Goal: Contribute content: Contribute content

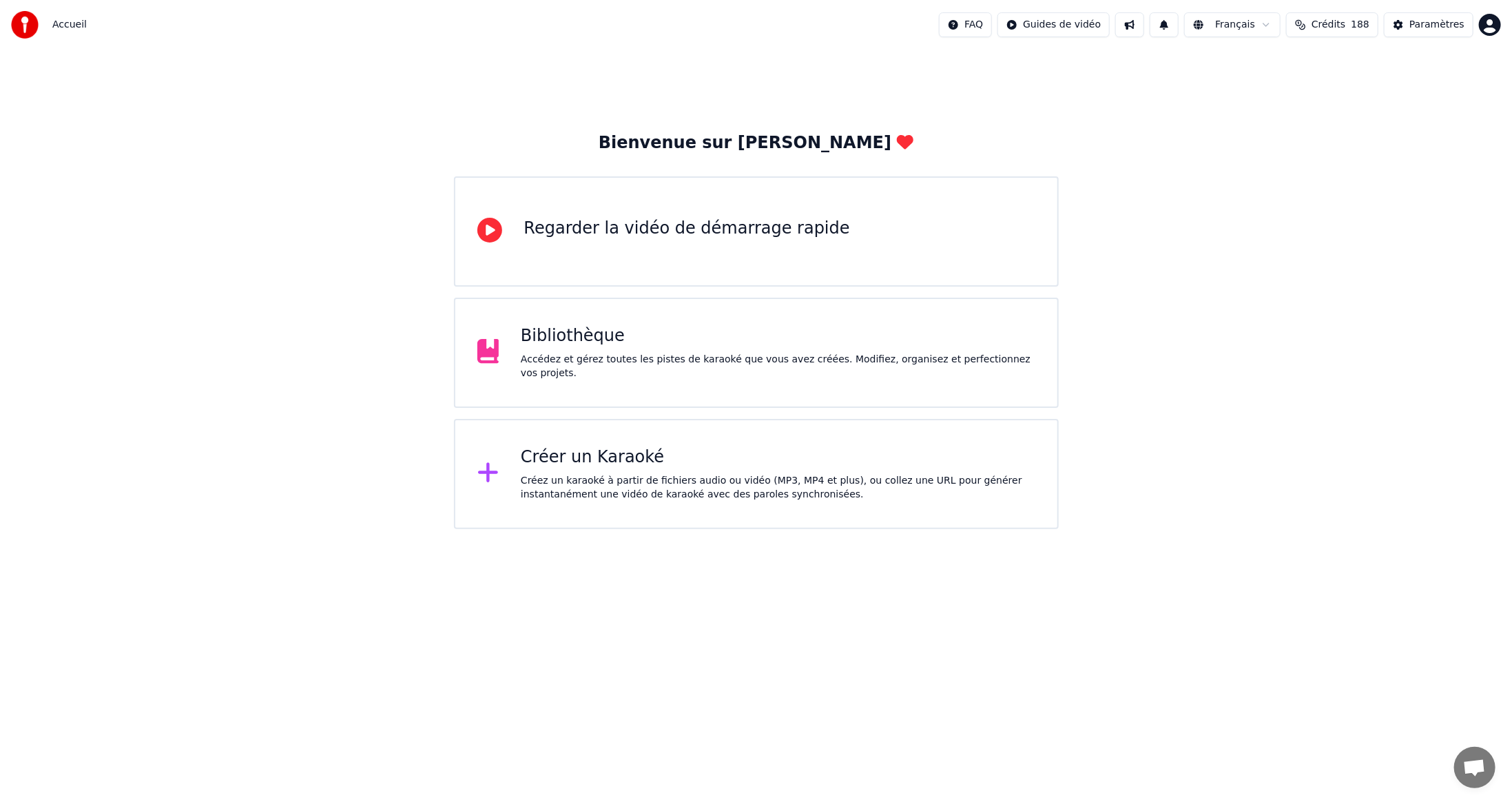
click at [540, 347] on div "Bibliothèque" at bounding box center [778, 336] width 515 height 22
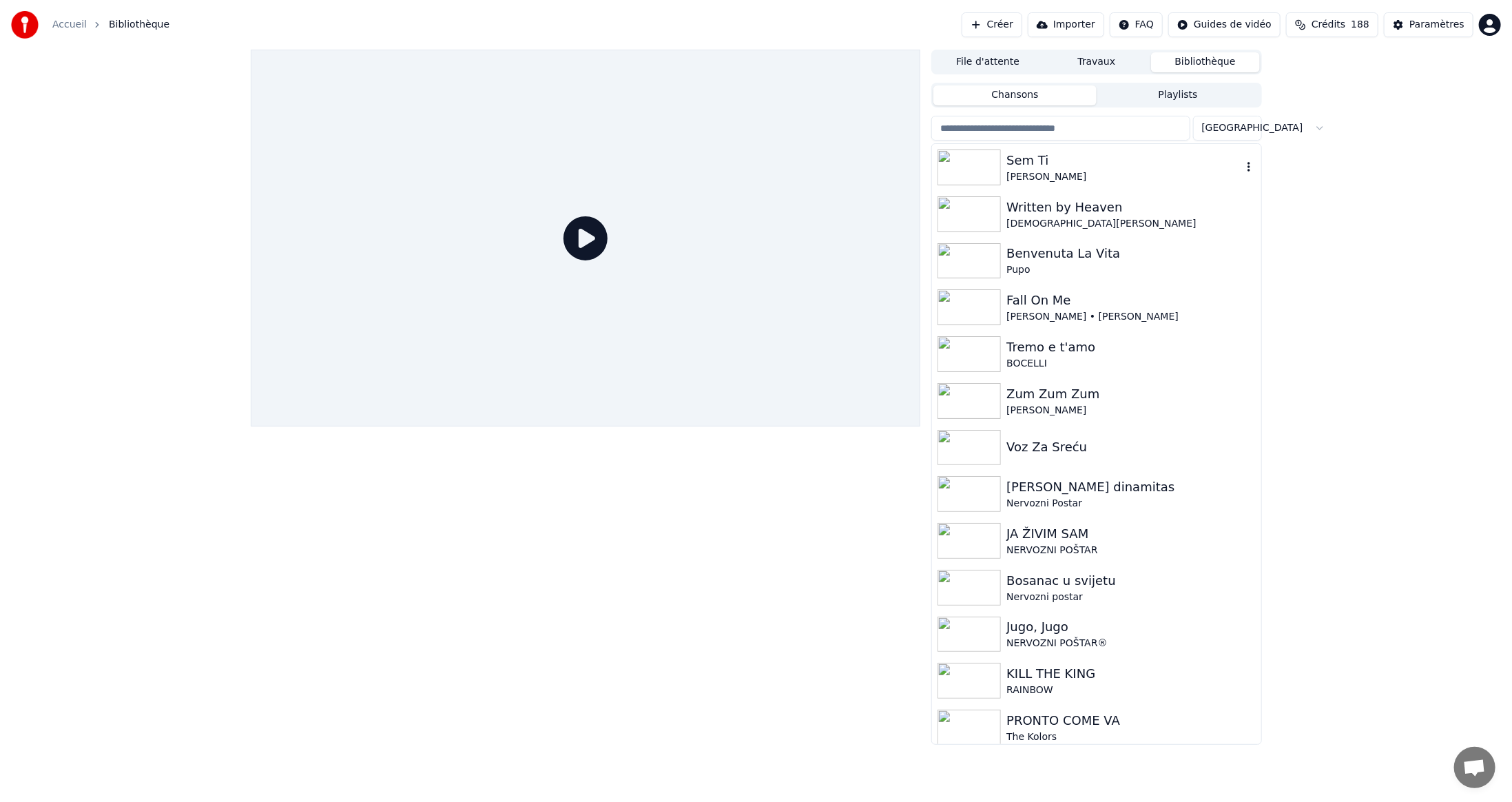
click at [974, 165] on img at bounding box center [969, 168] width 63 height 36
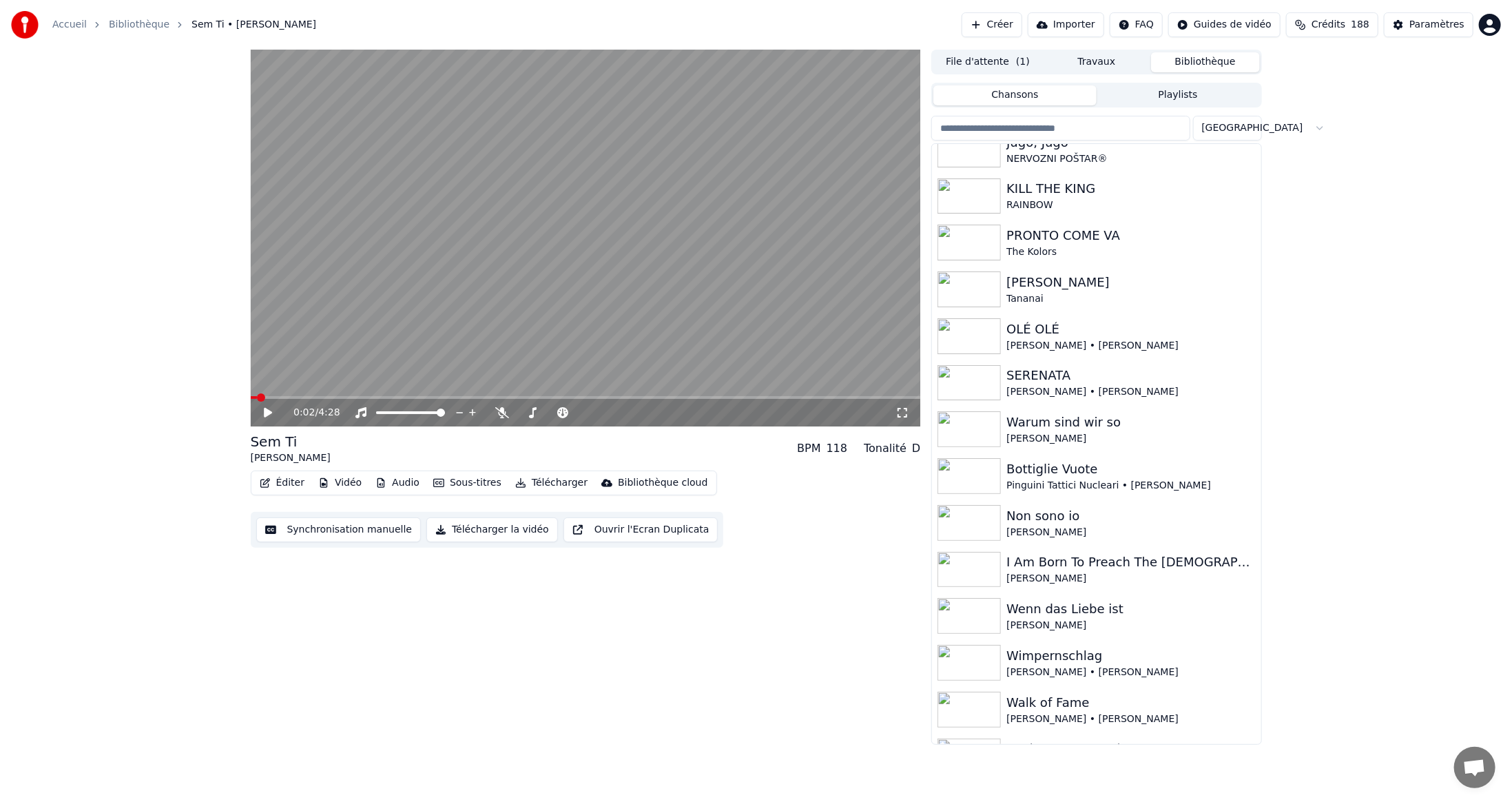
scroll to position [525, 0]
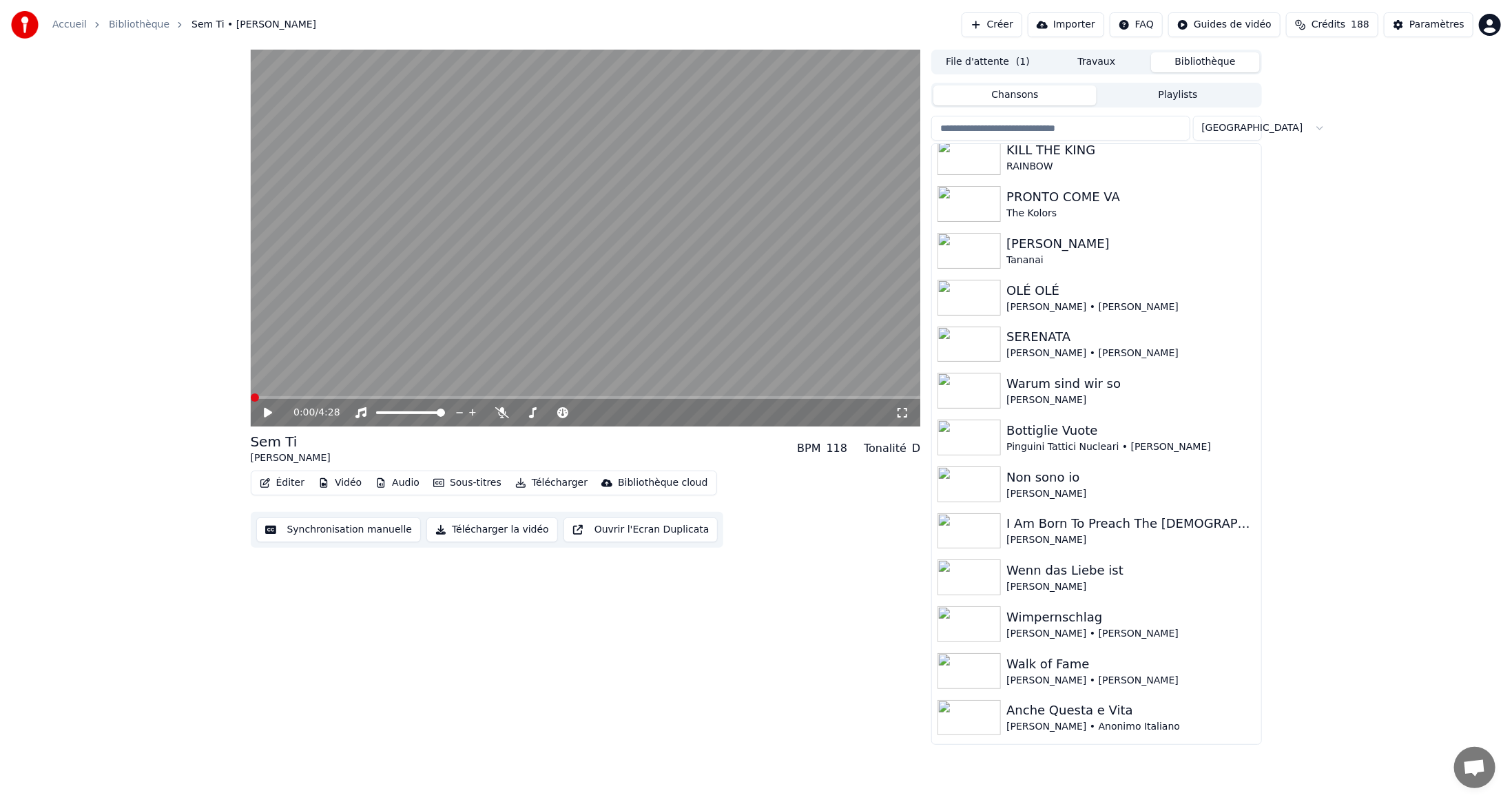
click at [251, 398] on span at bounding box center [255, 397] width 8 height 8
click at [340, 485] on button "Vidéo" at bounding box center [340, 483] width 54 height 20
click at [1431, 26] on div "Paramètres" at bounding box center [1437, 25] width 55 height 14
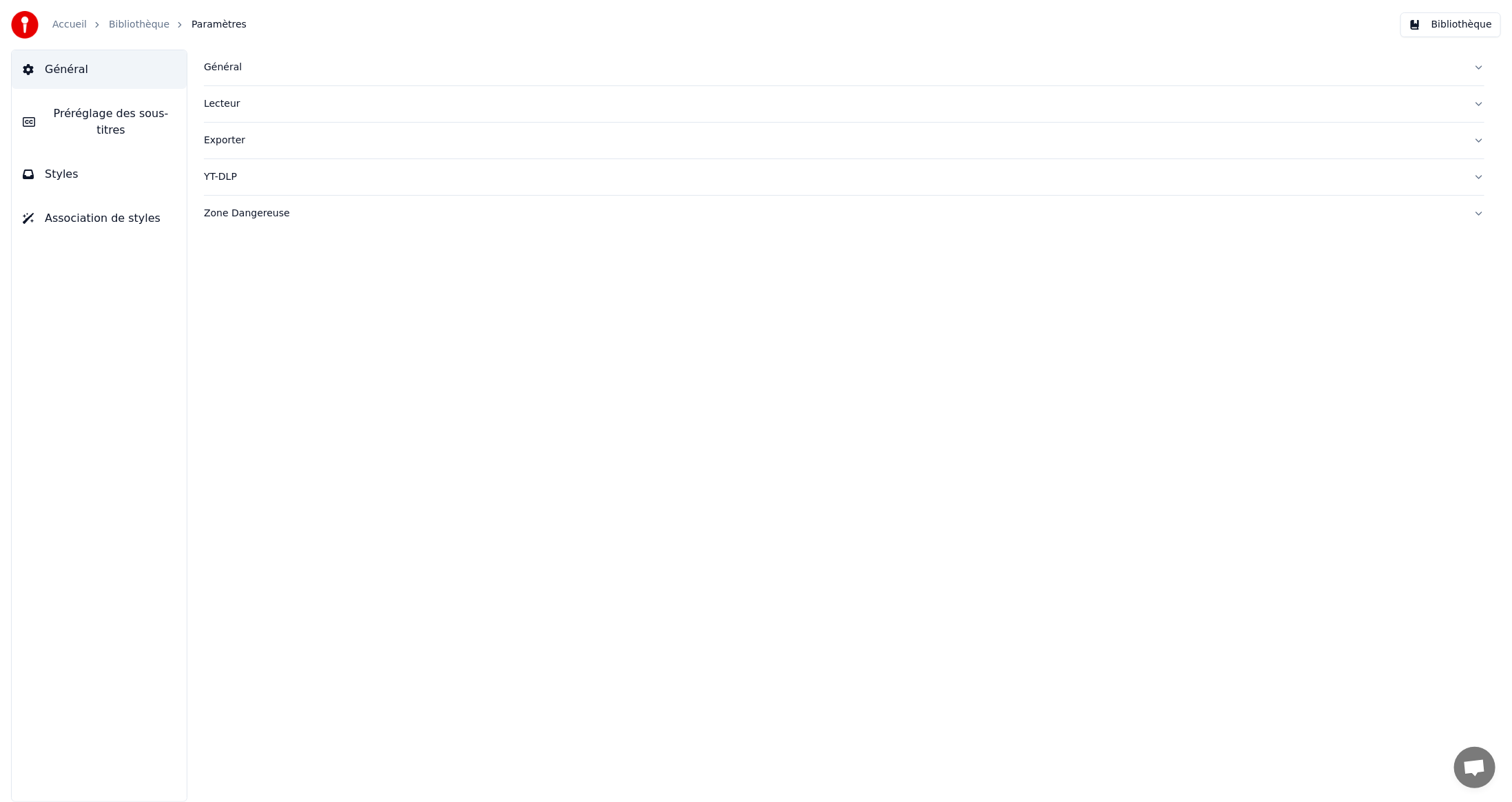
click at [114, 117] on span "Préréglage des sous-titres" at bounding box center [110, 122] width 129 height 33
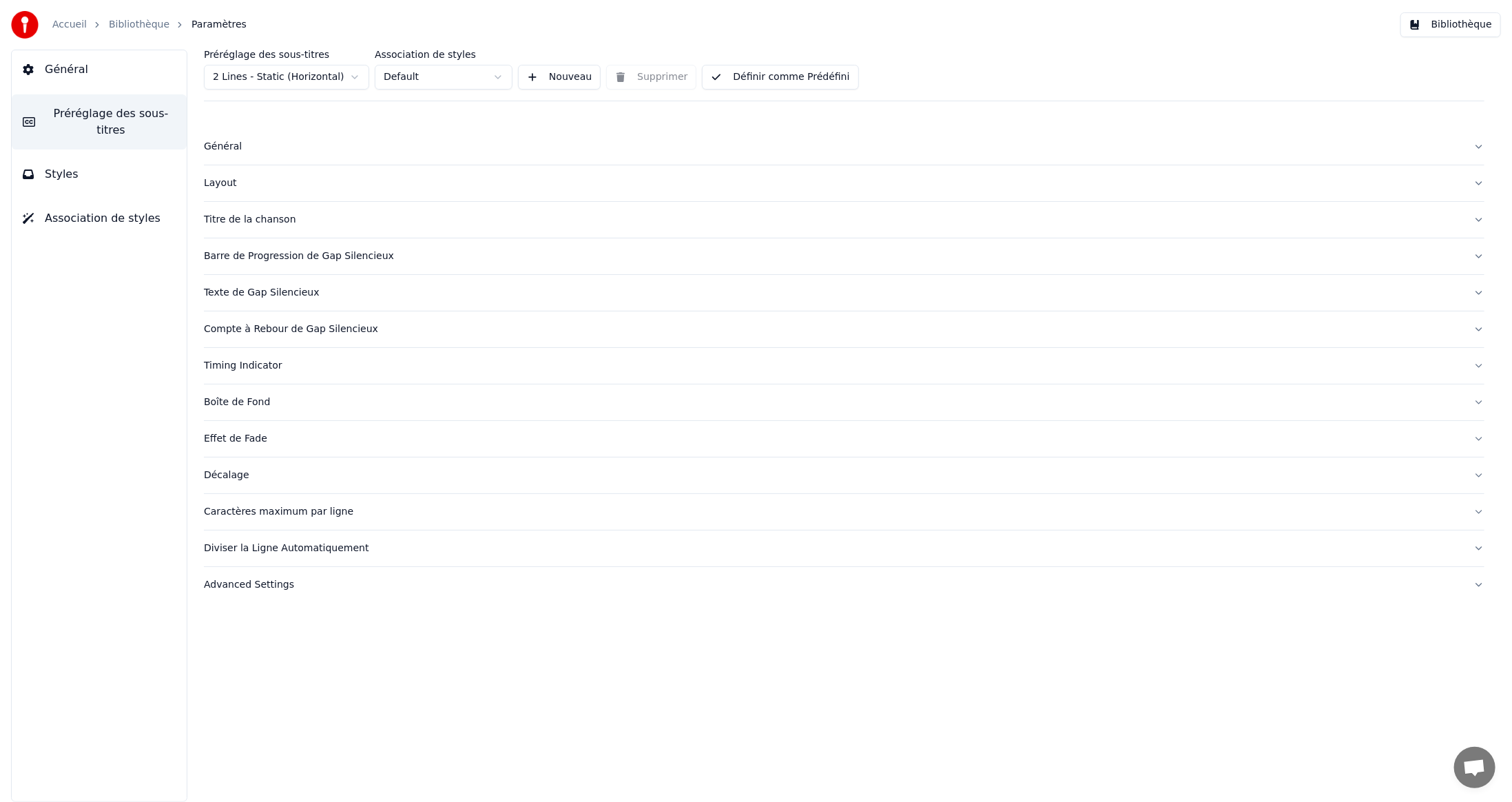
click at [56, 70] on span "Général" at bounding box center [67, 70] width 44 height 17
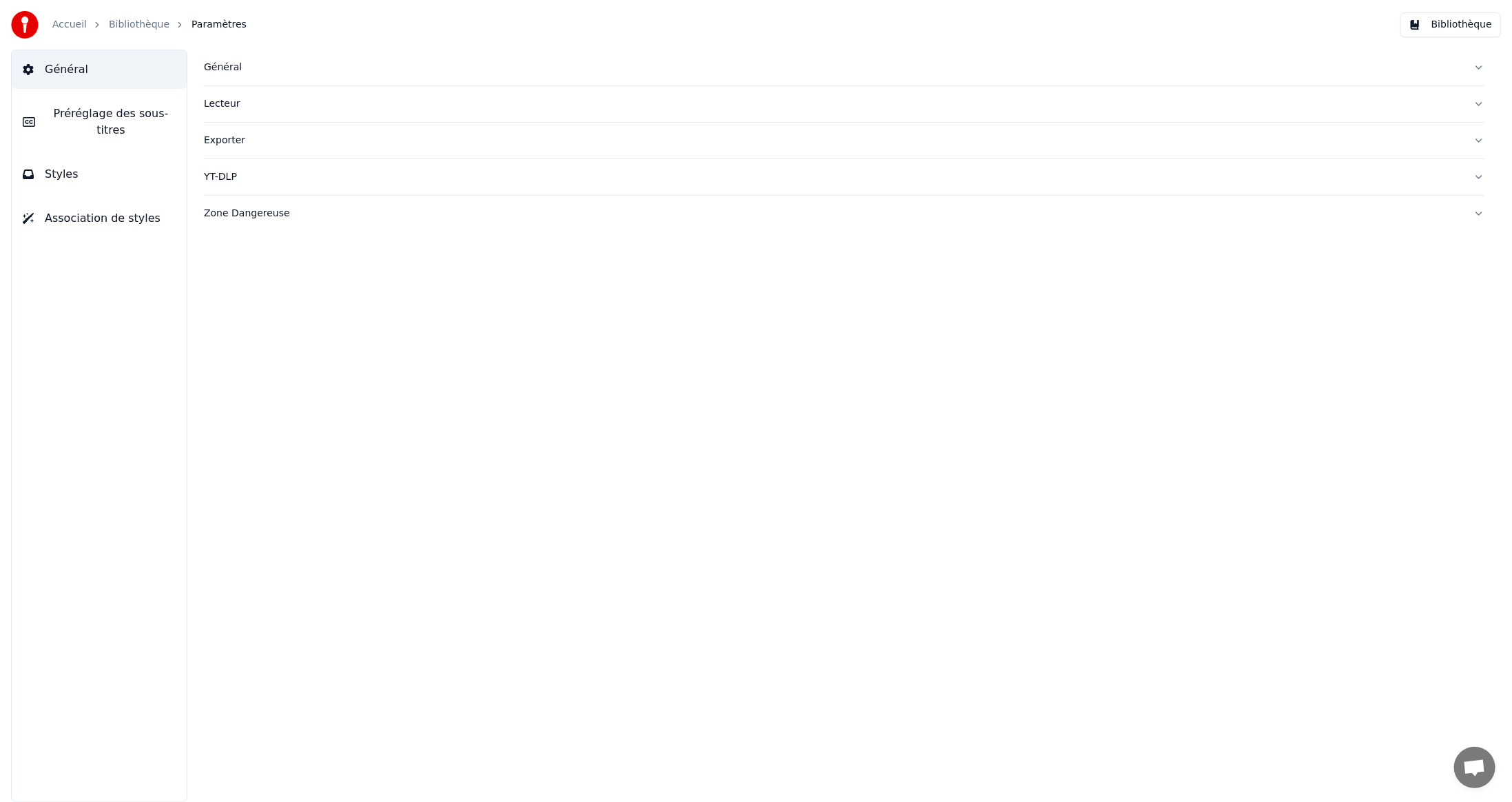
click at [73, 159] on button "Styles" at bounding box center [99, 174] width 175 height 38
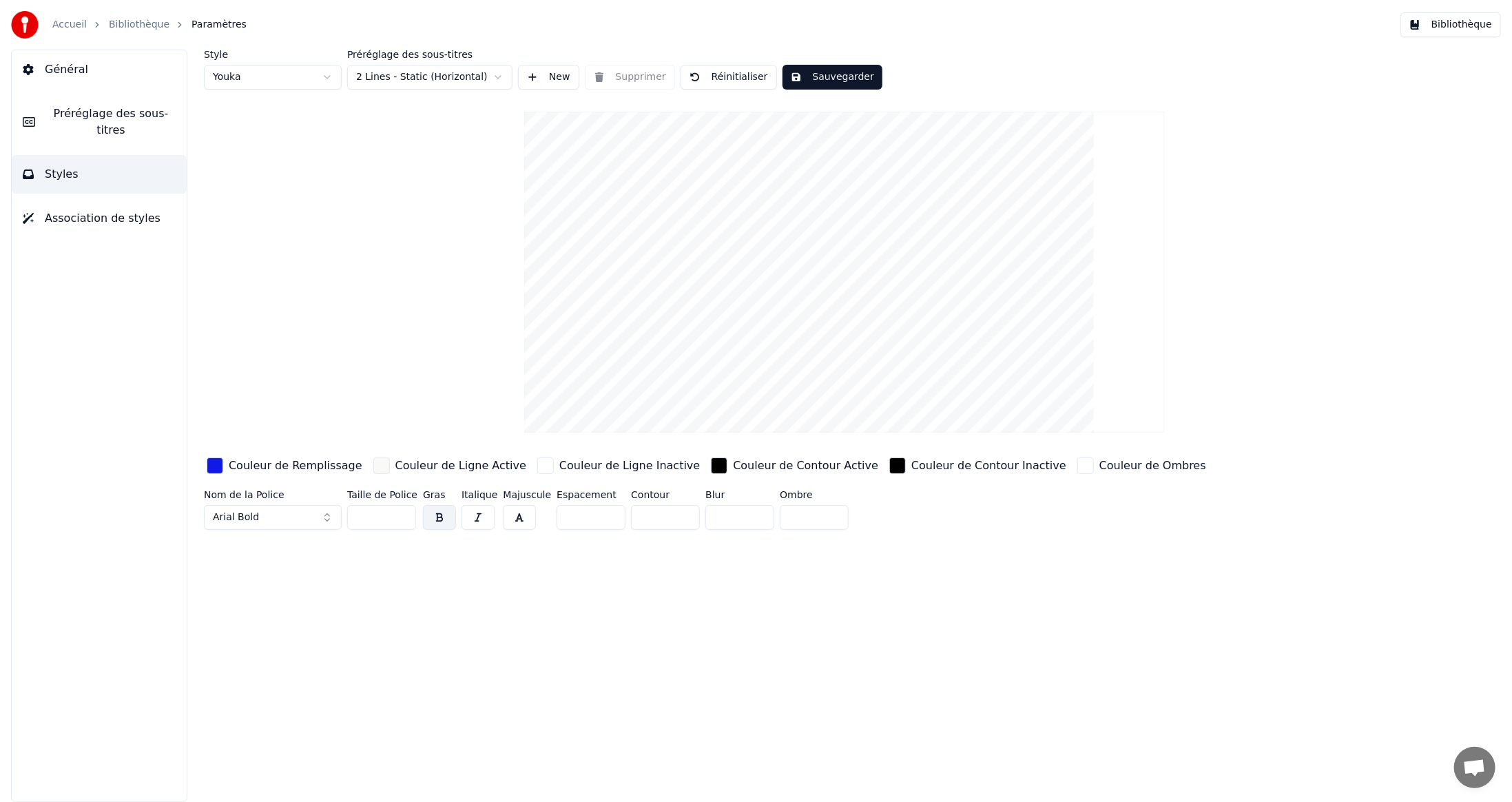
click at [79, 210] on span "Association de styles" at bounding box center [103, 219] width 116 height 17
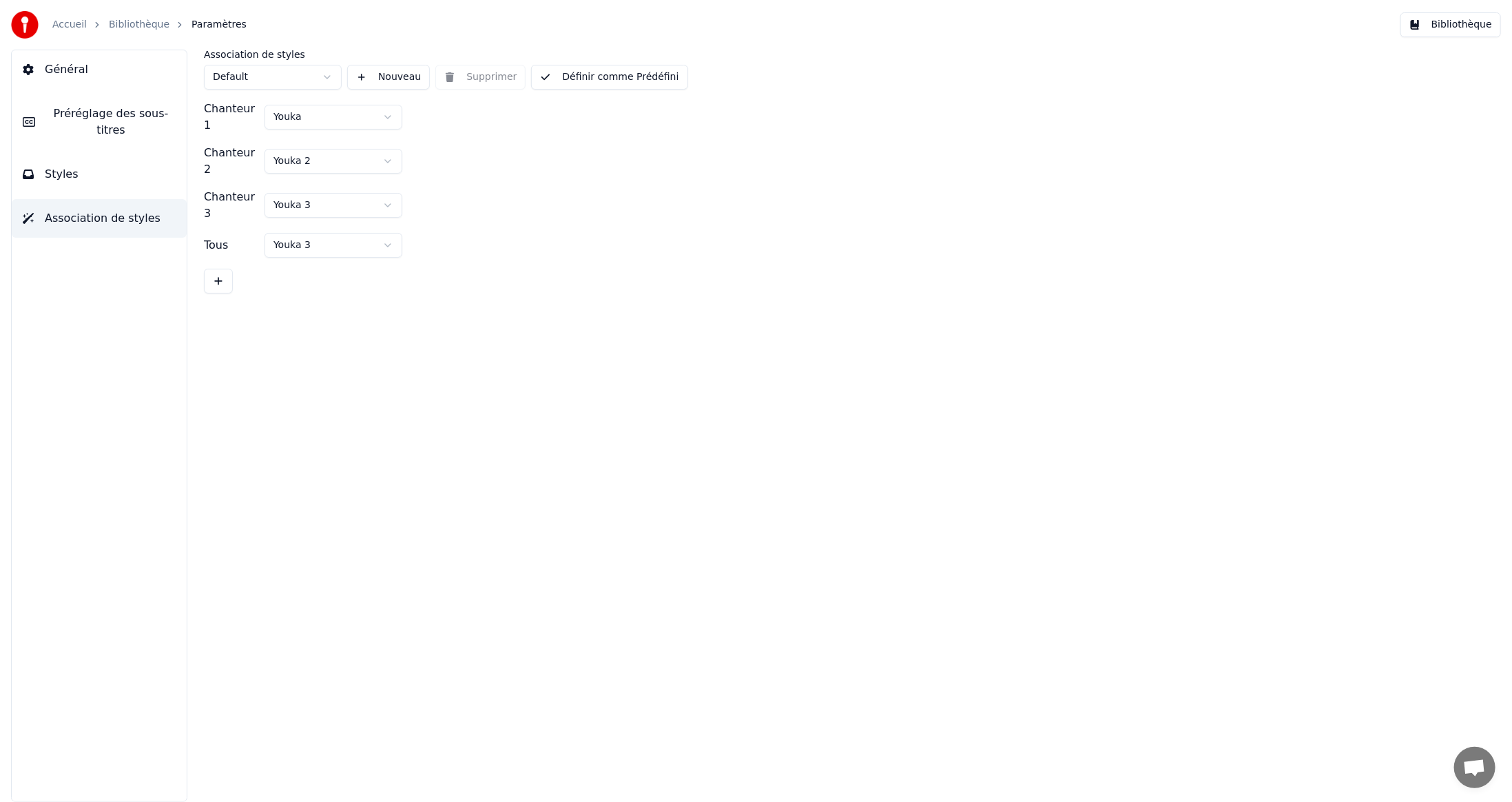
click at [66, 73] on span "Général" at bounding box center [67, 70] width 44 height 17
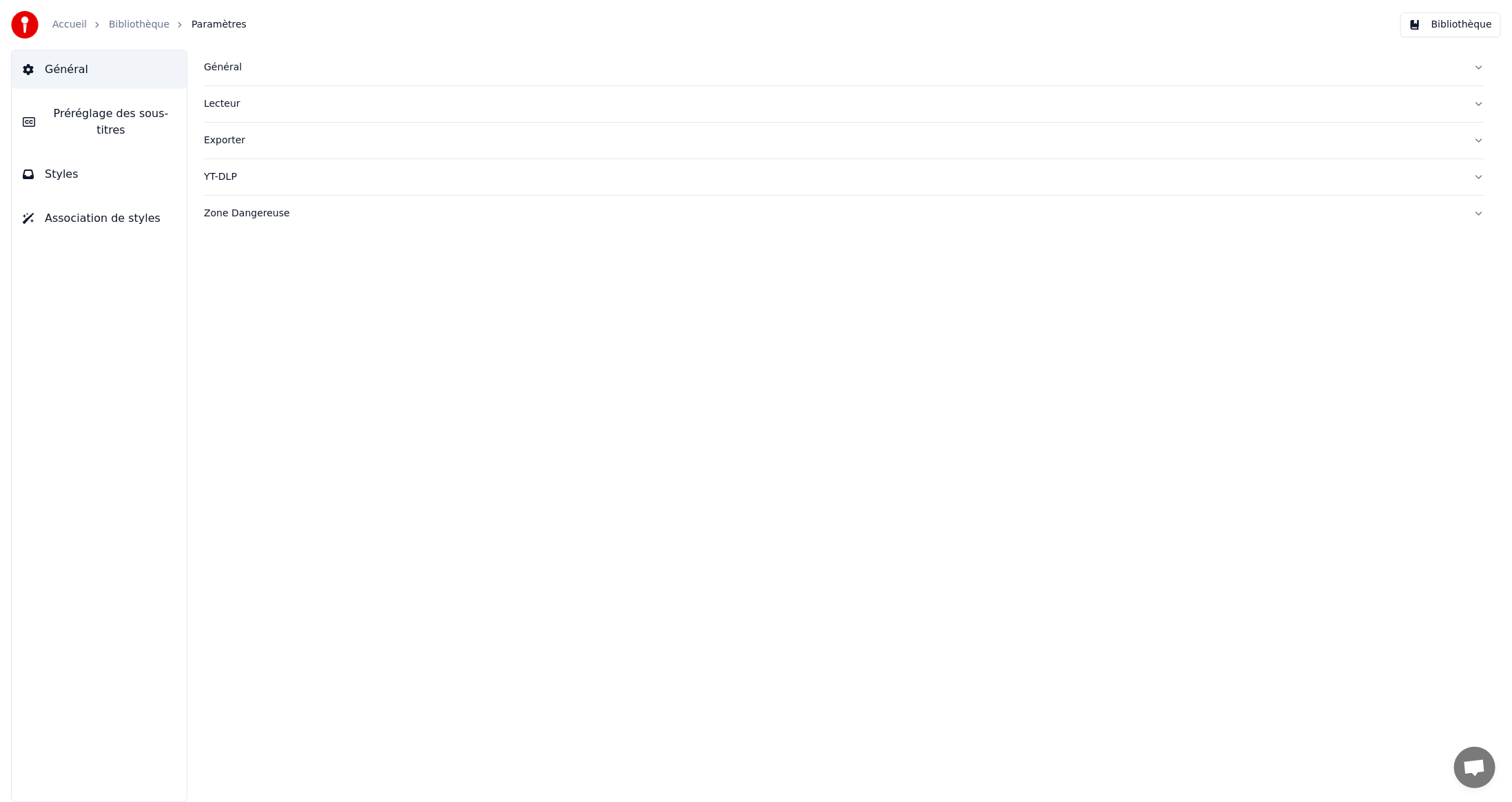
click at [224, 71] on div "Général" at bounding box center [833, 68] width 1259 height 14
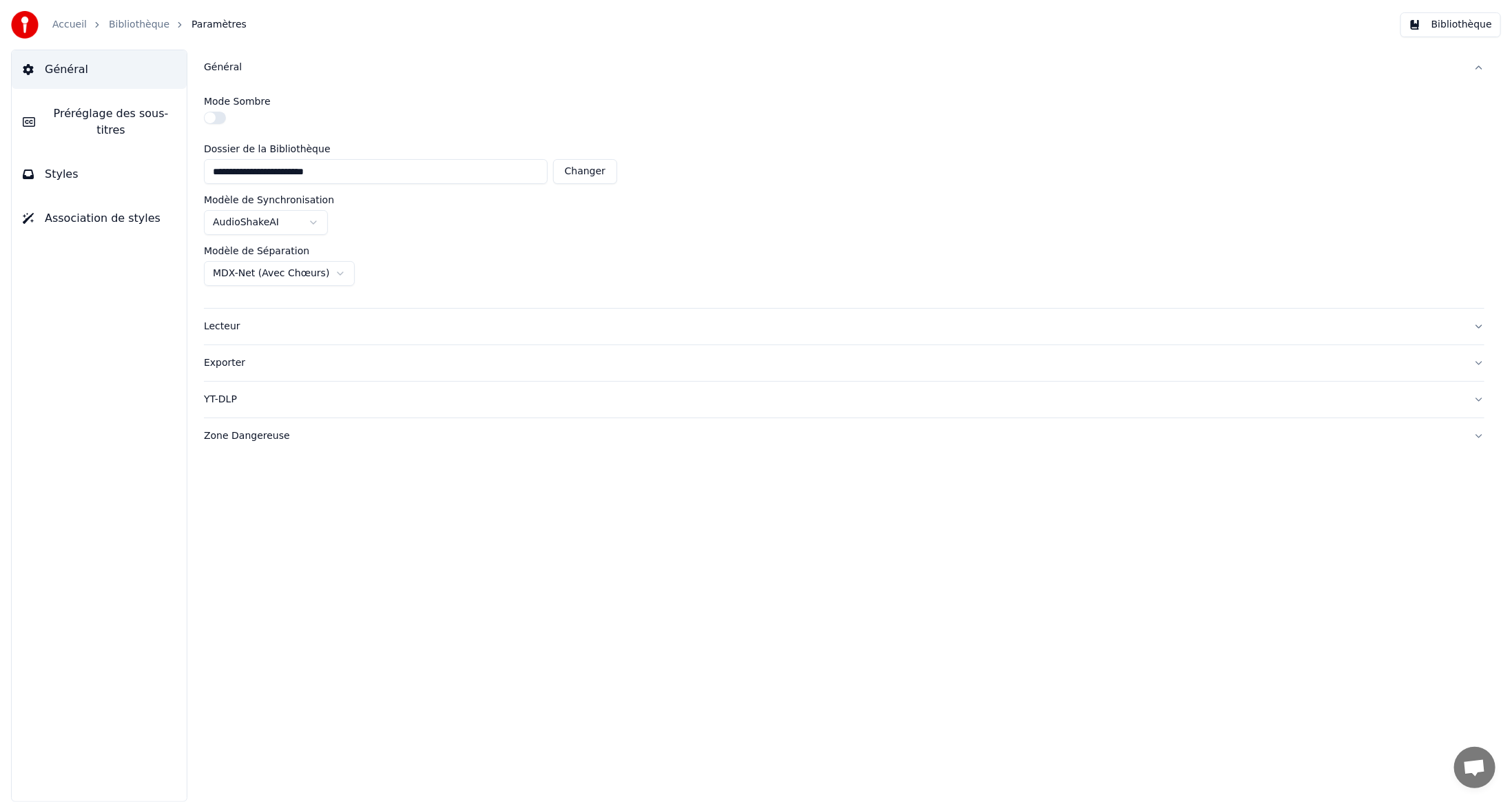
click at [129, 70] on button "Général" at bounding box center [99, 69] width 175 height 38
click at [147, 116] on span "Préréglage des sous-titres" at bounding box center [110, 122] width 129 height 33
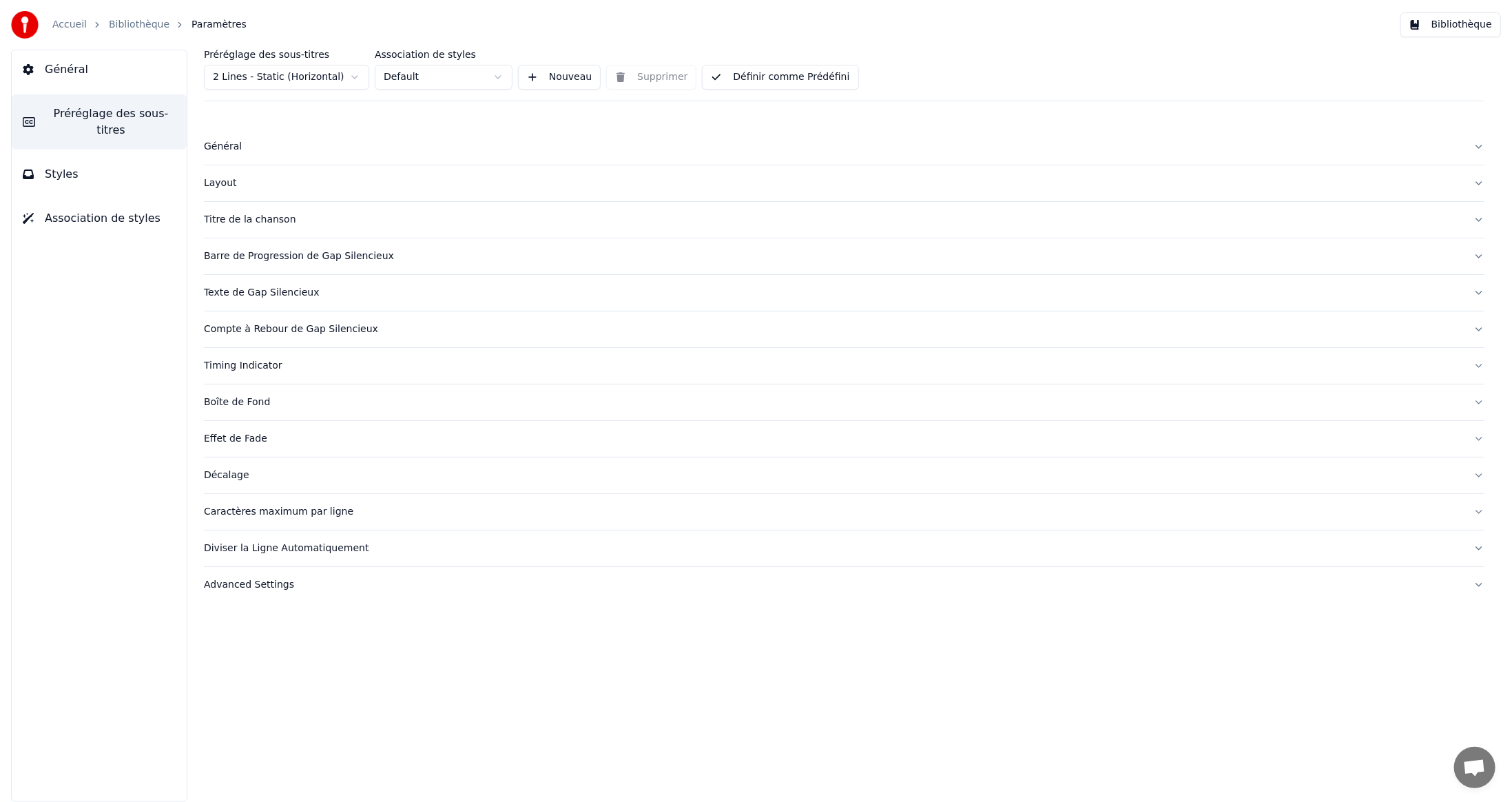
click at [263, 213] on div "Titre de la chanson" at bounding box center [833, 219] width 1259 height 14
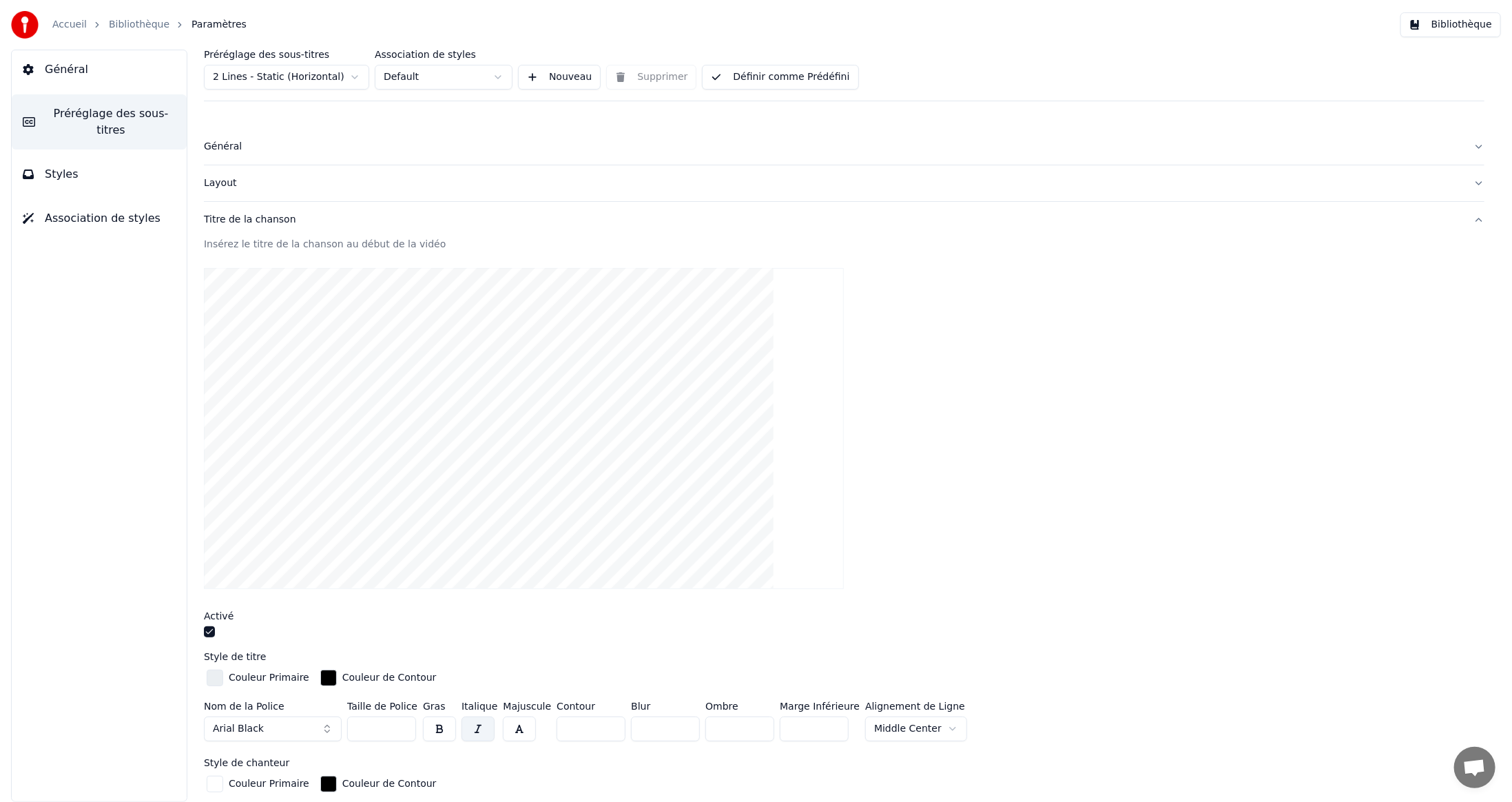
click at [207, 627] on button "button" at bounding box center [209, 631] width 11 height 11
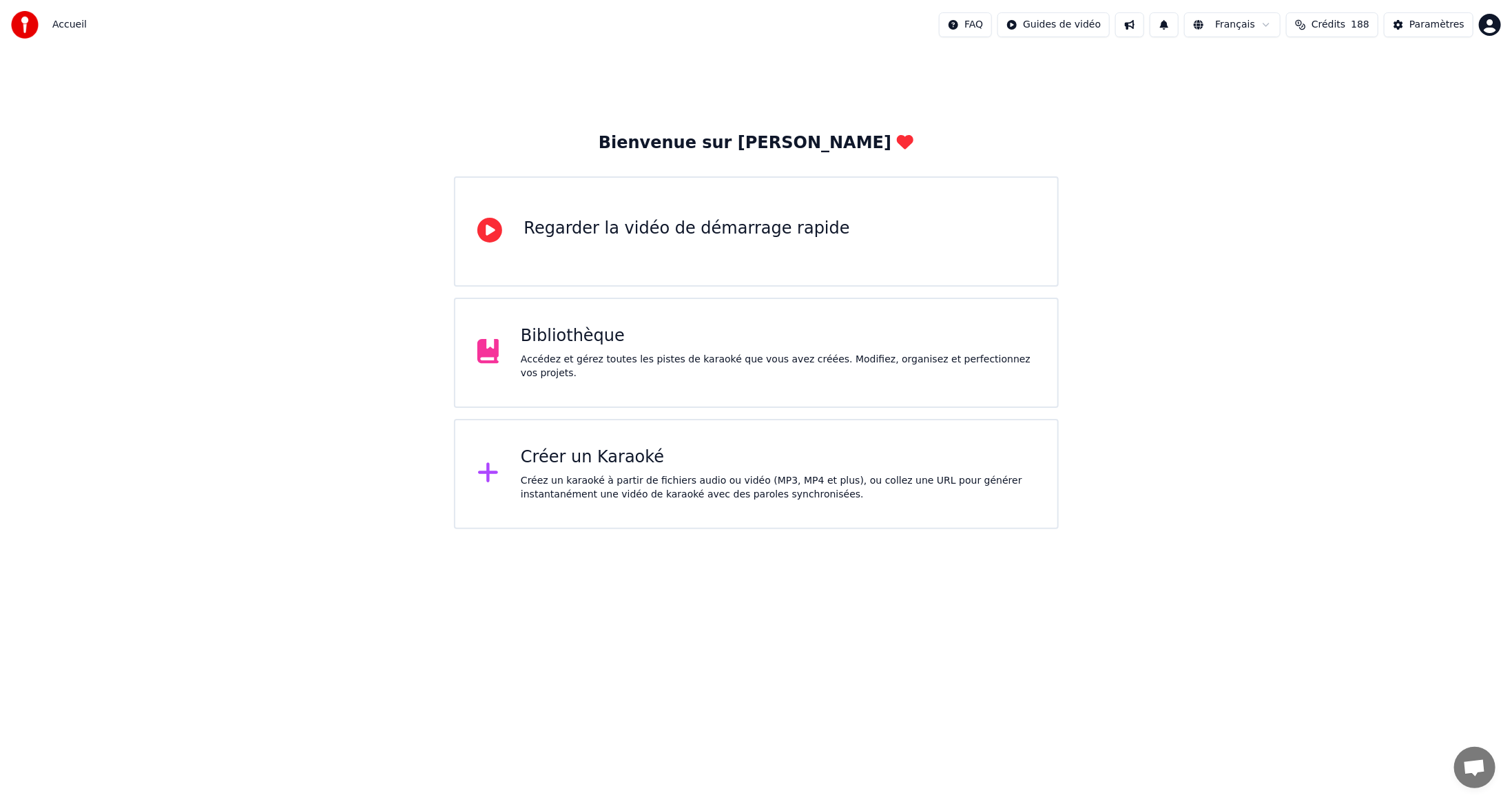
click at [543, 347] on div "Bibliothèque" at bounding box center [778, 336] width 515 height 22
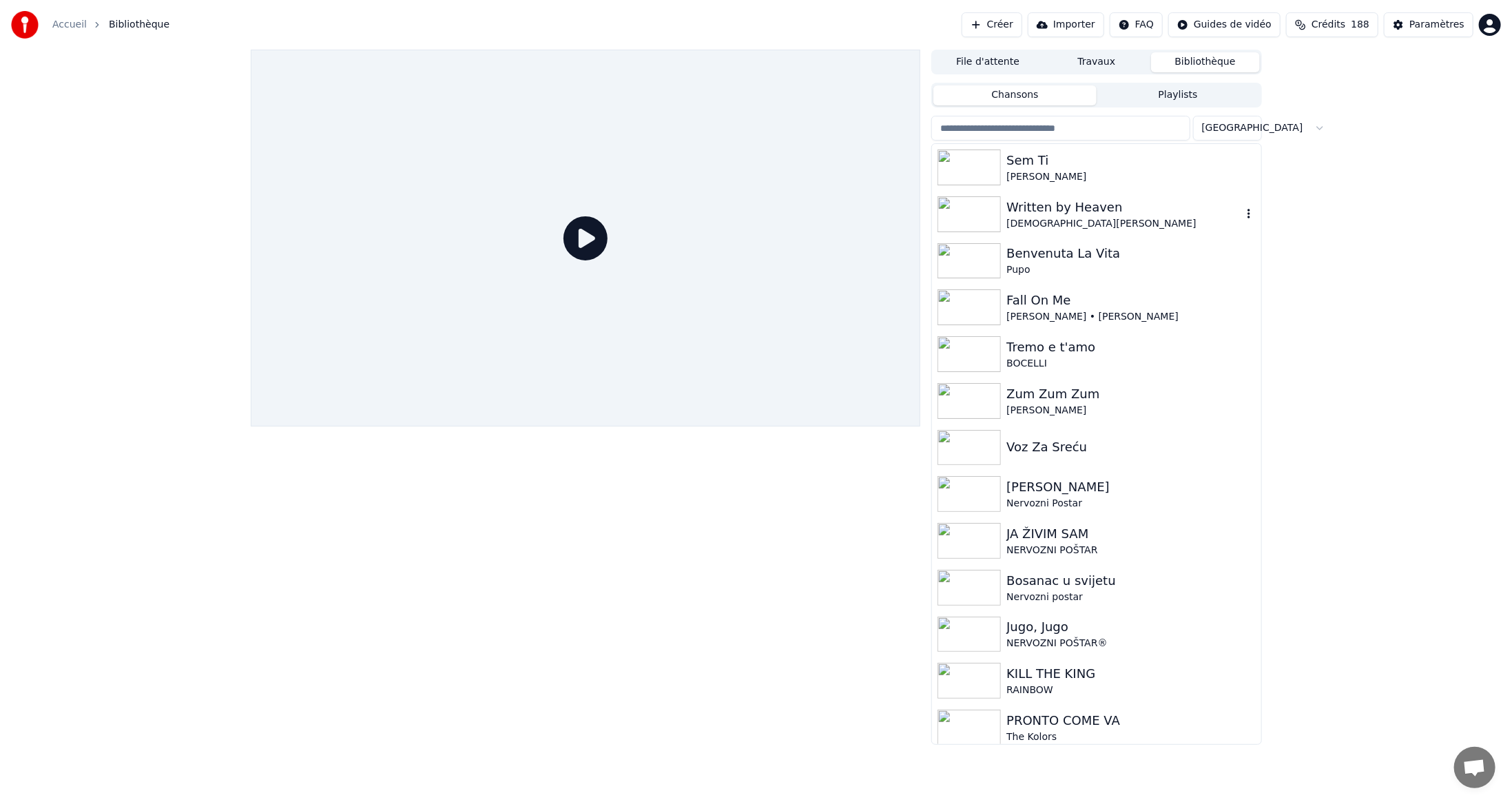
click at [972, 209] on img at bounding box center [969, 214] width 63 height 36
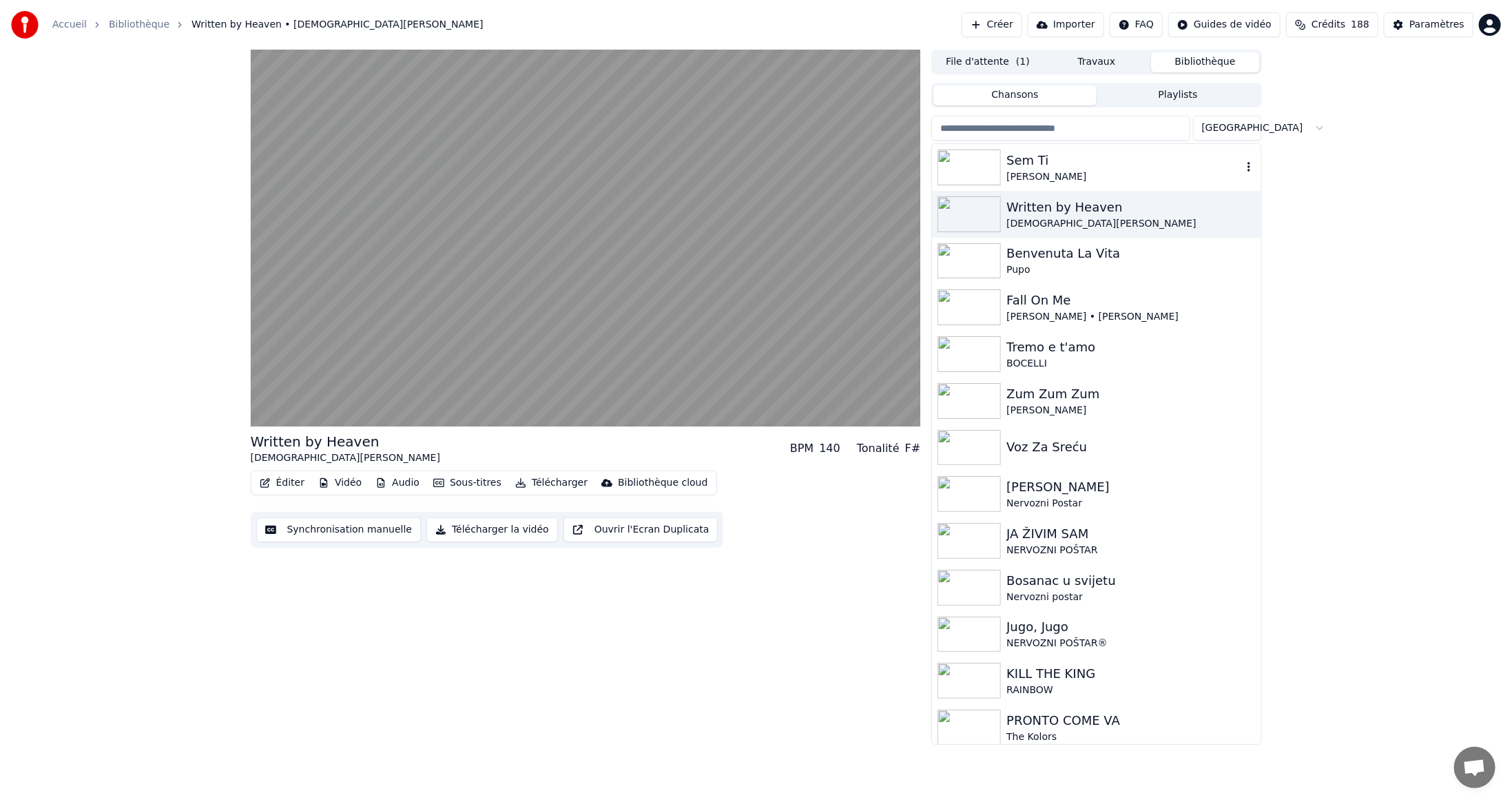
click at [970, 170] on img at bounding box center [969, 168] width 63 height 36
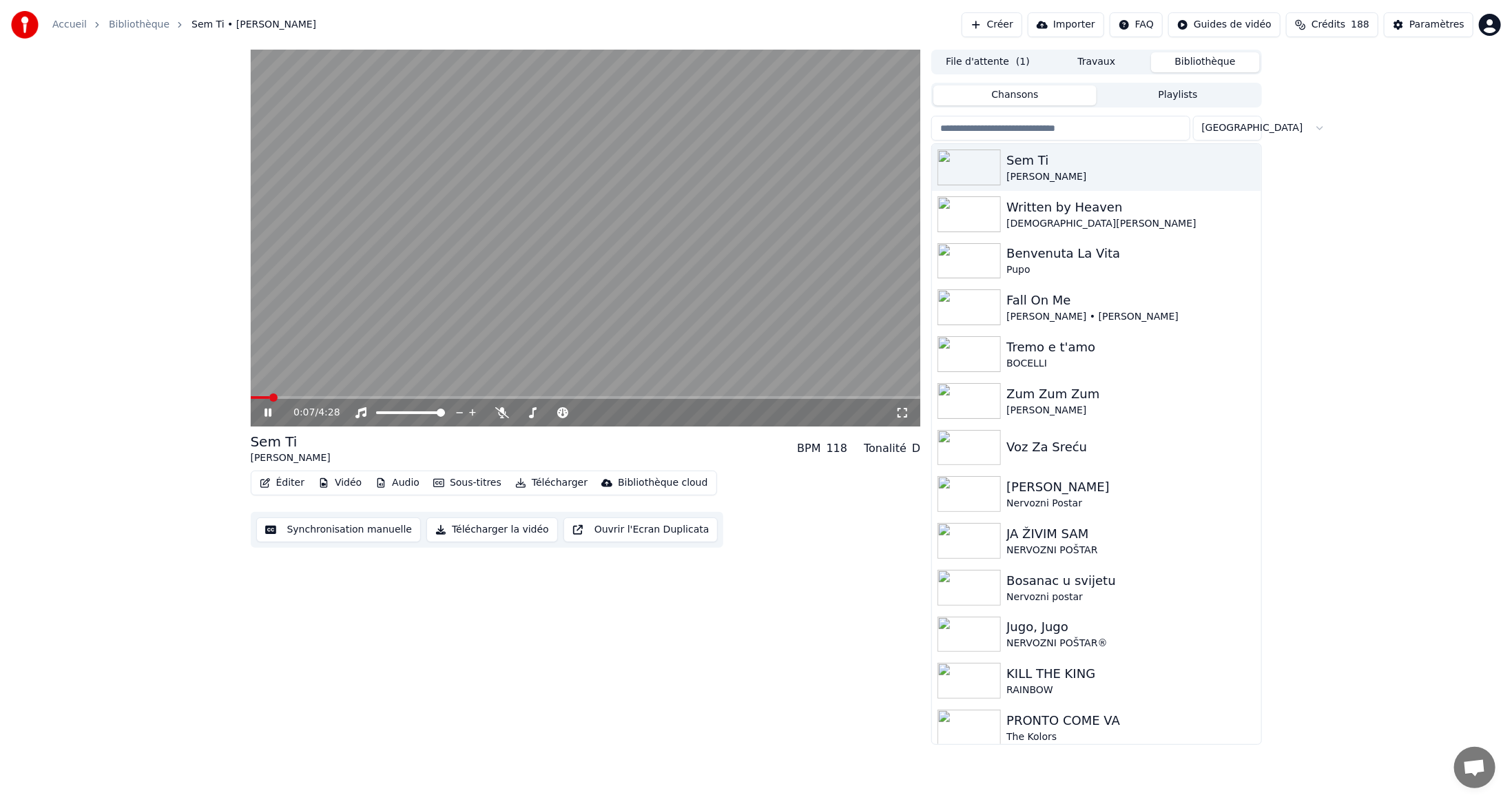
click at [116, 297] on div "0:07 / 4:28 Sem Ti Paulo Gonzo BPM 118 Tonalité D Éditer Vidéo Audio Sous-titre…" at bounding box center [756, 397] width 1512 height 695
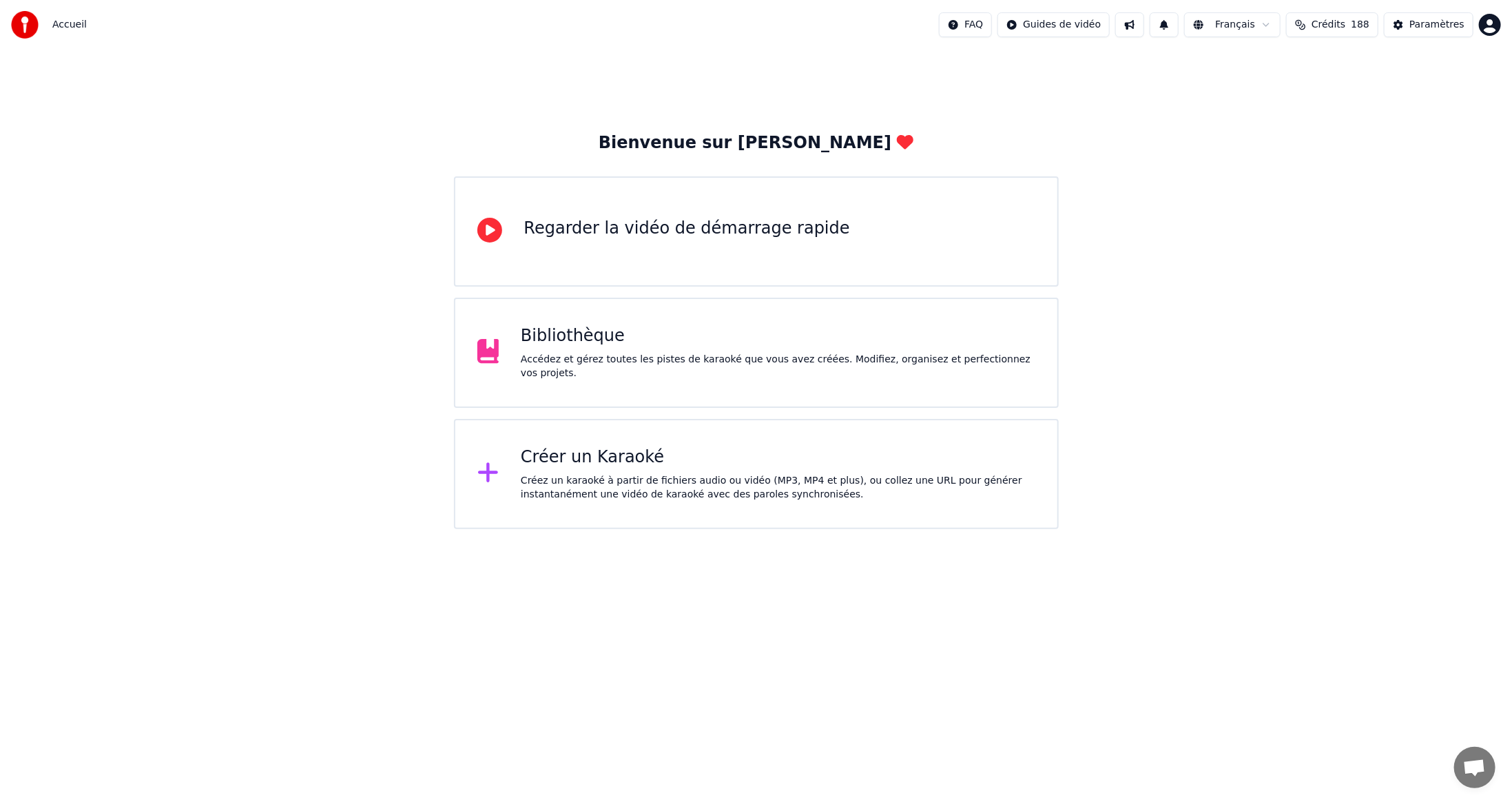
click at [582, 469] on div "Créer un Karaoké Créez un karaoké à partir de fichiers audio ou vidéo (MP3, MP4…" at bounding box center [778, 474] width 515 height 55
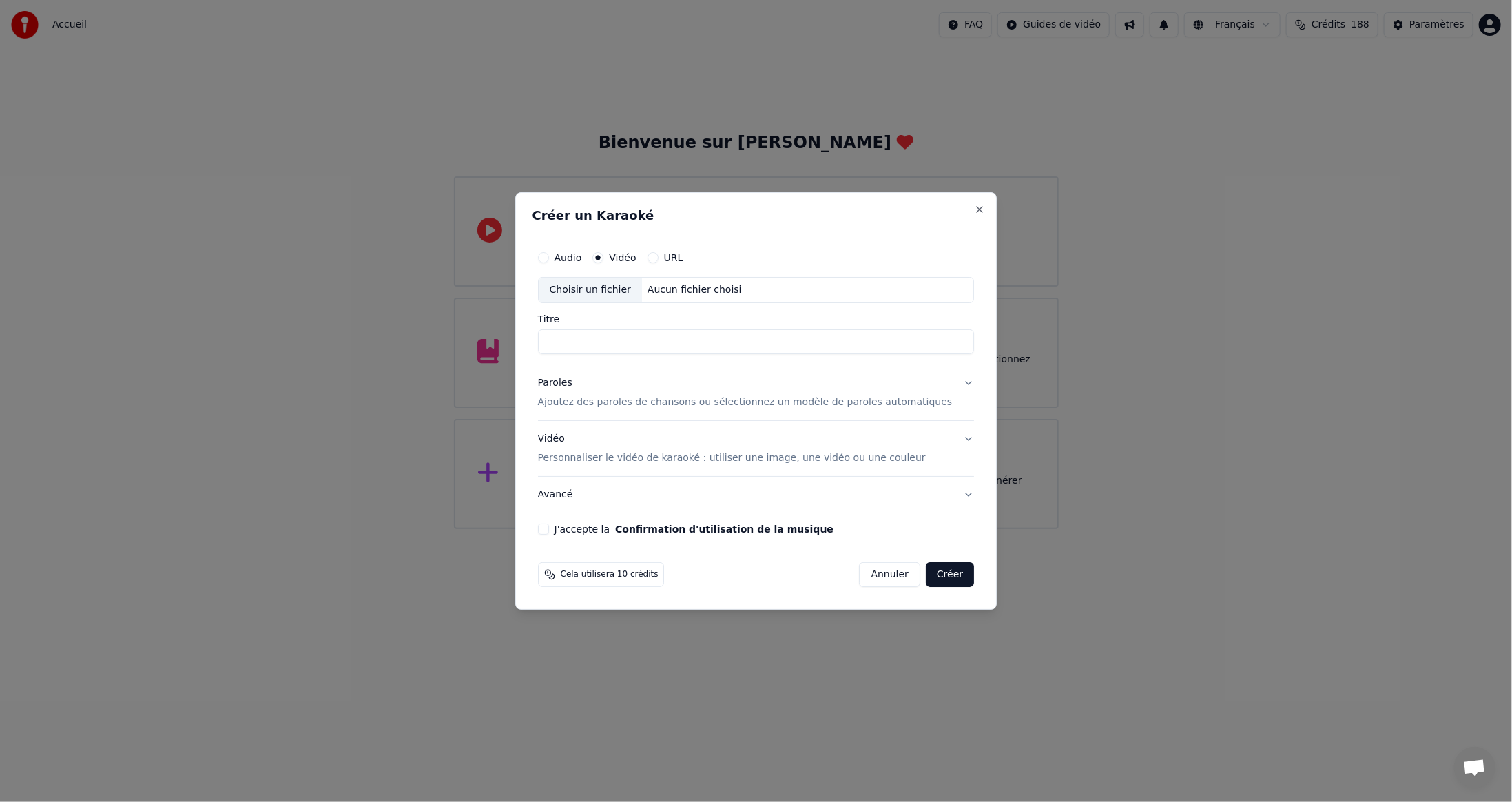
click at [636, 253] on label "Vidéo" at bounding box center [622, 257] width 27 height 10
click at [603, 253] on button "Vidéo" at bounding box center [597, 258] width 11 height 11
click at [612, 293] on div "Choisir un fichier" at bounding box center [591, 289] width 104 height 25
type input "**********"
click at [549, 527] on button "J'accepte la Confirmation d'utilisation de la musique" at bounding box center [543, 529] width 11 height 11
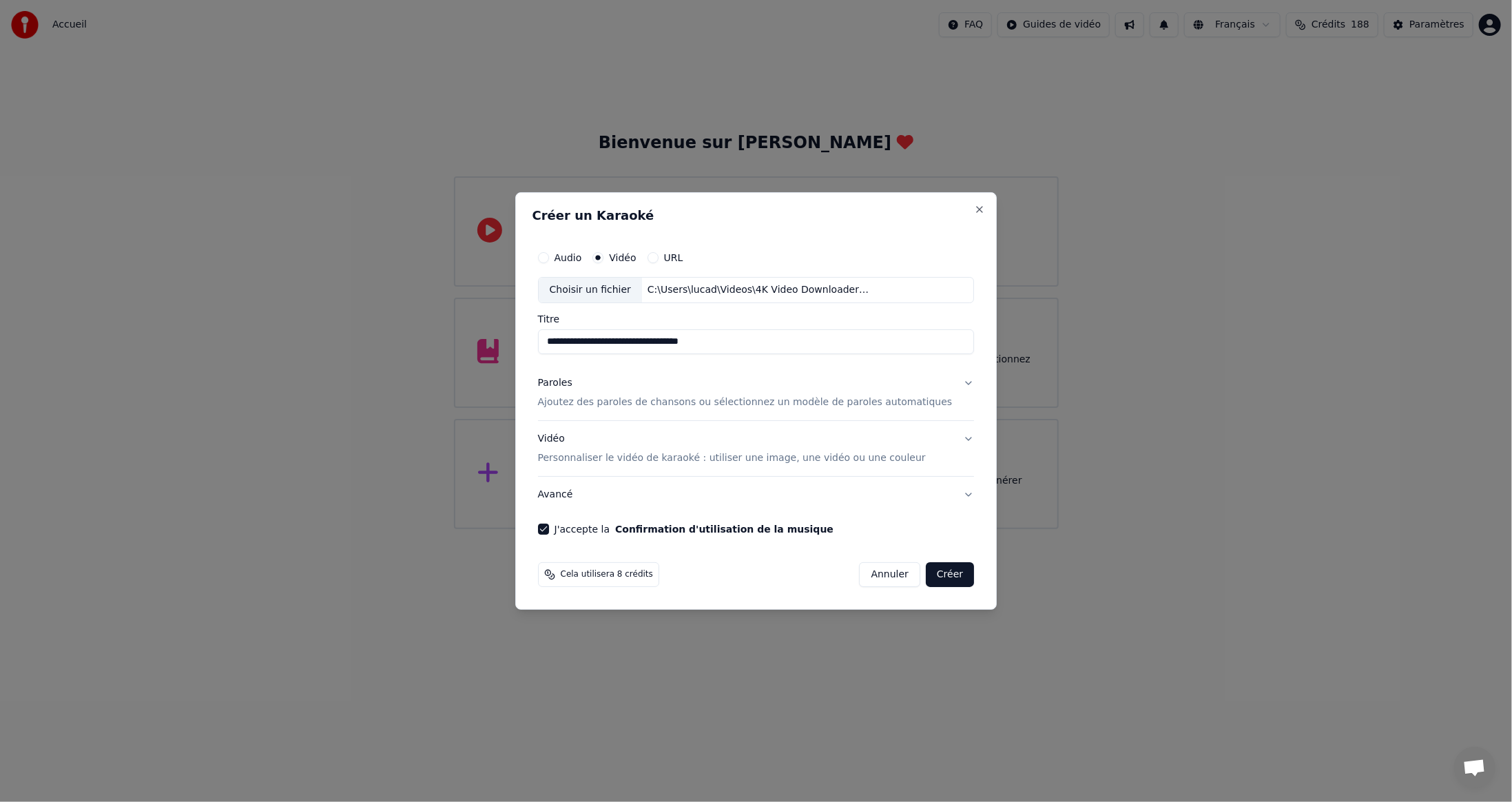
click at [931, 574] on button "Créer" at bounding box center [950, 574] width 48 height 25
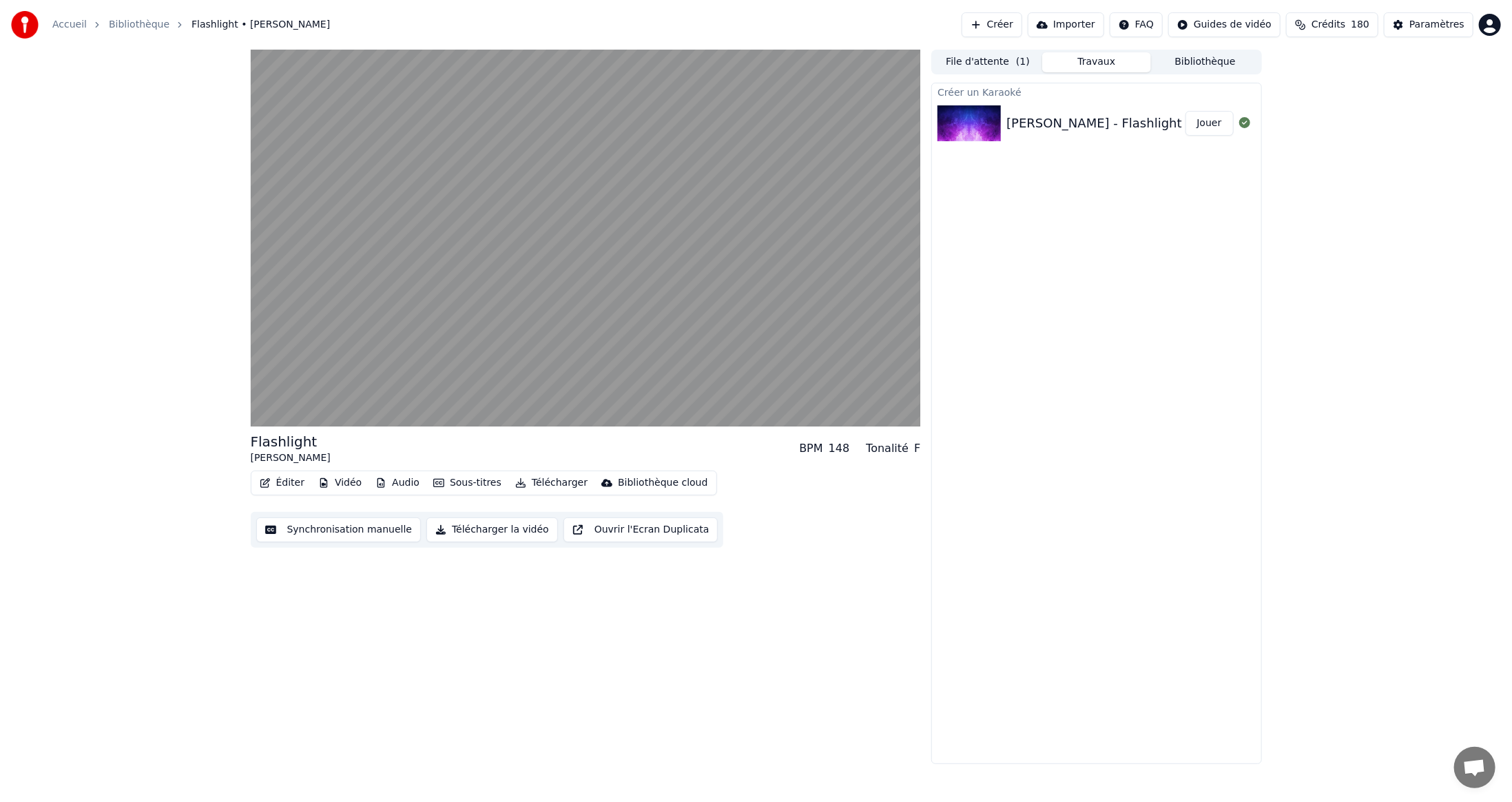
click at [394, 481] on button "Audio" at bounding box center [397, 483] width 55 height 20
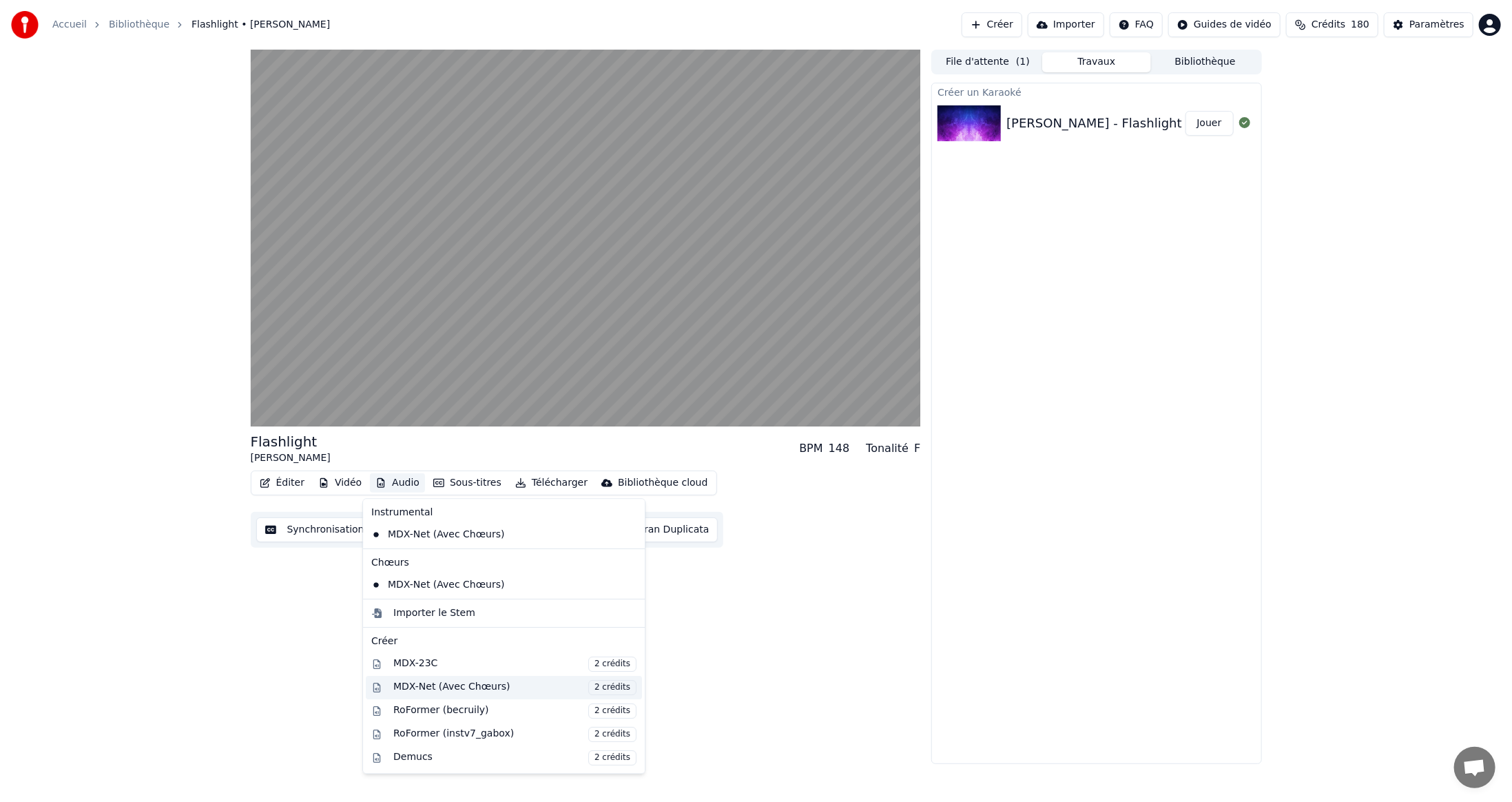
click at [434, 685] on div "MDX-Net (Avec Chœurs) 2 crédits" at bounding box center [515, 688] width 243 height 15
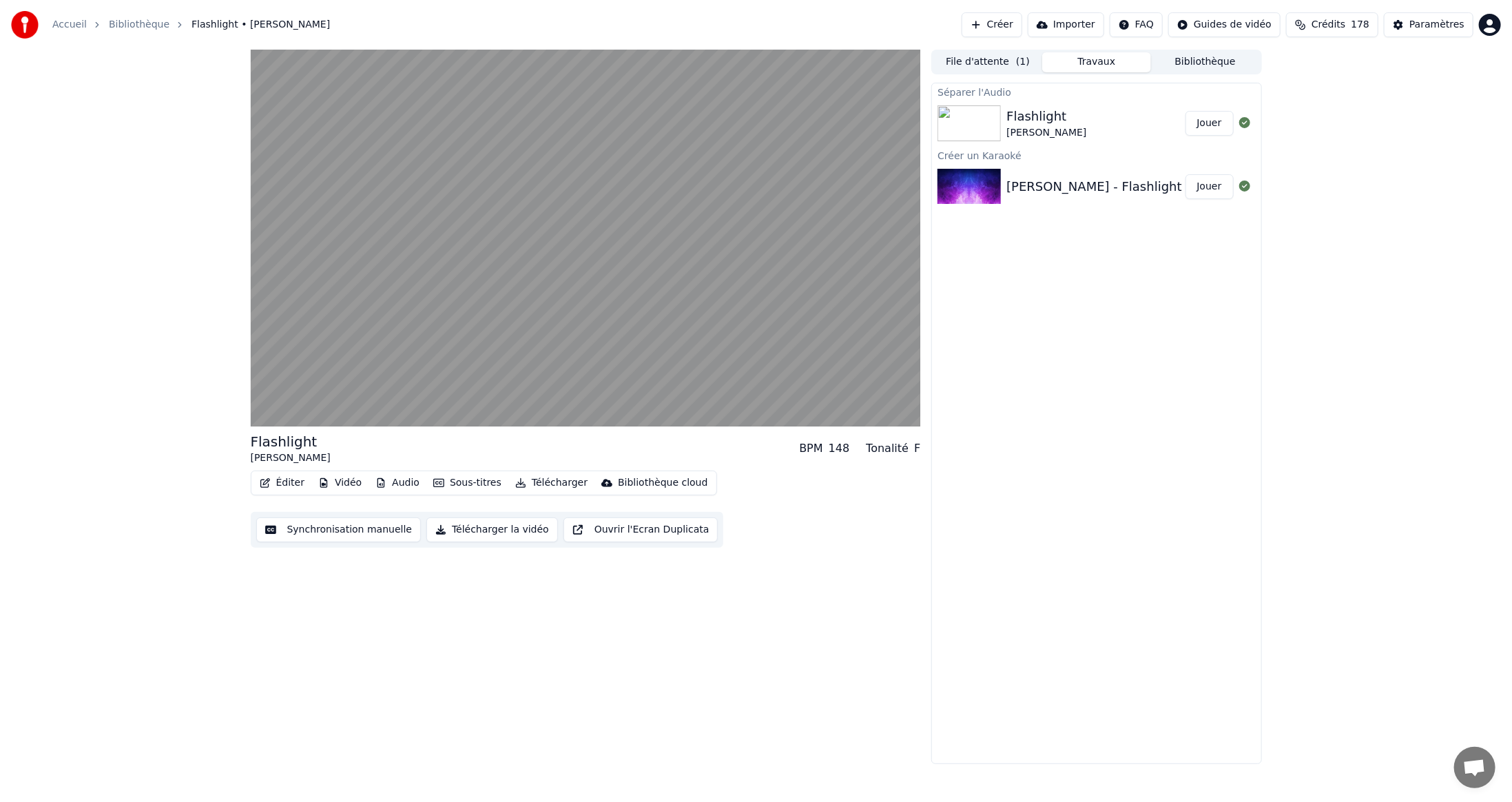
click at [292, 484] on button "Éditer" at bounding box center [282, 483] width 56 height 20
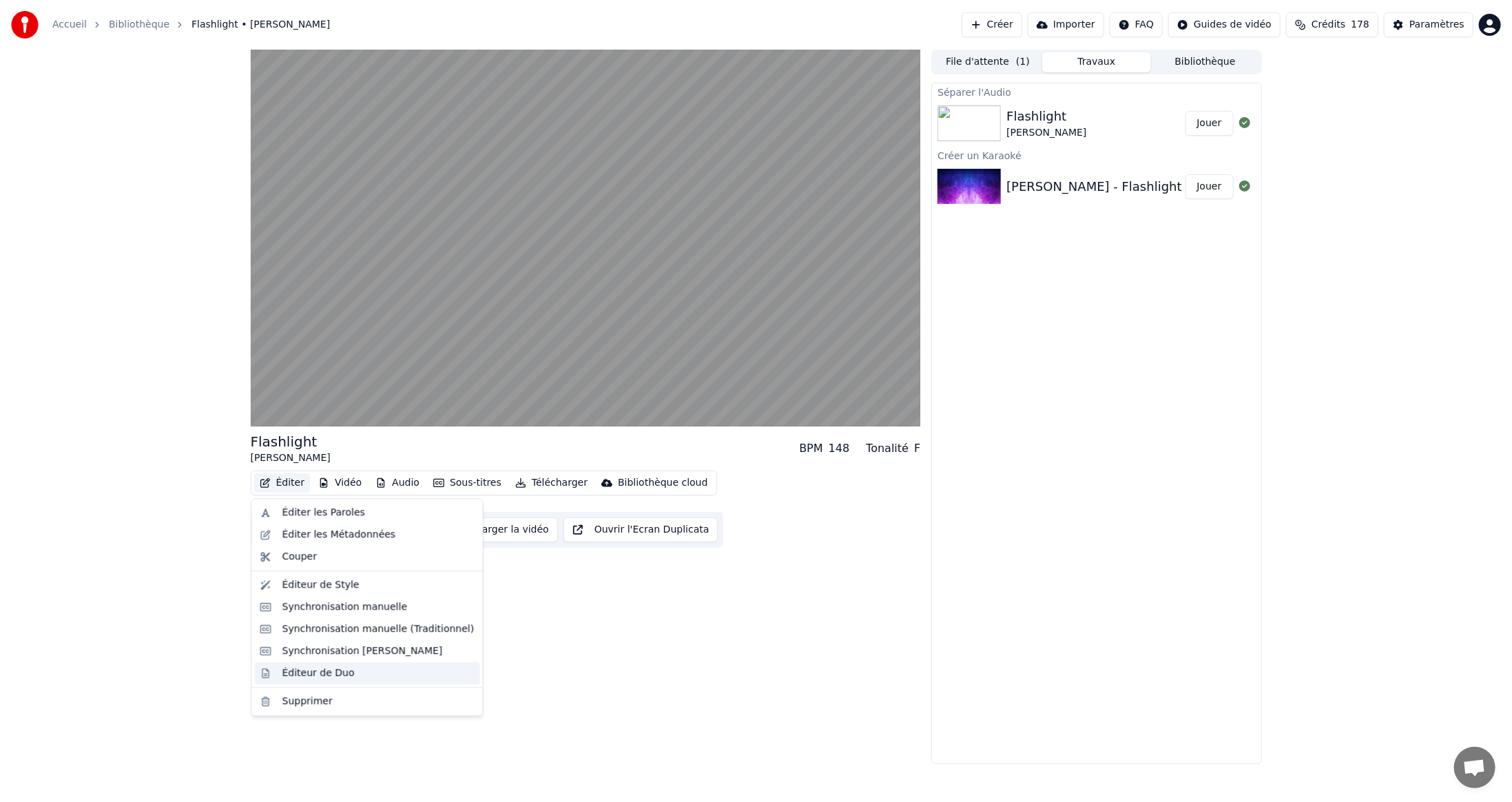
click at [328, 671] on div "Éditeur de Duo" at bounding box center [319, 673] width 72 height 14
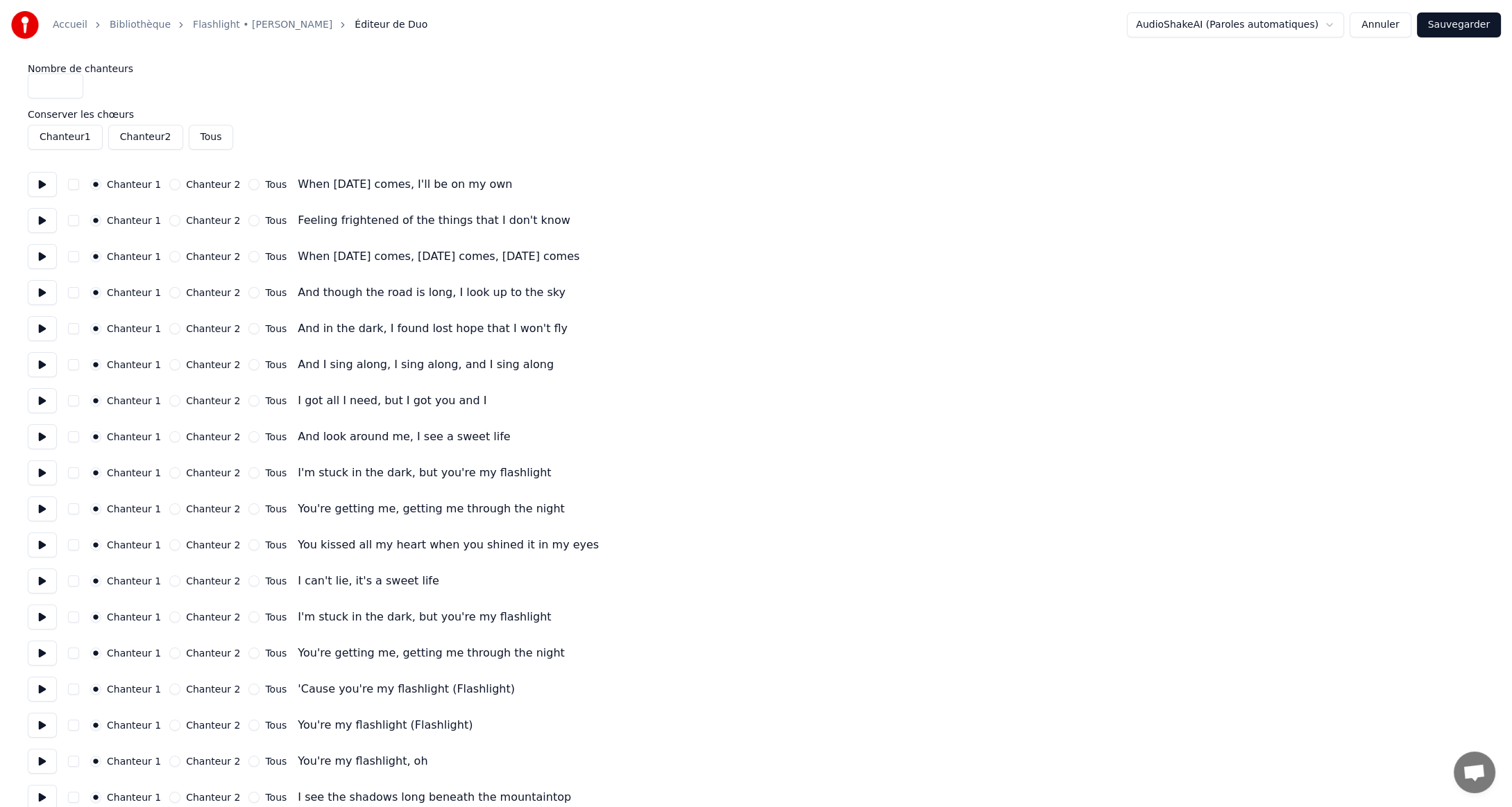
click at [1379, 23] on button "Annuler" at bounding box center [1380, 25] width 61 height 25
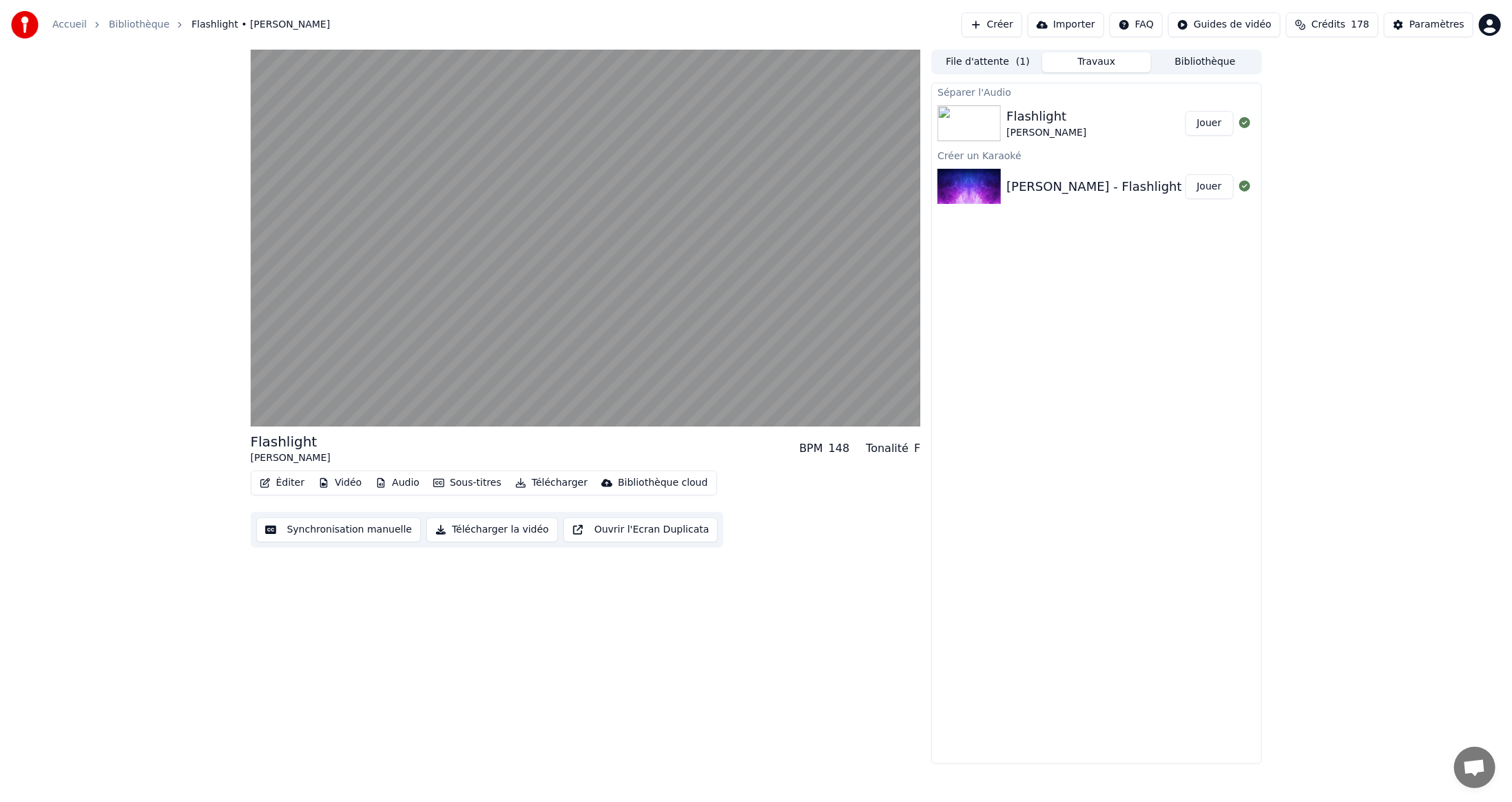
click at [287, 485] on button "Éditer" at bounding box center [282, 483] width 56 height 20
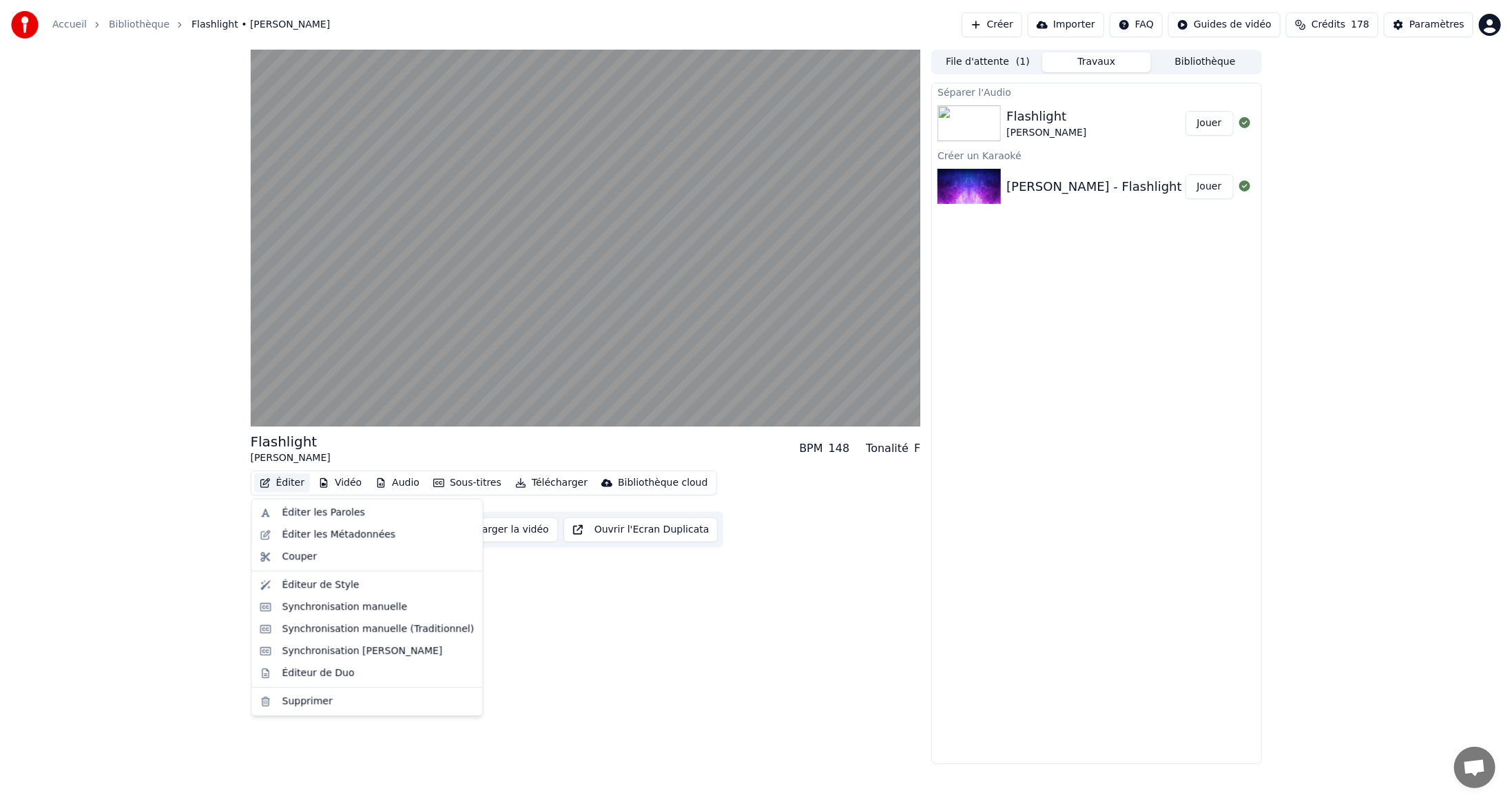
click at [287, 485] on button "Éditer" at bounding box center [282, 483] width 56 height 20
click at [286, 485] on button "Éditer" at bounding box center [282, 483] width 56 height 20
click at [304, 510] on div "Éditer les Paroles" at bounding box center [324, 513] width 83 height 14
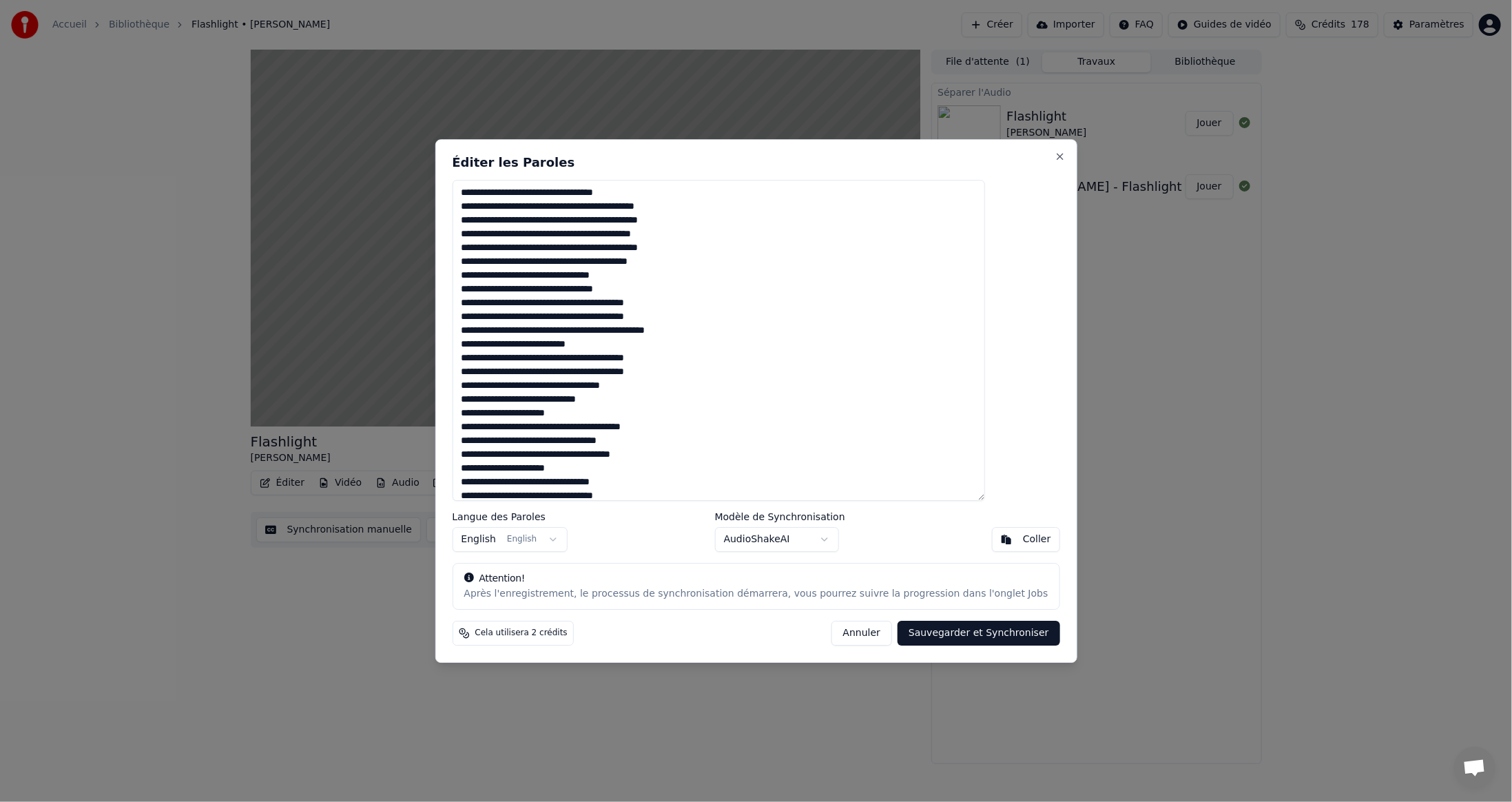
click at [613, 389] on textarea at bounding box center [718, 340] width 534 height 321
click at [583, 414] on textarea at bounding box center [718, 340] width 534 height 321
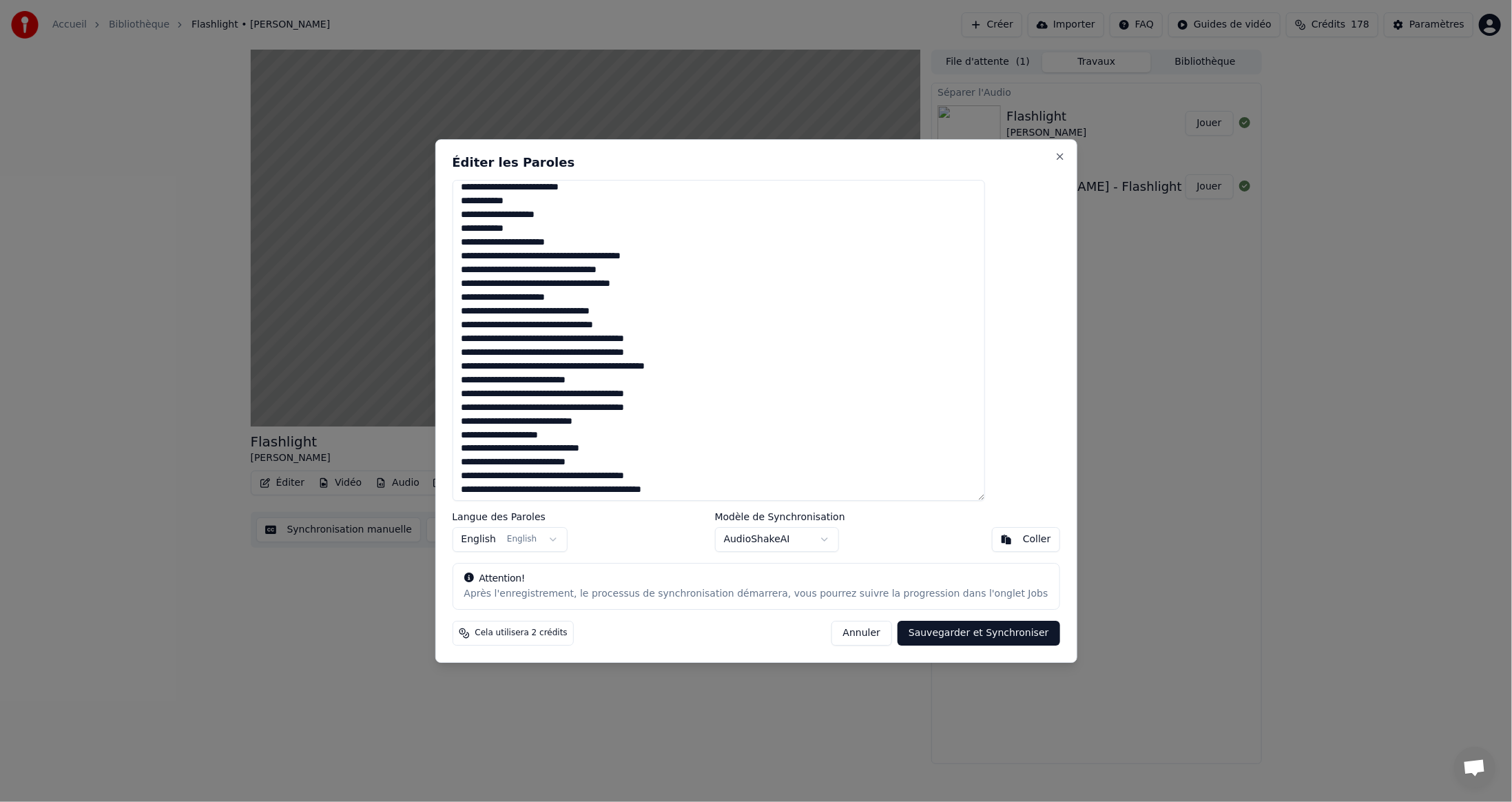
scroll to position [207, 0]
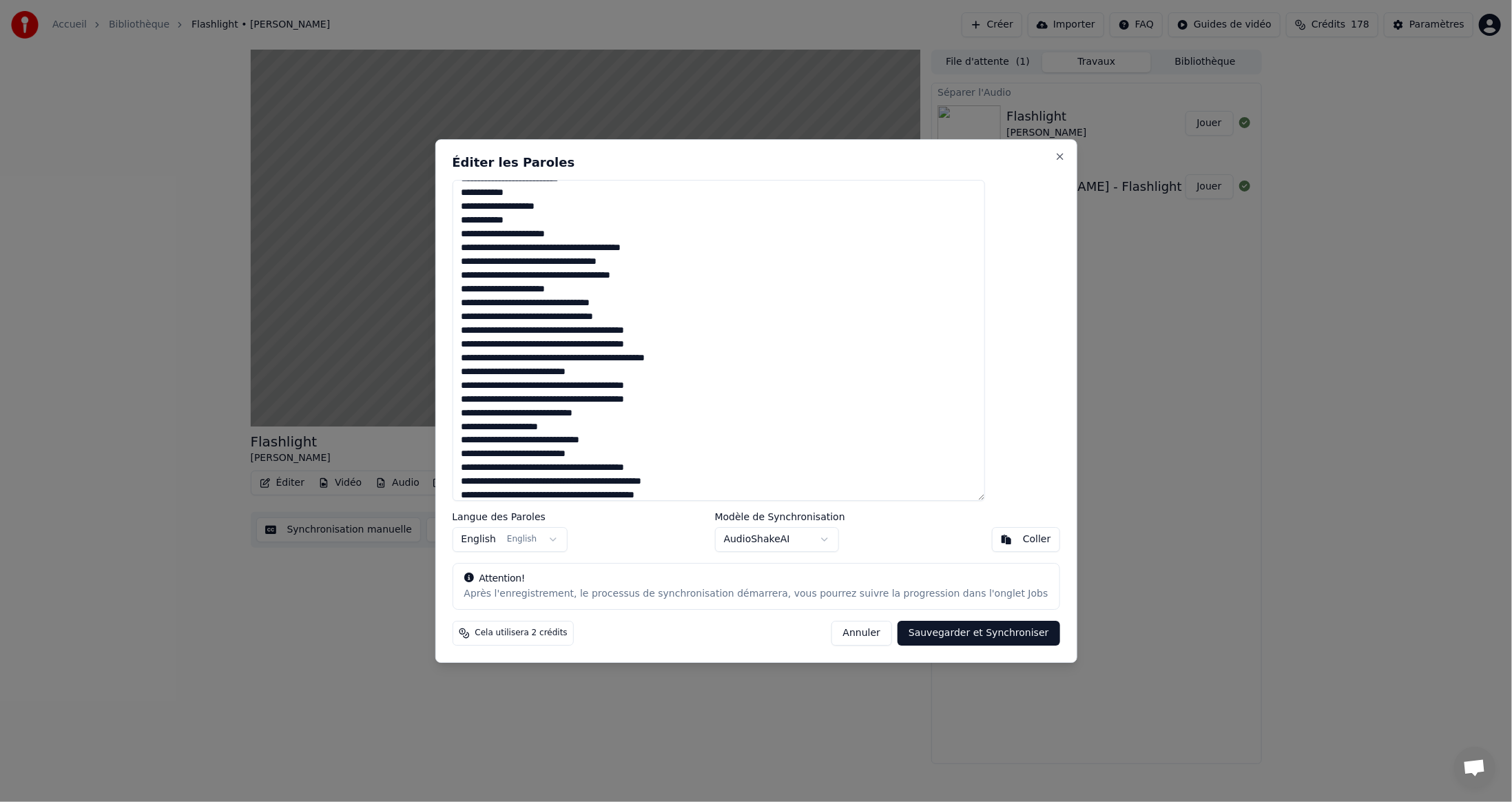
click at [576, 411] on textarea at bounding box center [718, 340] width 534 height 321
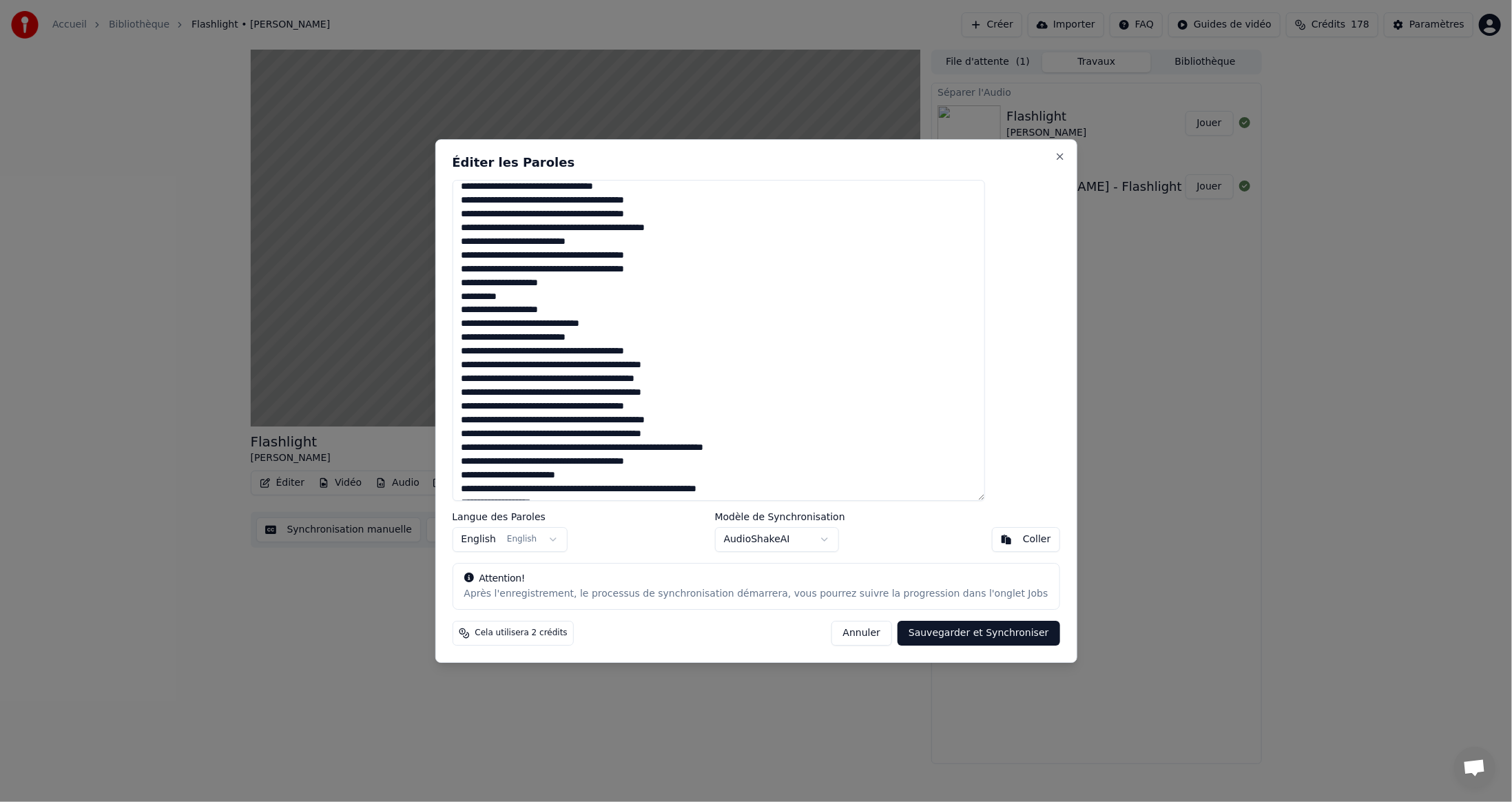
scroll to position [344, 0]
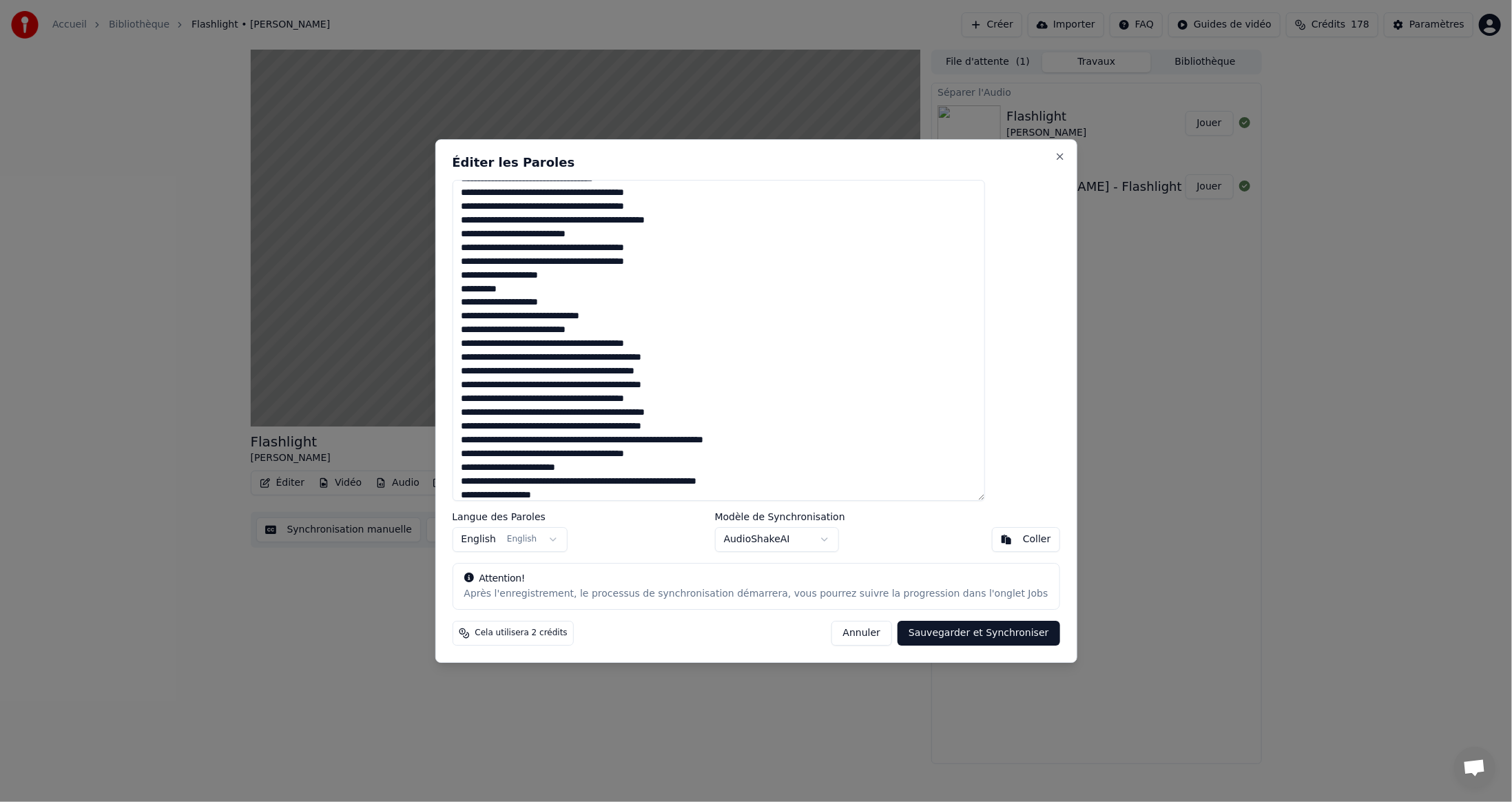
drag, startPoint x: 645, startPoint y: 359, endPoint x: 656, endPoint y: 361, distance: 11.2
click at [645, 359] on textarea at bounding box center [718, 340] width 534 height 321
click at [662, 389] on textarea at bounding box center [718, 340] width 534 height 321
click at [691, 416] on textarea at bounding box center [718, 340] width 534 height 321
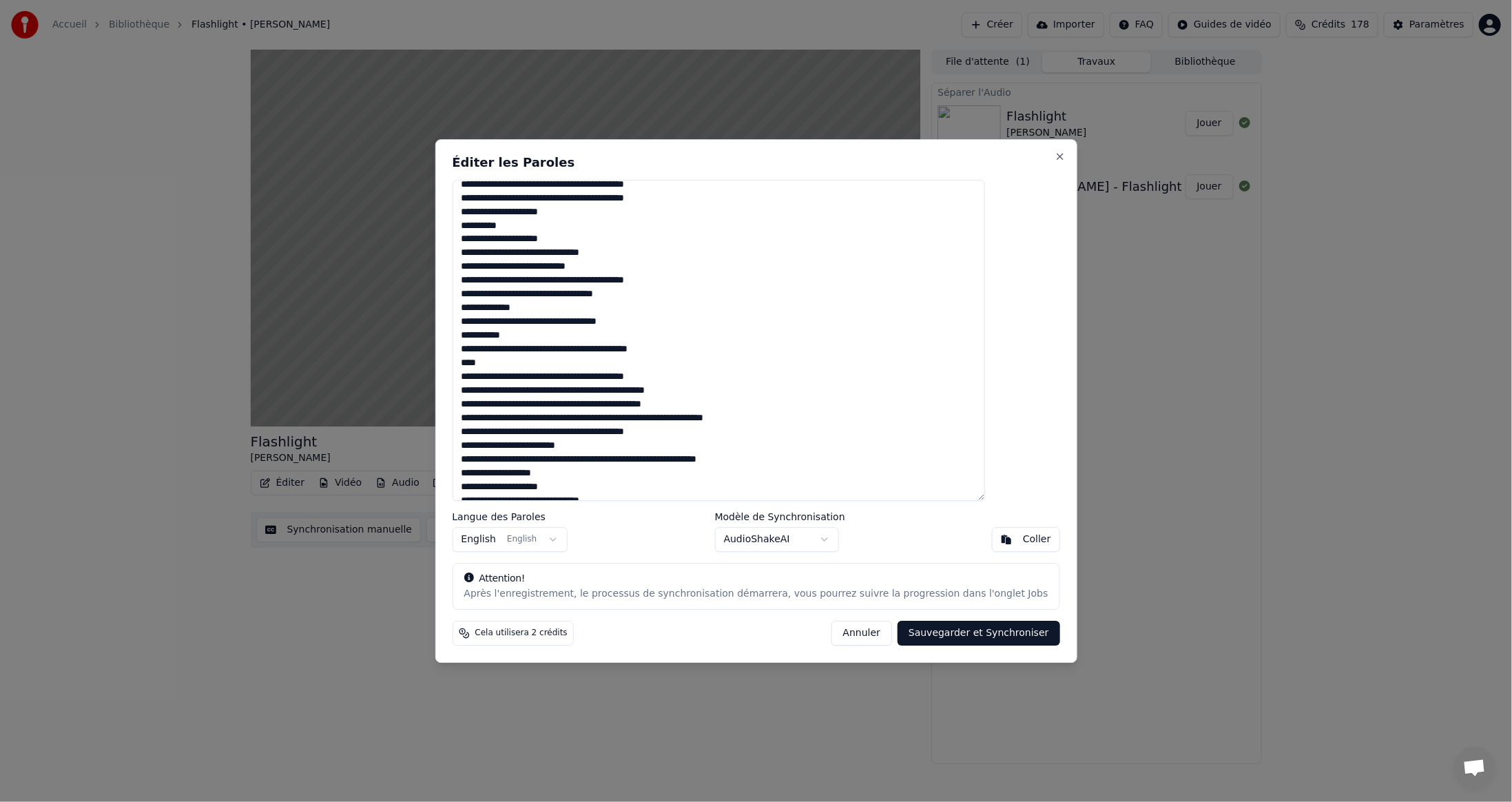
scroll to position [462, 0]
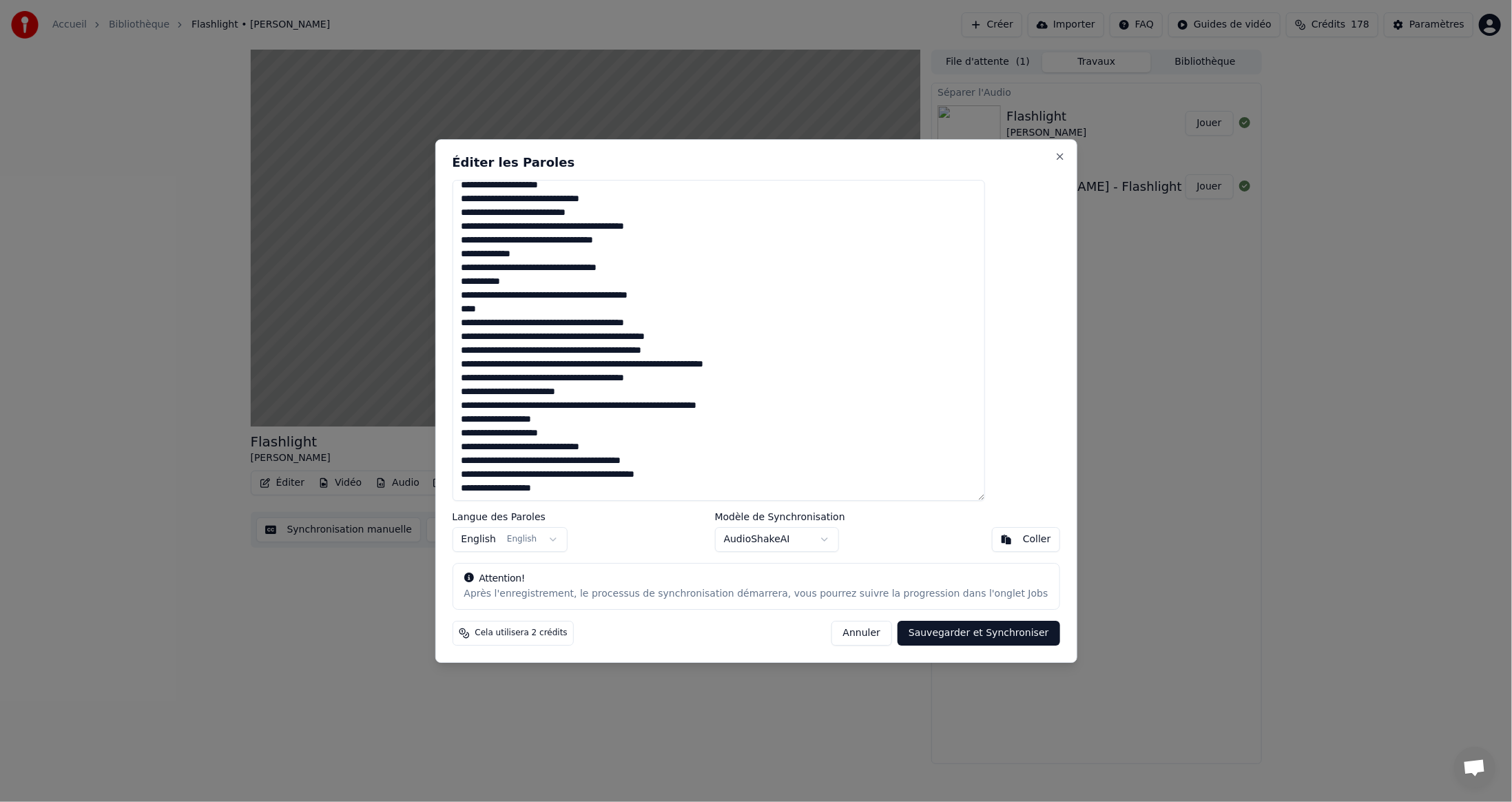
click at [652, 352] on textarea at bounding box center [718, 340] width 534 height 321
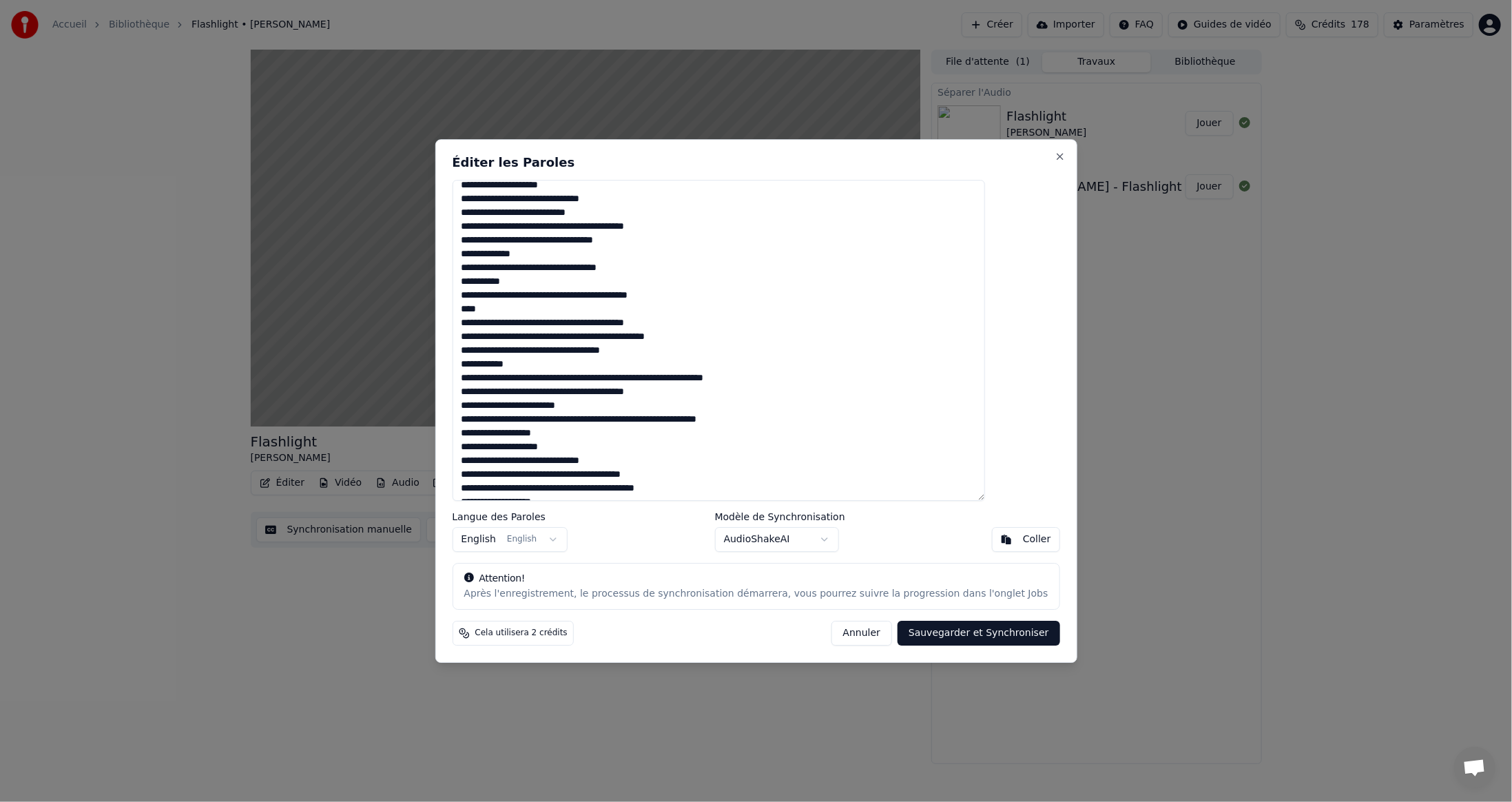
click at [694, 378] on textarea at bounding box center [718, 340] width 534 height 321
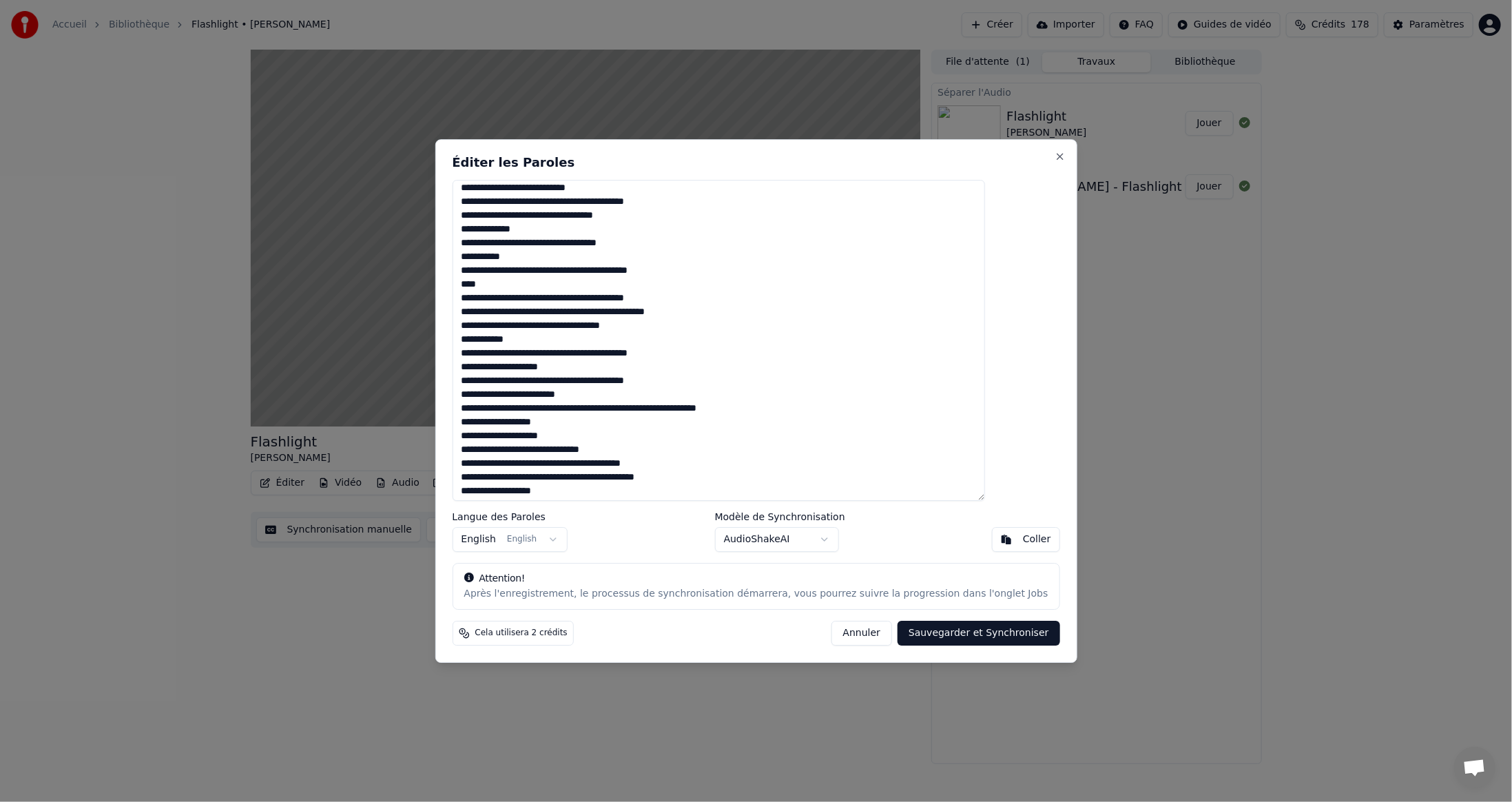
scroll to position [489, 0]
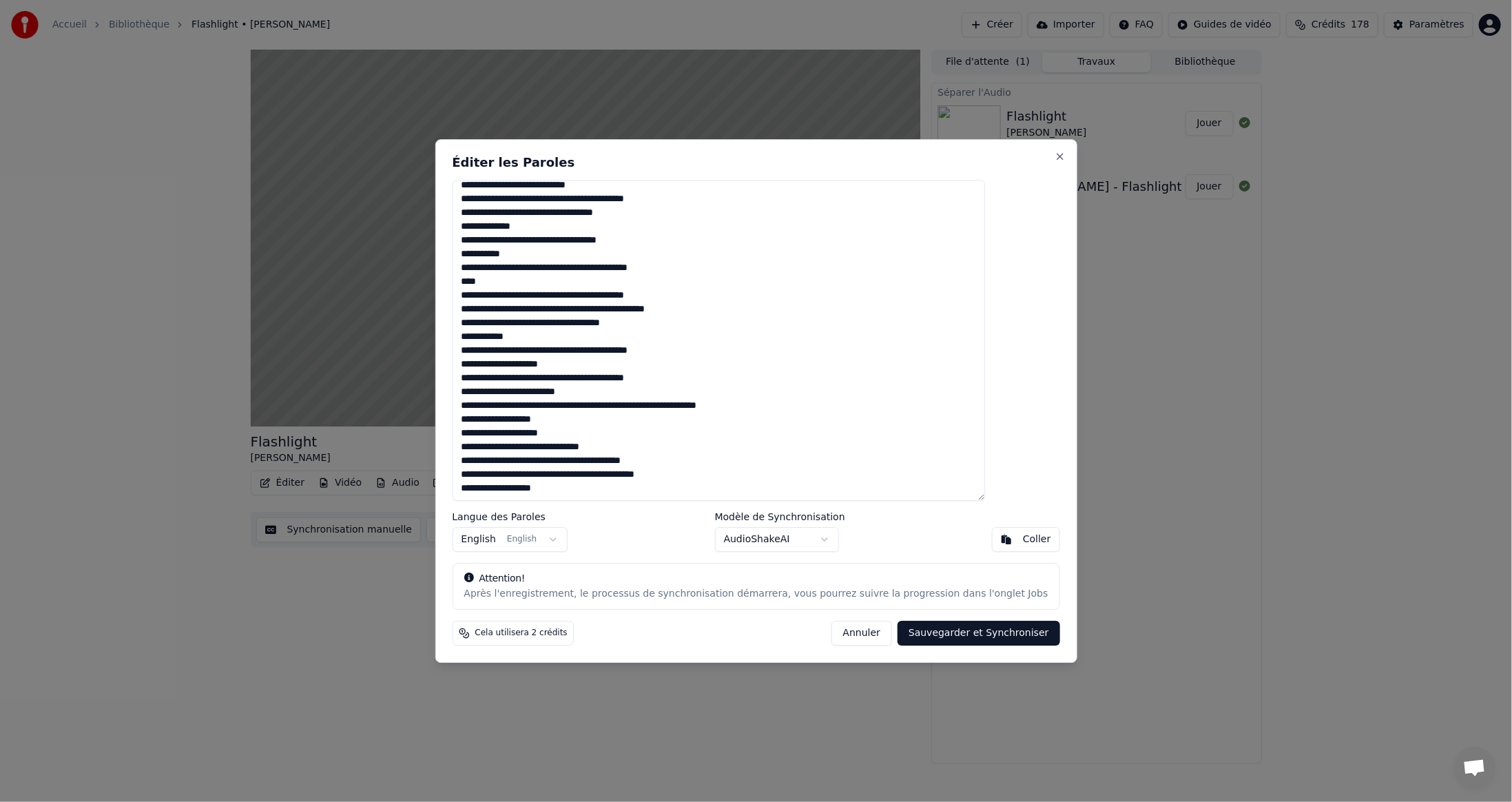
click at [613, 406] on textarea at bounding box center [718, 340] width 534 height 321
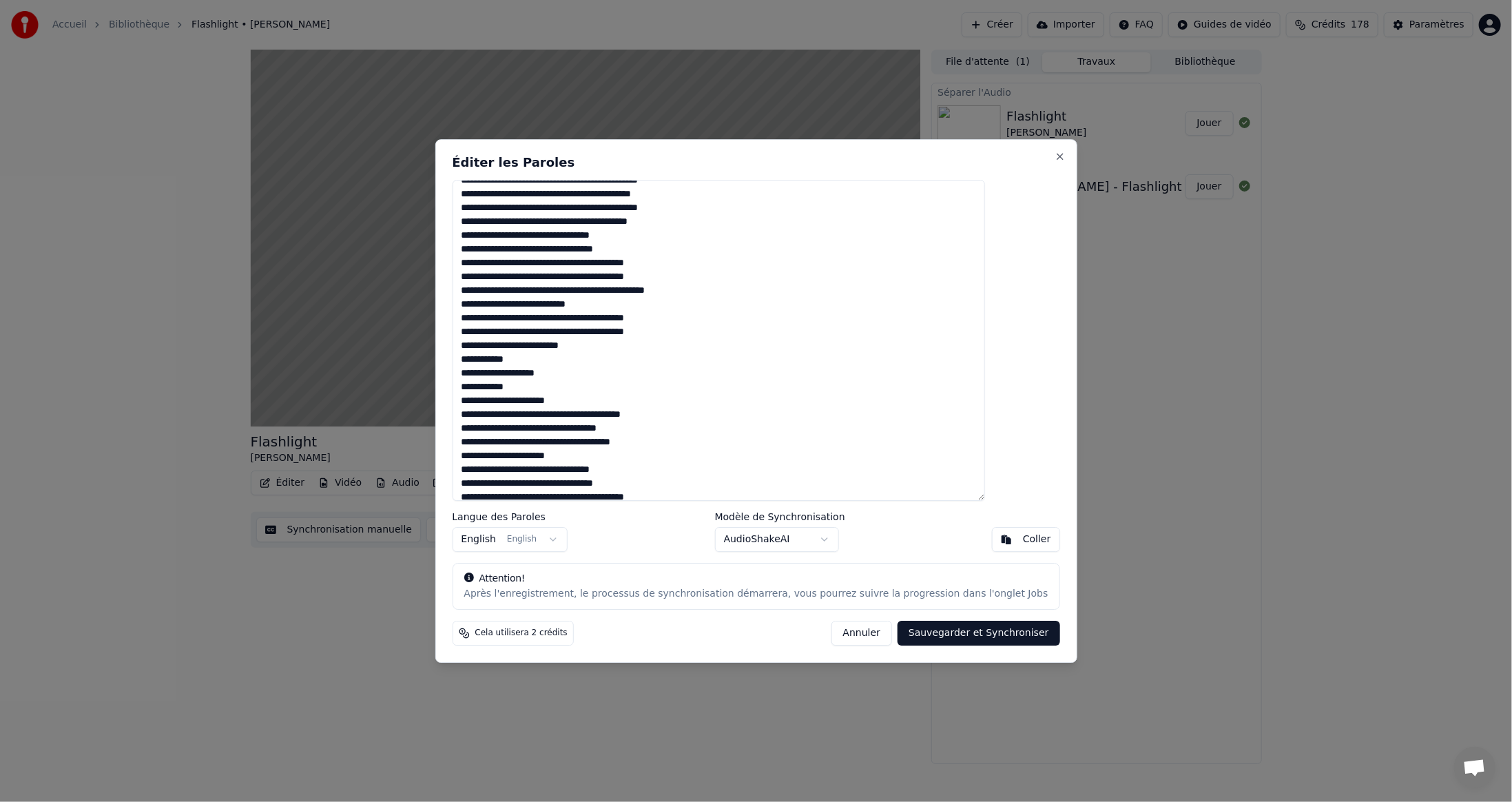
scroll to position [0, 0]
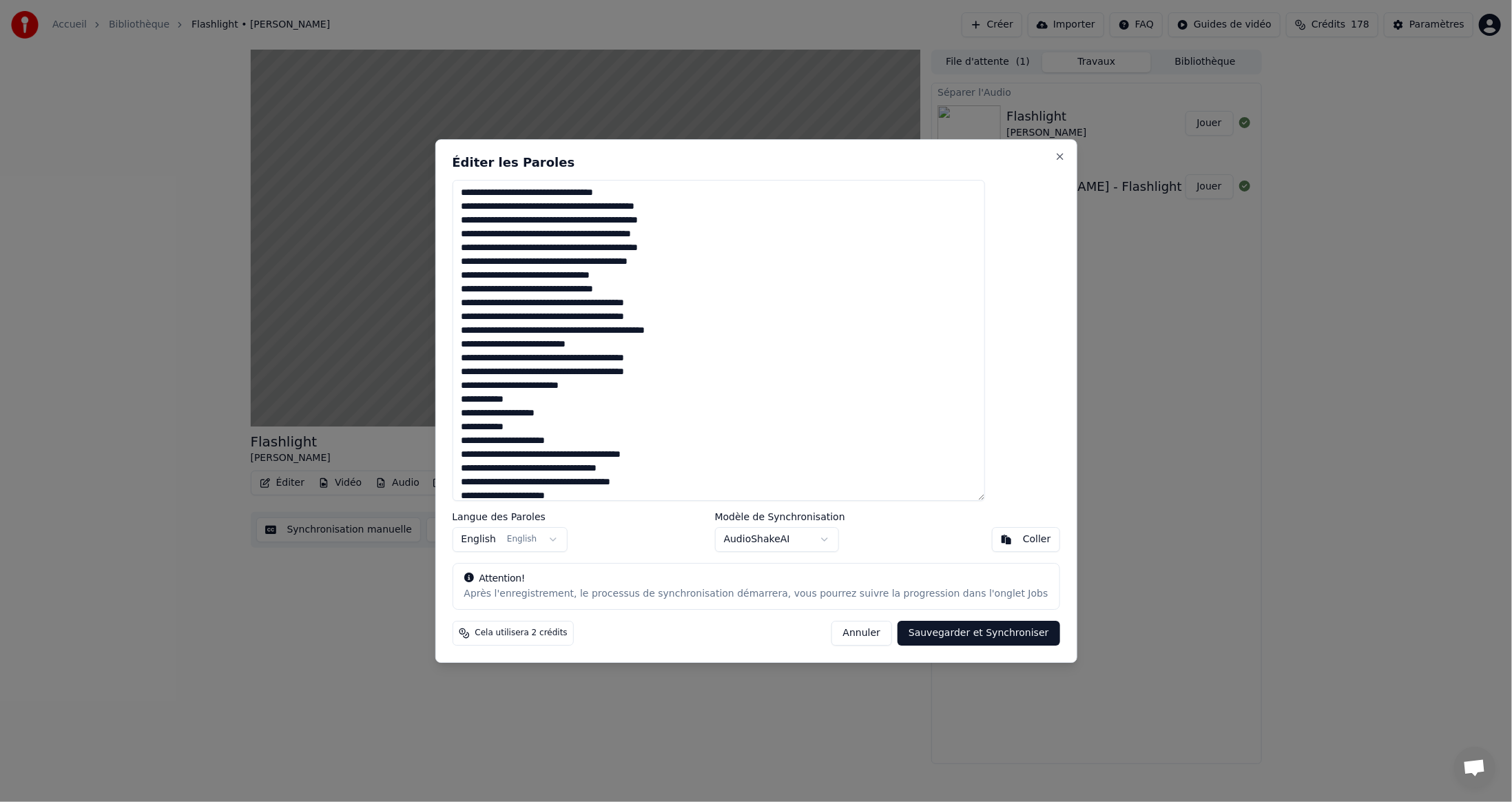
click at [764, 454] on textarea at bounding box center [718, 340] width 534 height 321
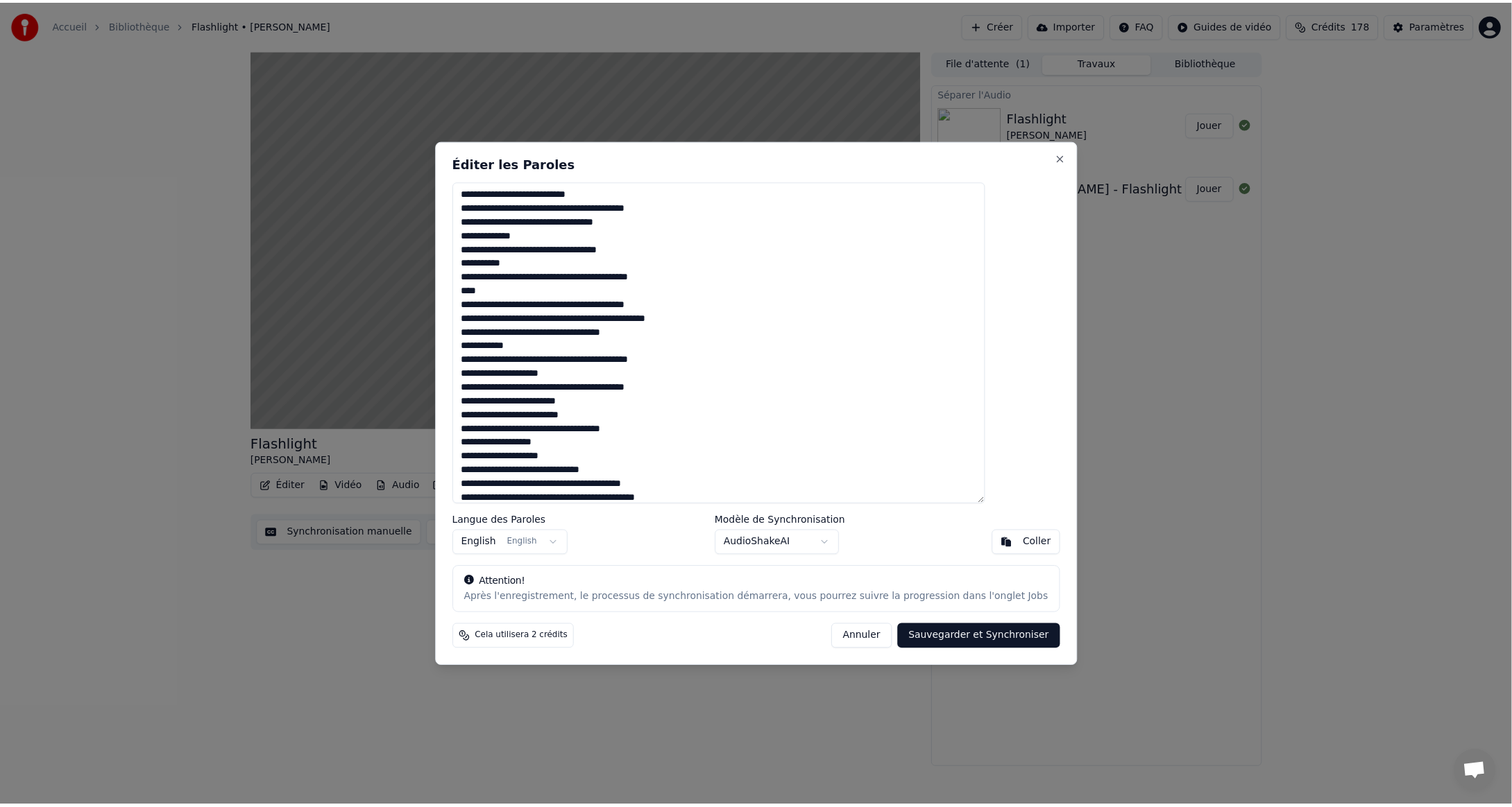
scroll to position [506, 0]
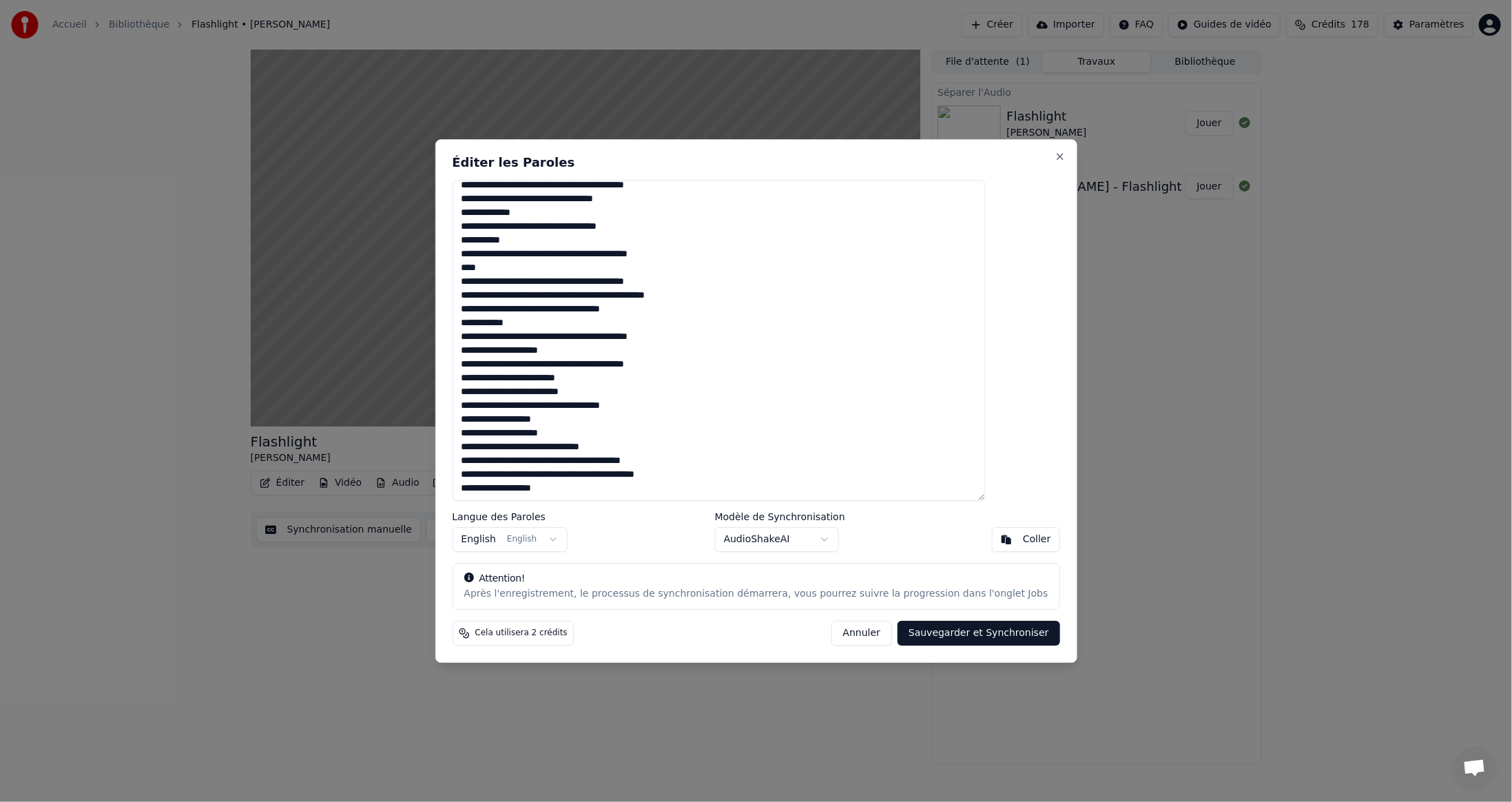
type textarea "**********"
click at [906, 633] on button "Sauvegarder et Synchroniser" at bounding box center [979, 633] width 162 height 25
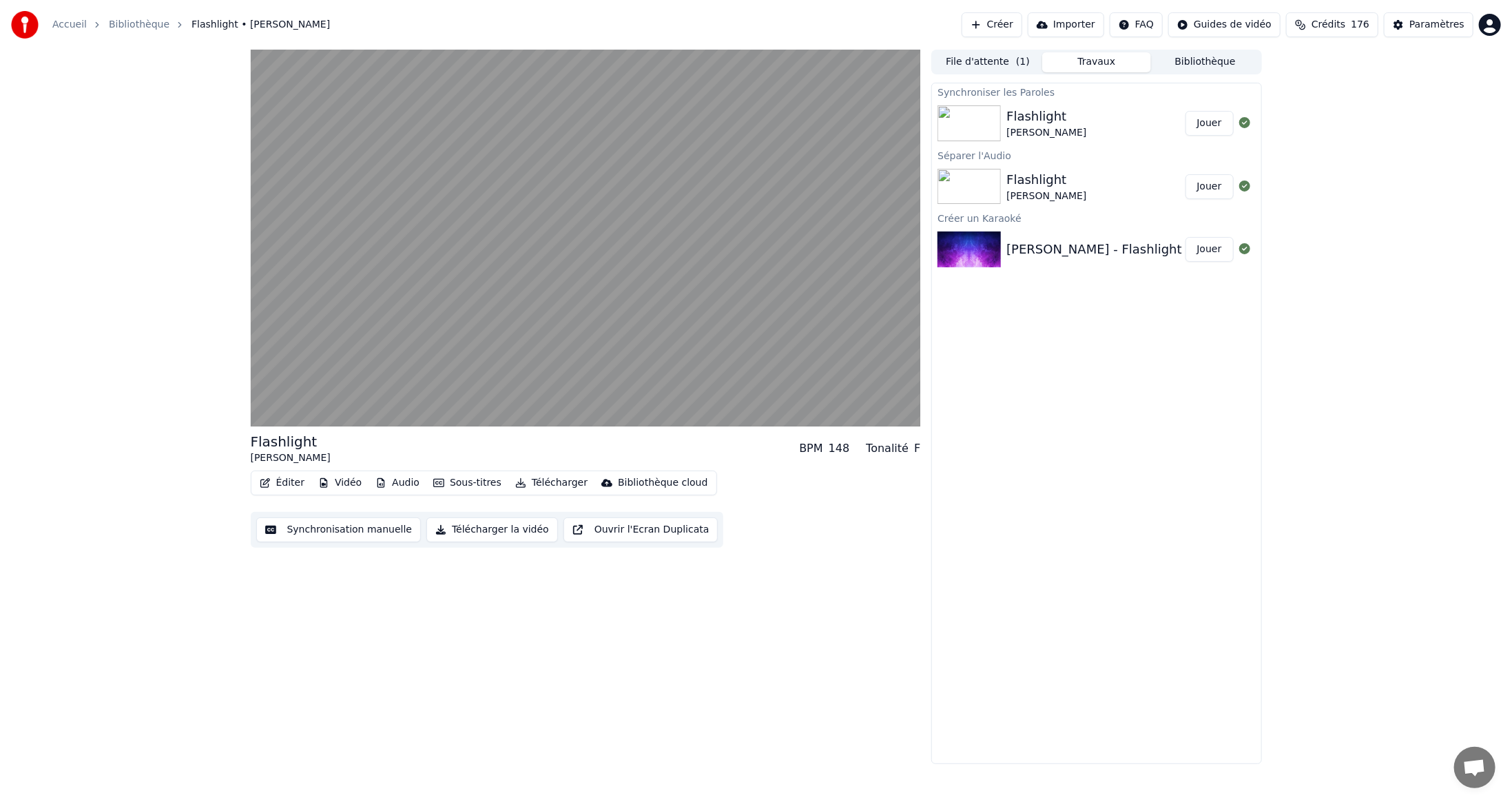
click at [283, 481] on button "Éditer" at bounding box center [282, 483] width 56 height 20
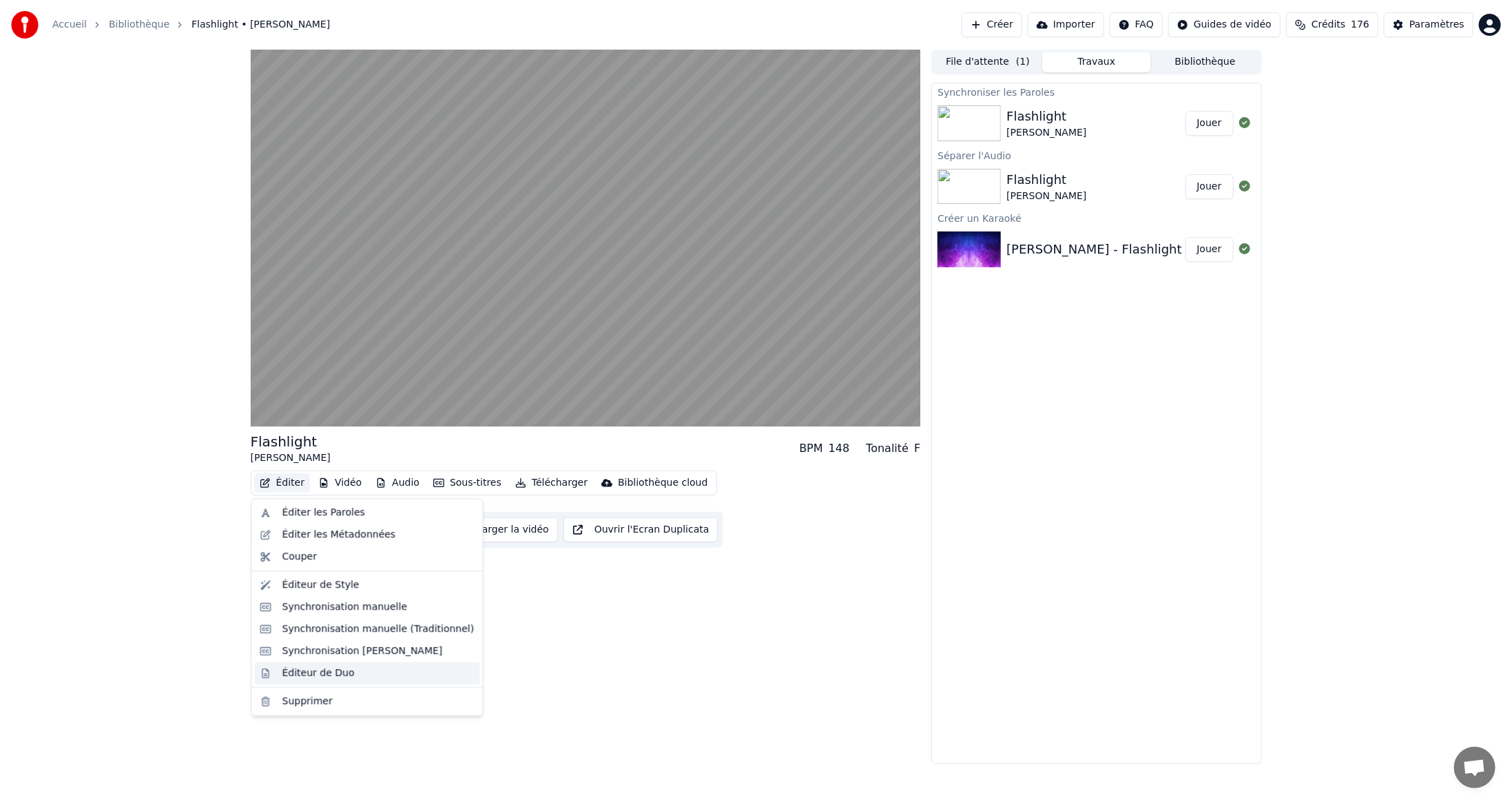
click at [316, 676] on div "Éditeur de Duo" at bounding box center [319, 673] width 72 height 14
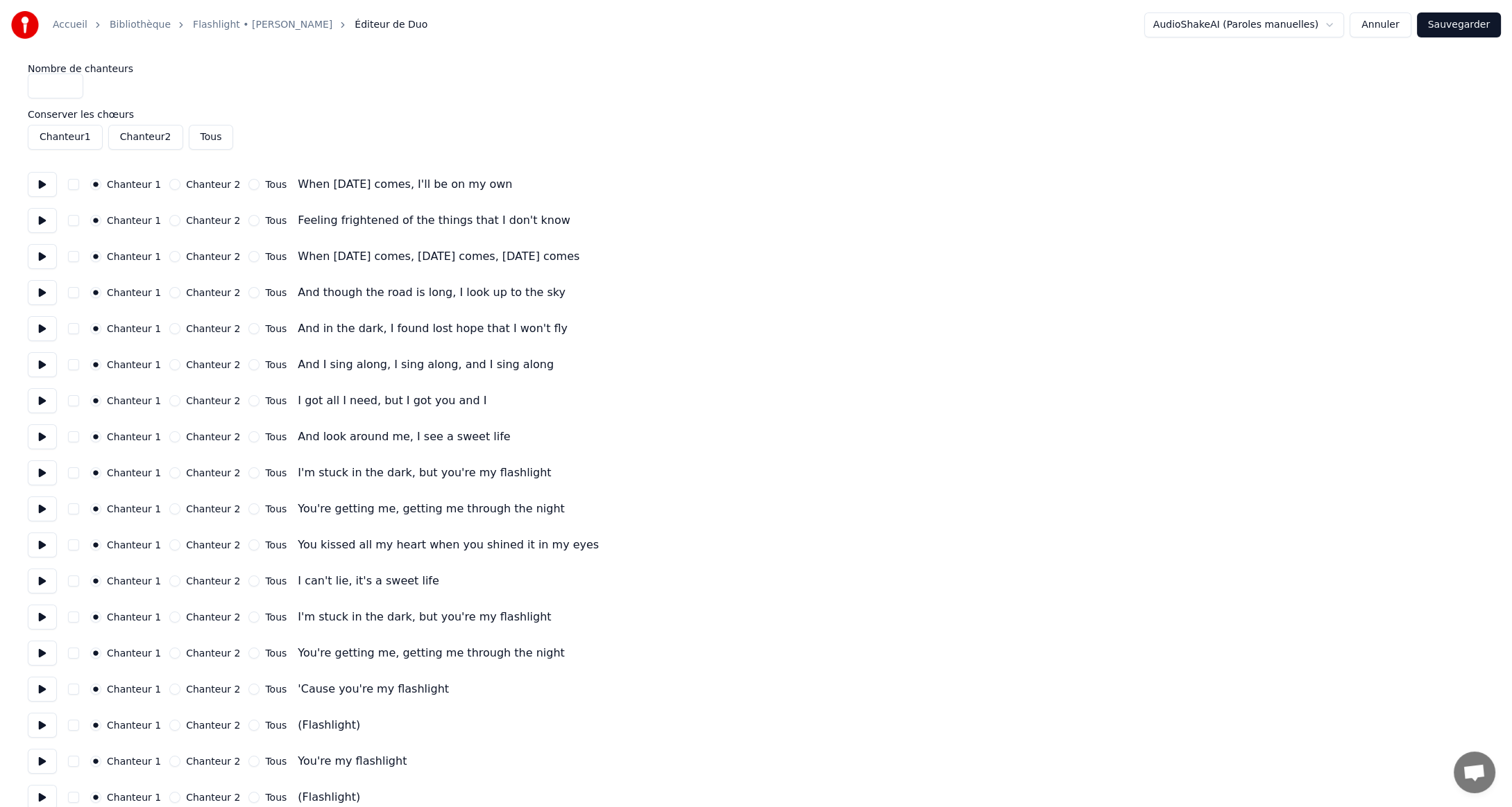
click at [170, 724] on button "Chanteur 2" at bounding box center [175, 725] width 11 height 11
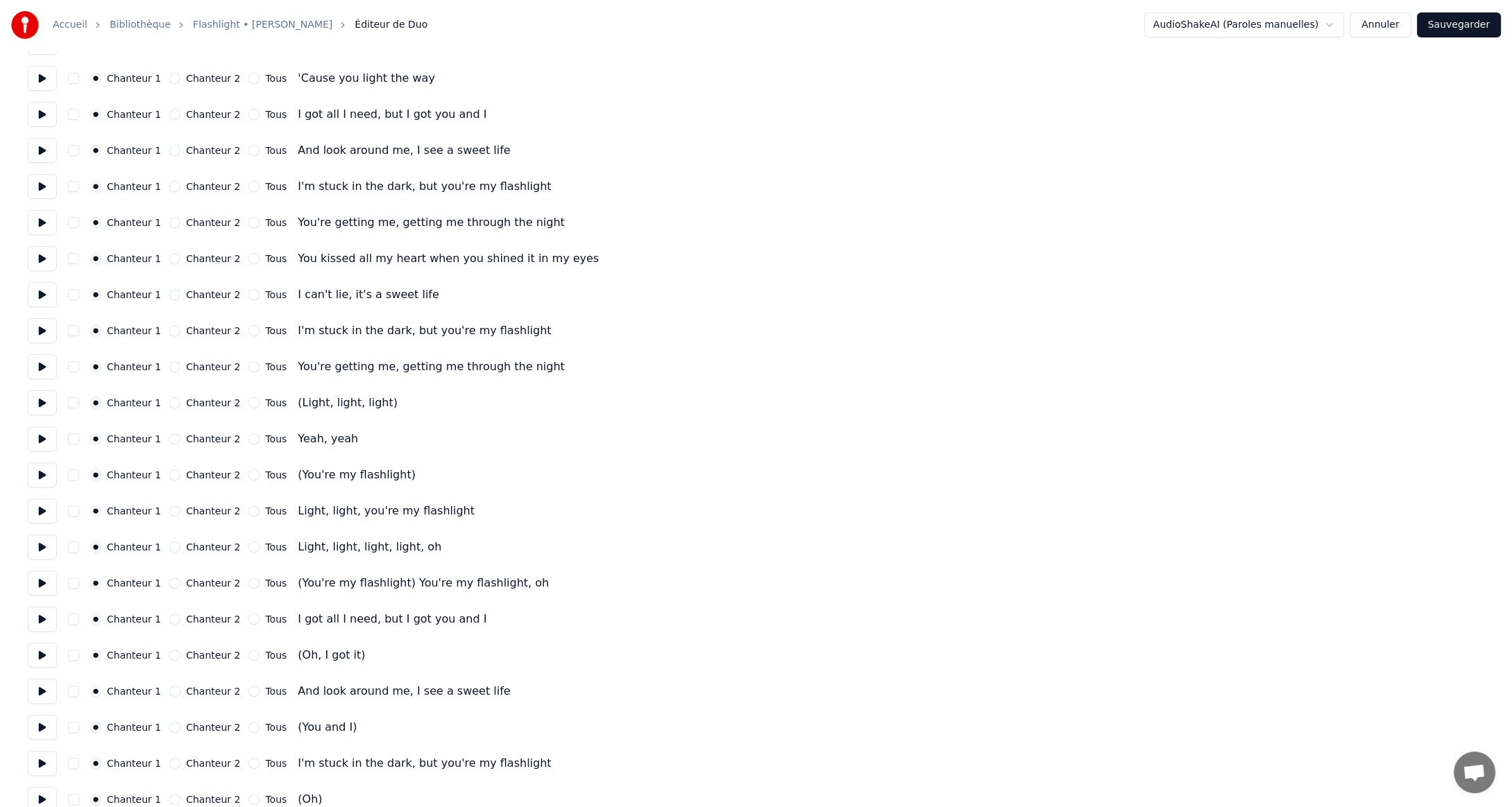
scroll to position [902, 0]
click at [170, 473] on button "Chanteur 2" at bounding box center [175, 473] width 11 height 11
click at [170, 398] on button "Chanteur 2" at bounding box center [175, 401] width 11 height 11
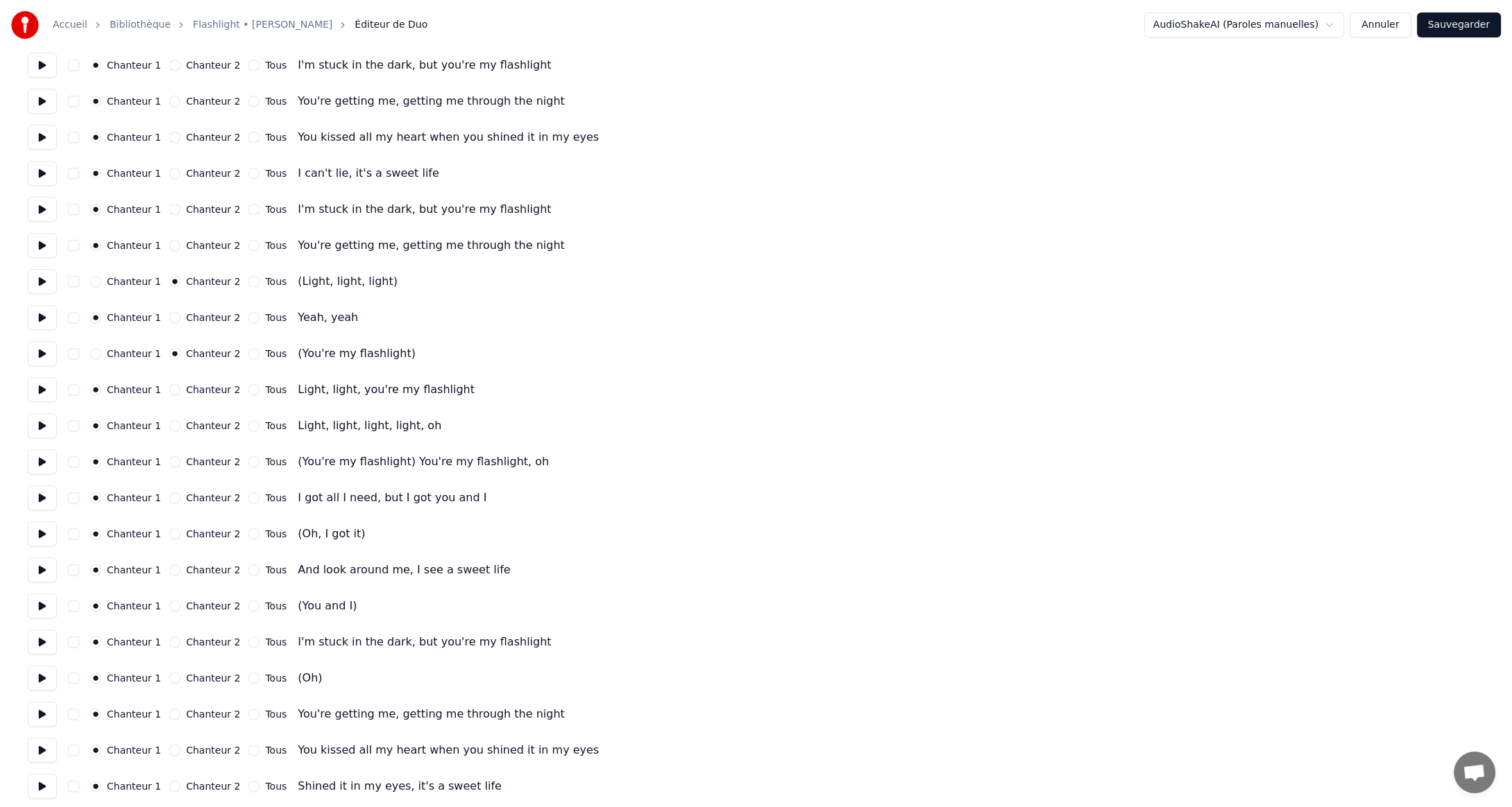
scroll to position [1040, 0]
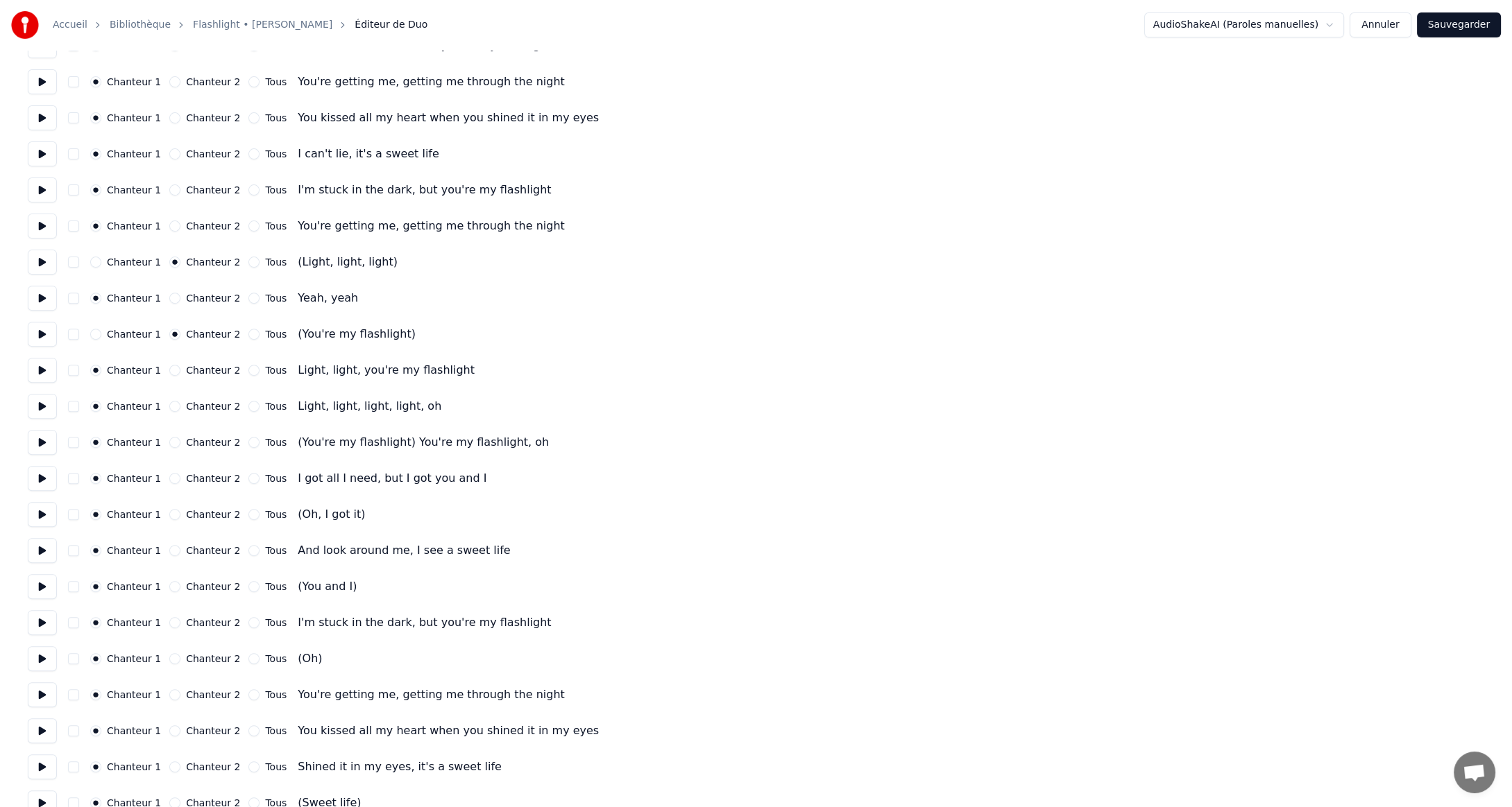
click at [170, 514] on button "Chanteur 2" at bounding box center [175, 514] width 11 height 11
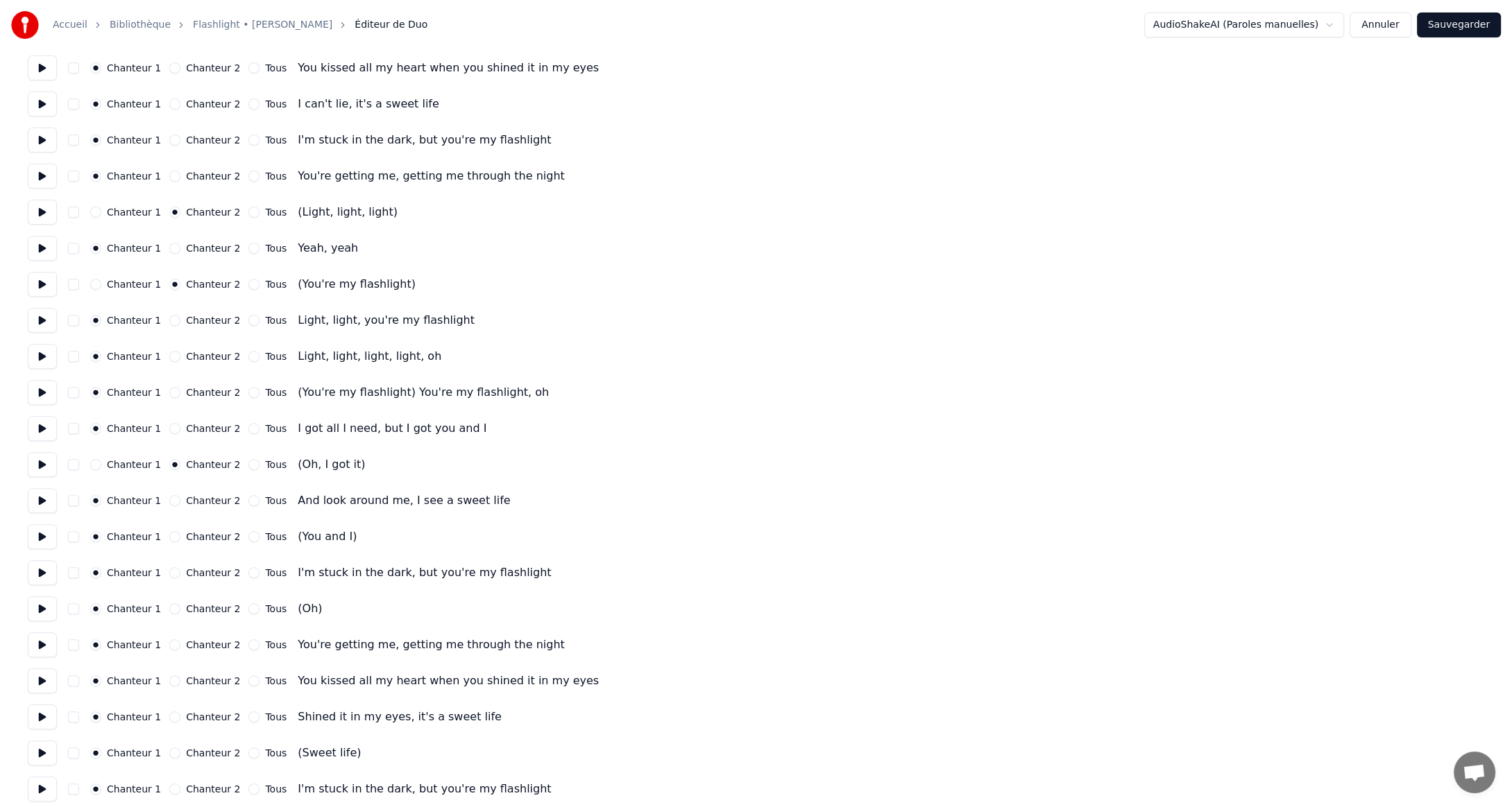
scroll to position [1110, 0]
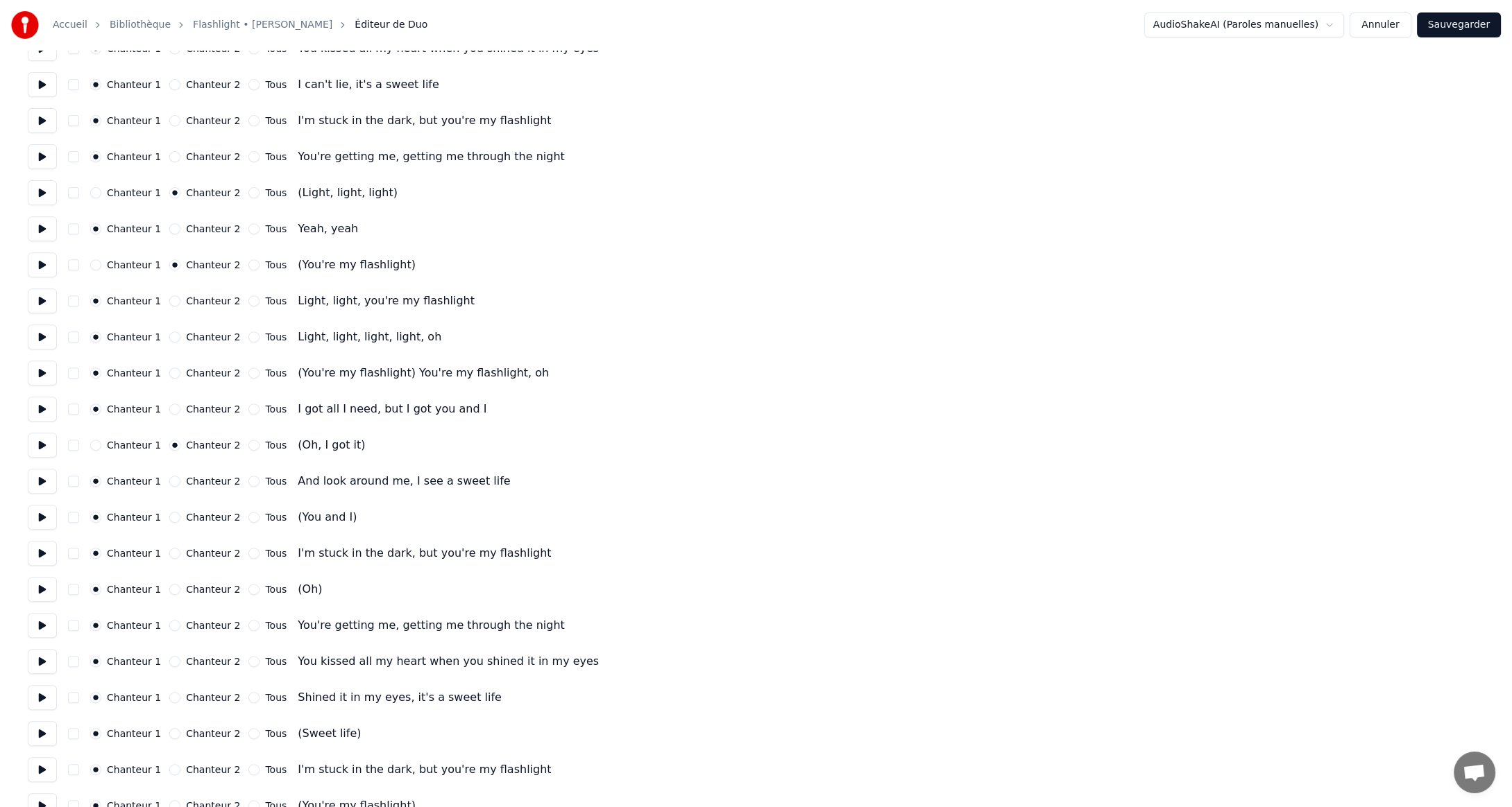
click at [170, 515] on button "Chanteur 2" at bounding box center [175, 517] width 11 height 11
click at [170, 588] on button "Chanteur 2" at bounding box center [175, 589] width 11 height 11
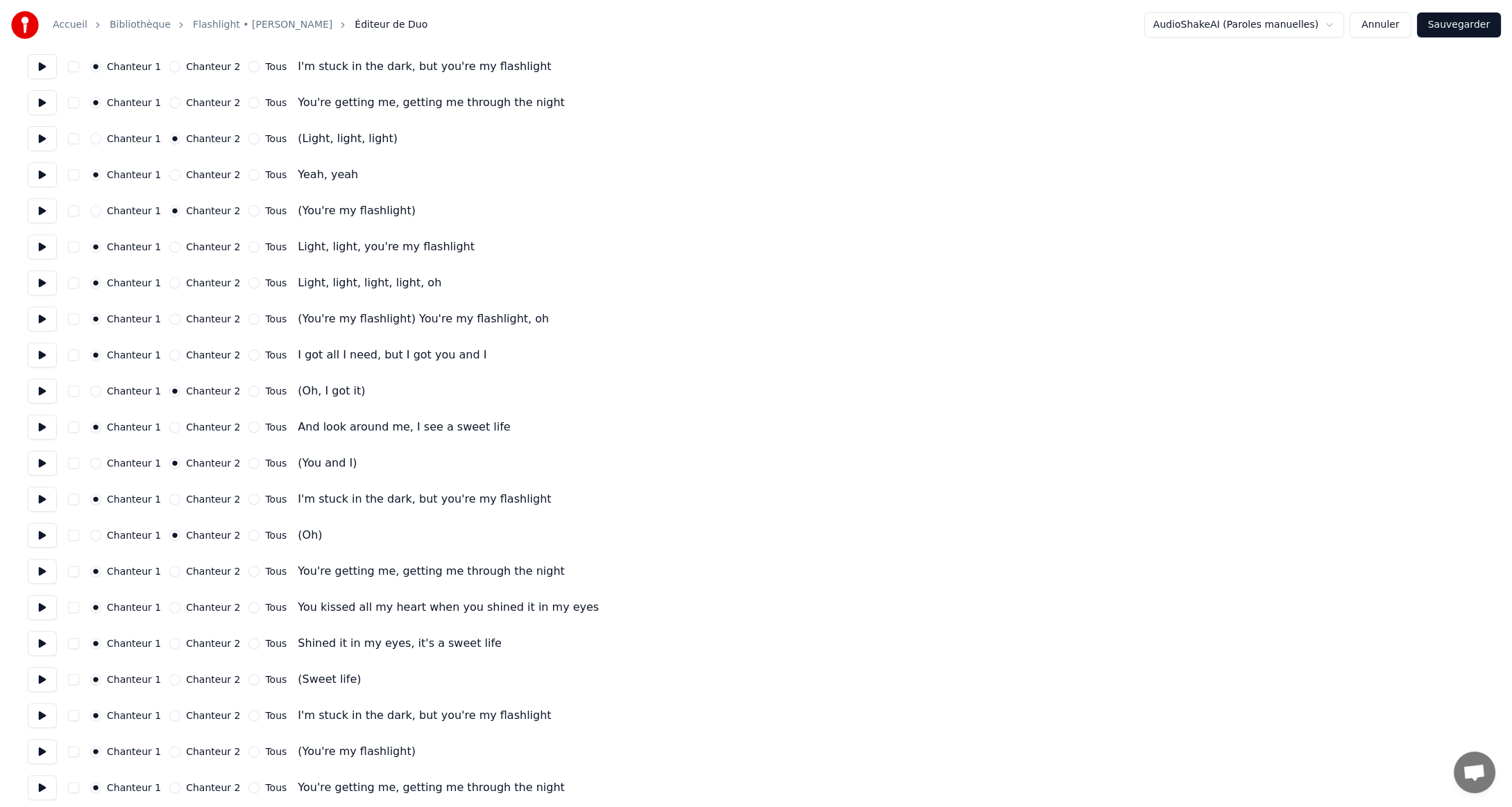
scroll to position [1248, 0]
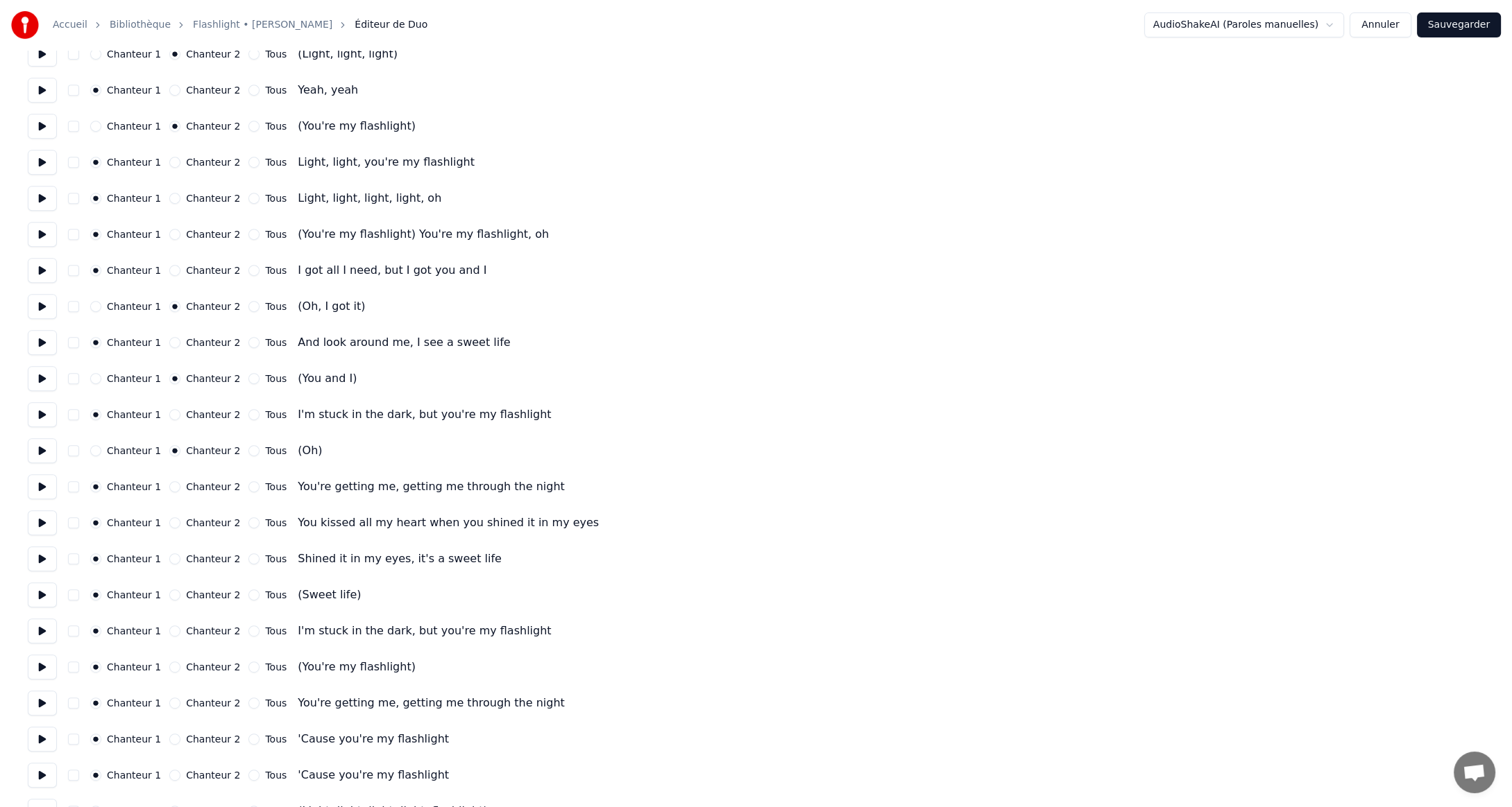
click at [170, 596] on button "Chanteur 2" at bounding box center [175, 594] width 11 height 11
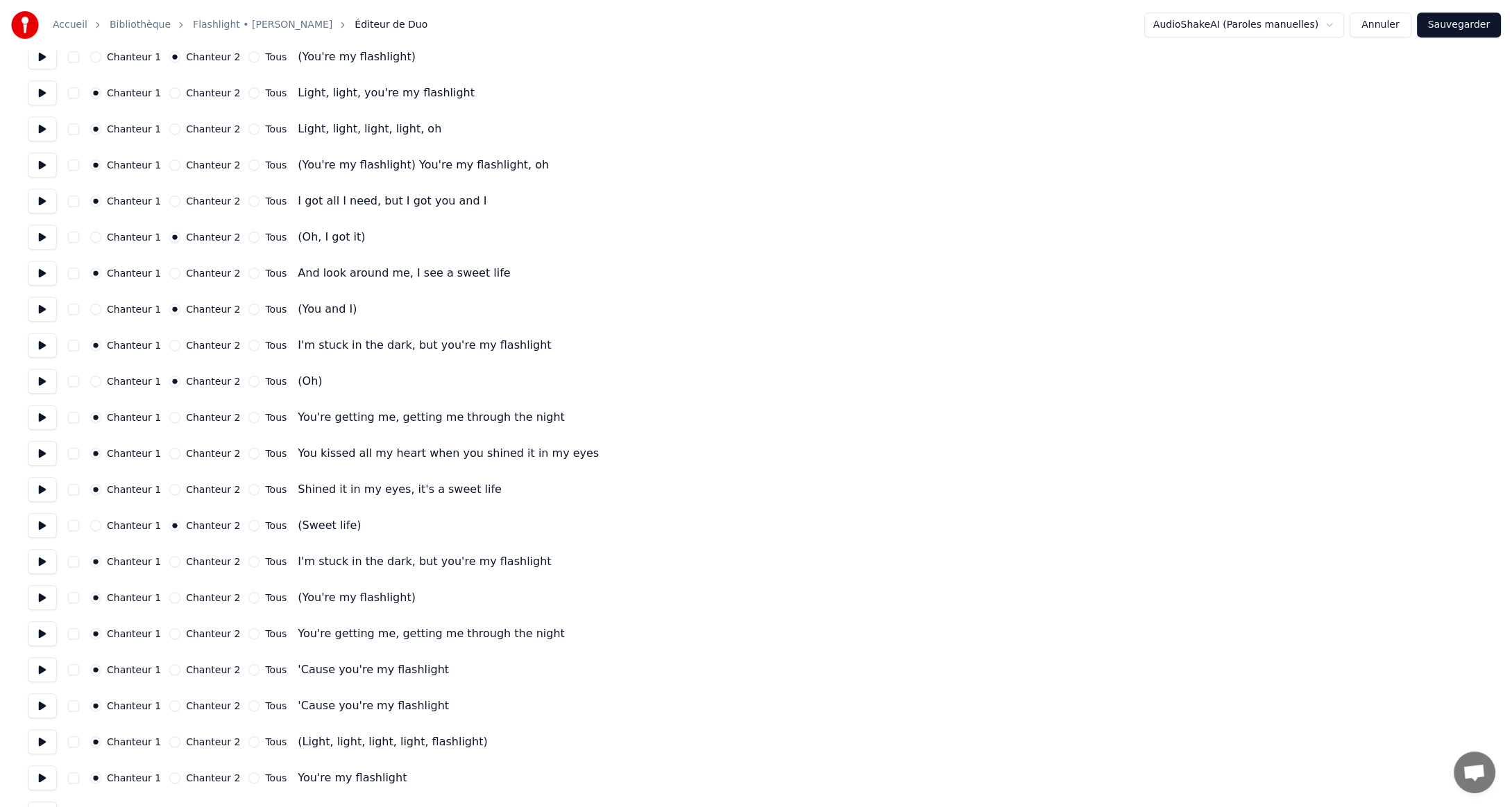
click at [170, 597] on button "Chanteur 2" at bounding box center [175, 597] width 11 height 11
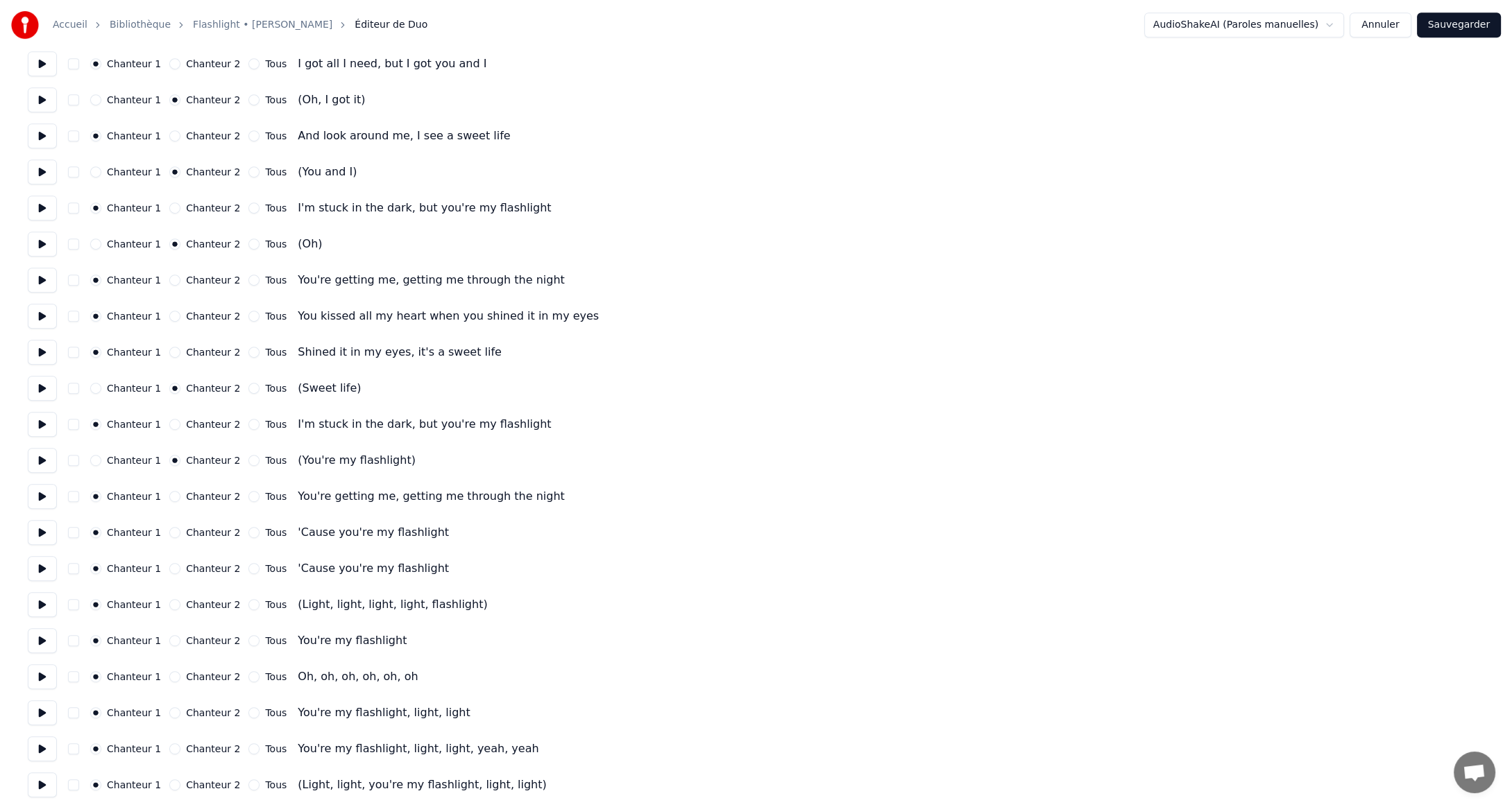
scroll to position [1456, 0]
click at [170, 605] on button "Chanteur 2" at bounding box center [175, 603] width 11 height 11
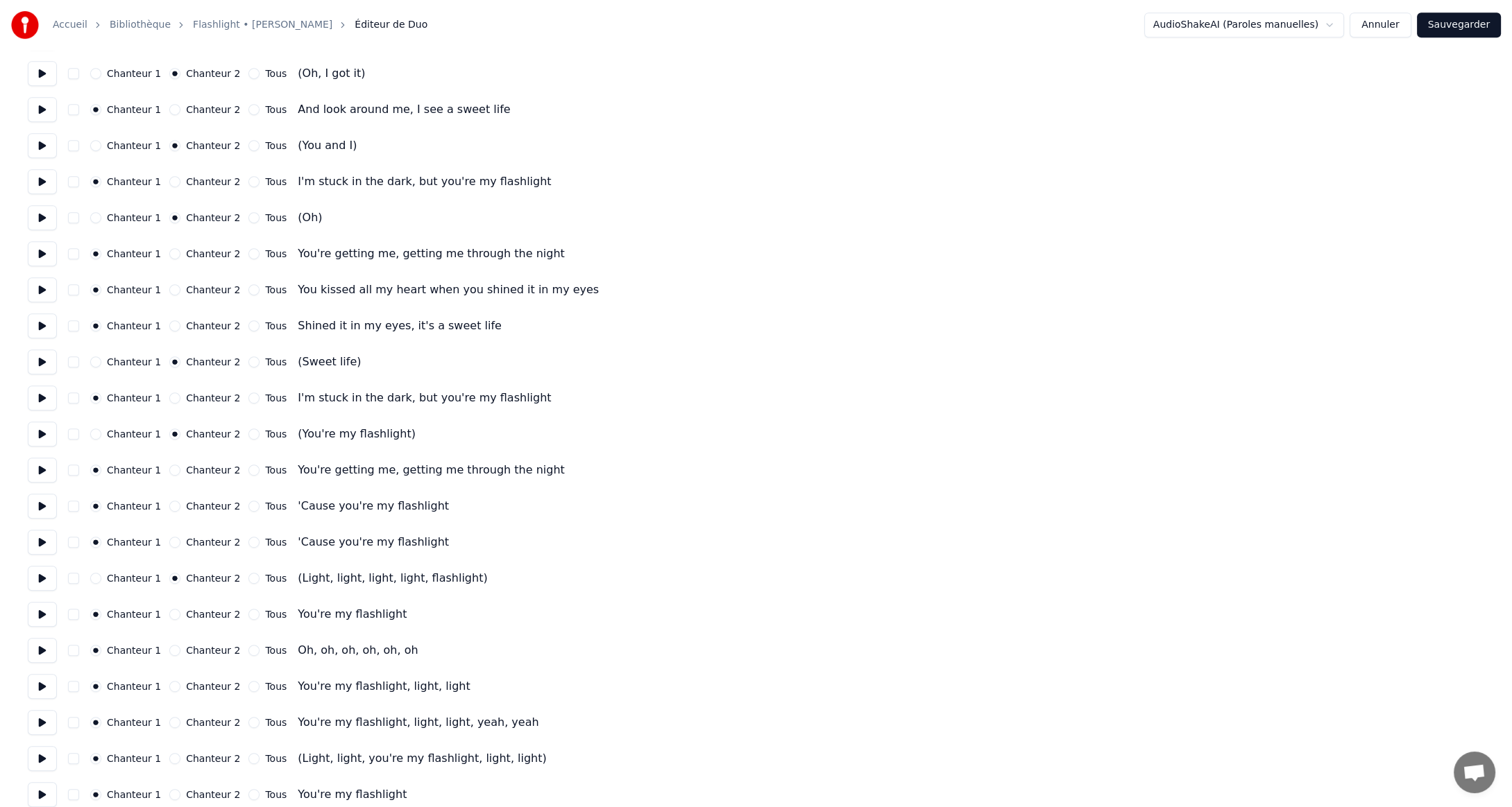
scroll to position [1495, 0]
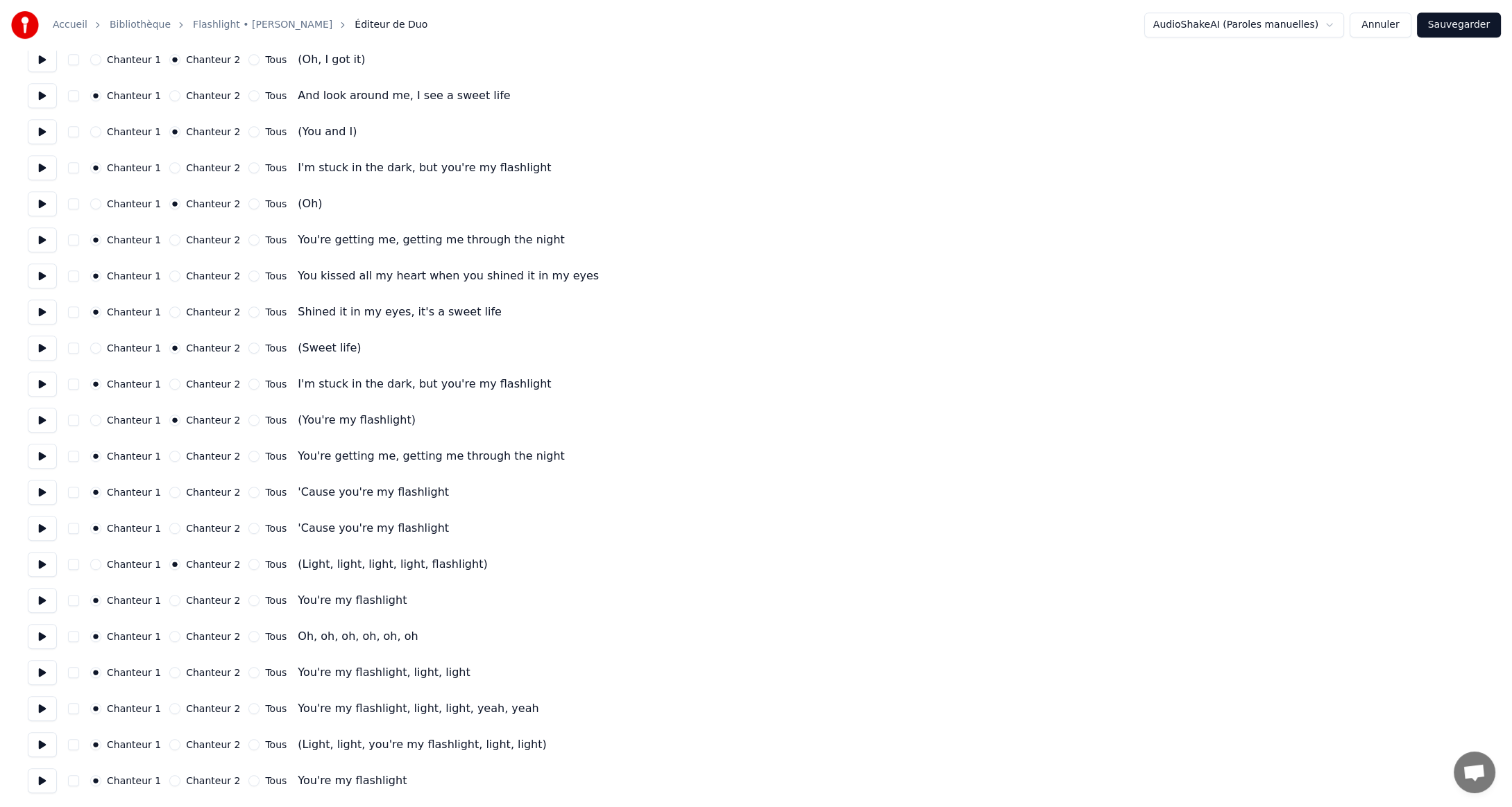
click at [170, 746] on button "Chanteur 2" at bounding box center [175, 744] width 11 height 11
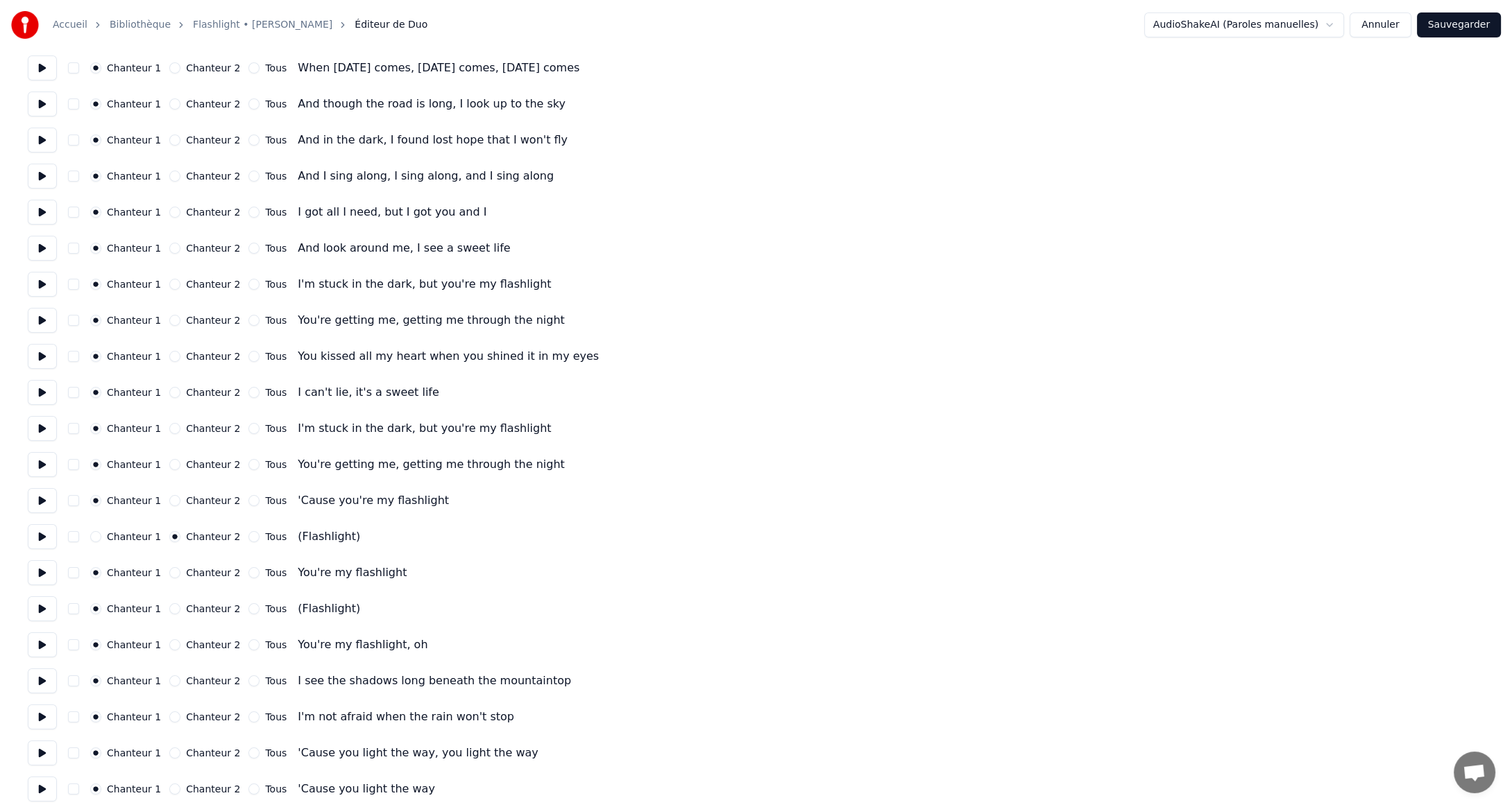
scroll to position [208, 0]
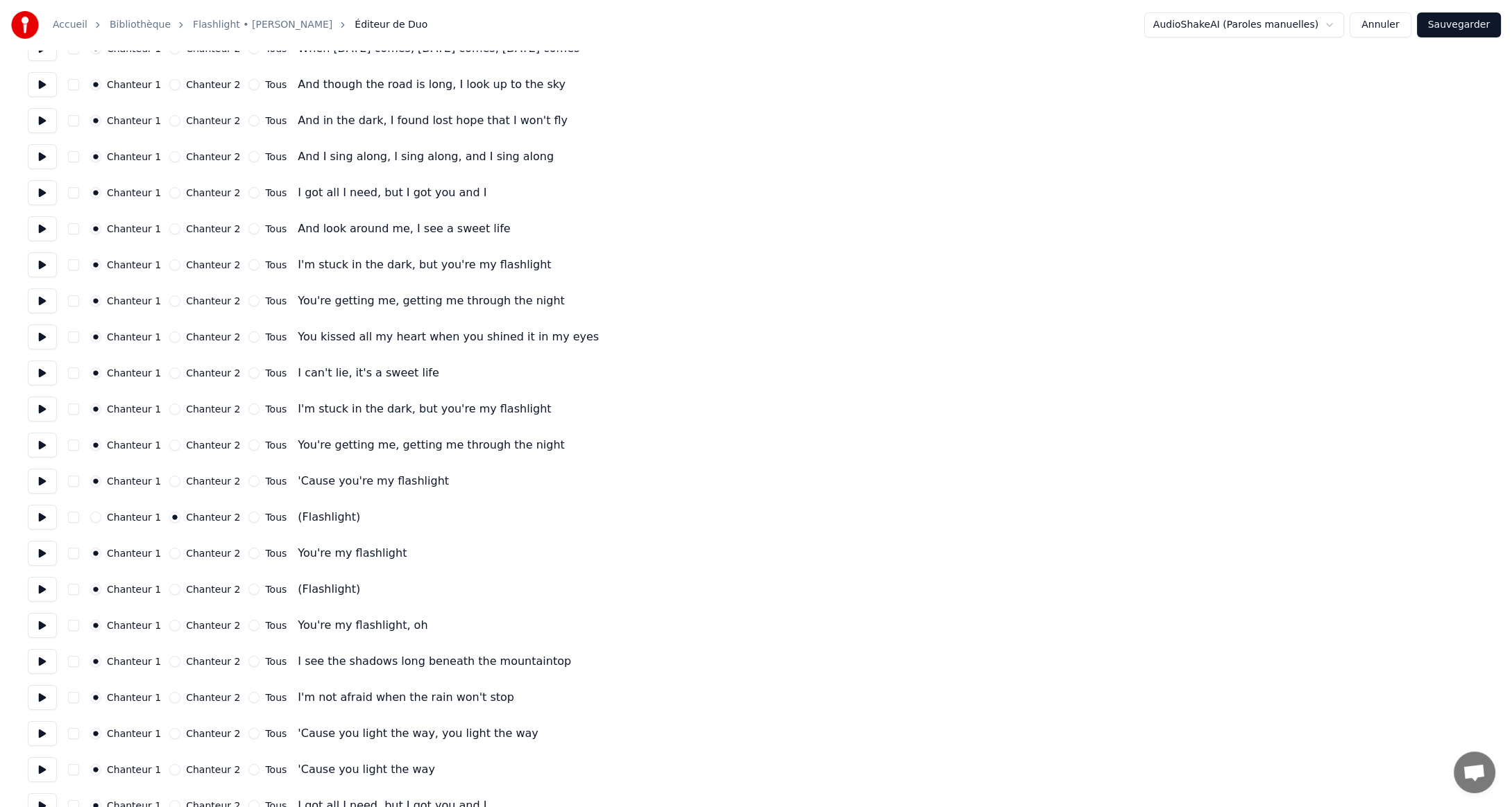
click at [170, 588] on button "Chanteur 2" at bounding box center [175, 589] width 11 height 11
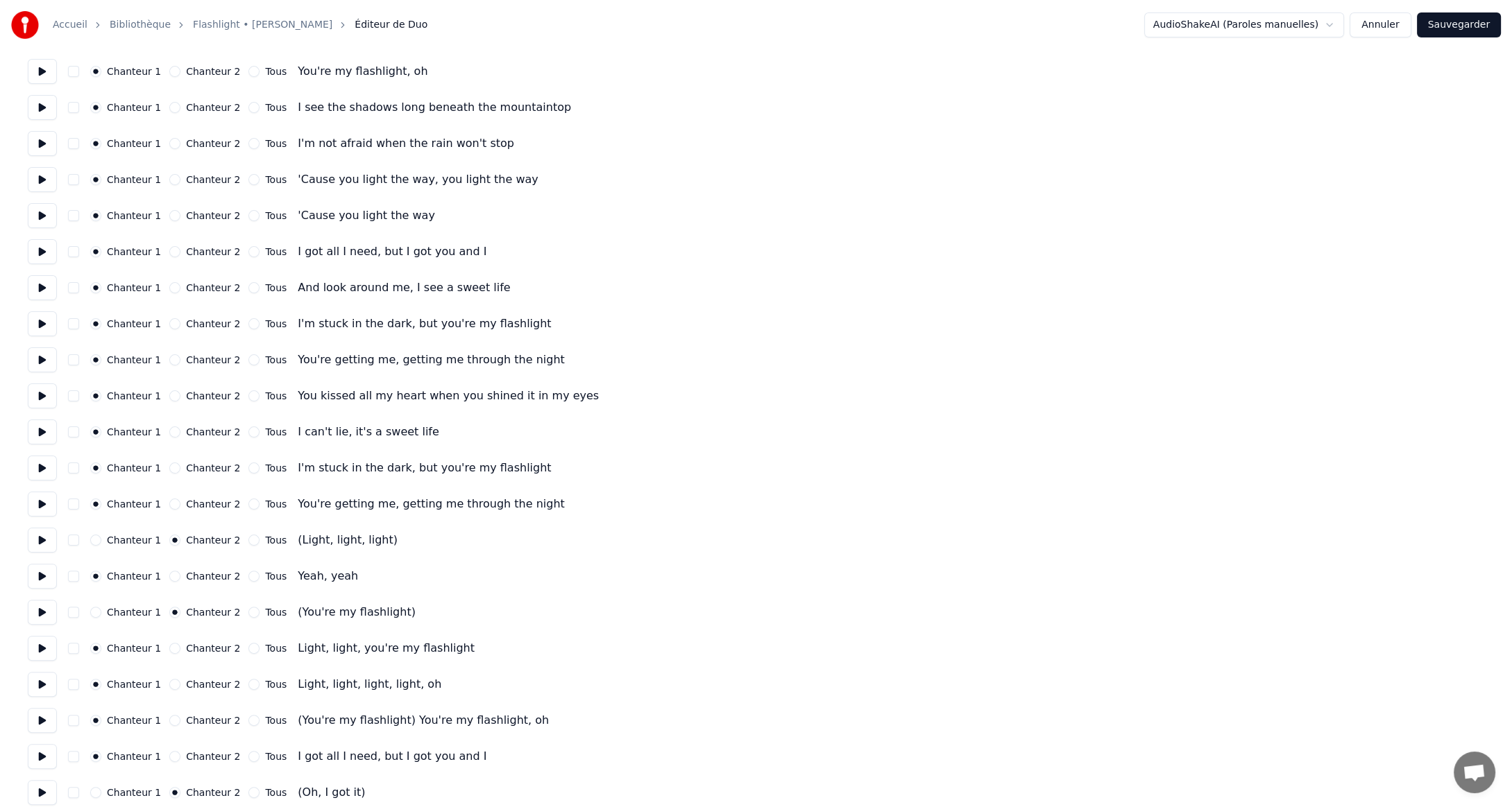
scroll to position [762, 0]
click at [170, 719] on button "Chanteur 2" at bounding box center [175, 719] width 11 height 11
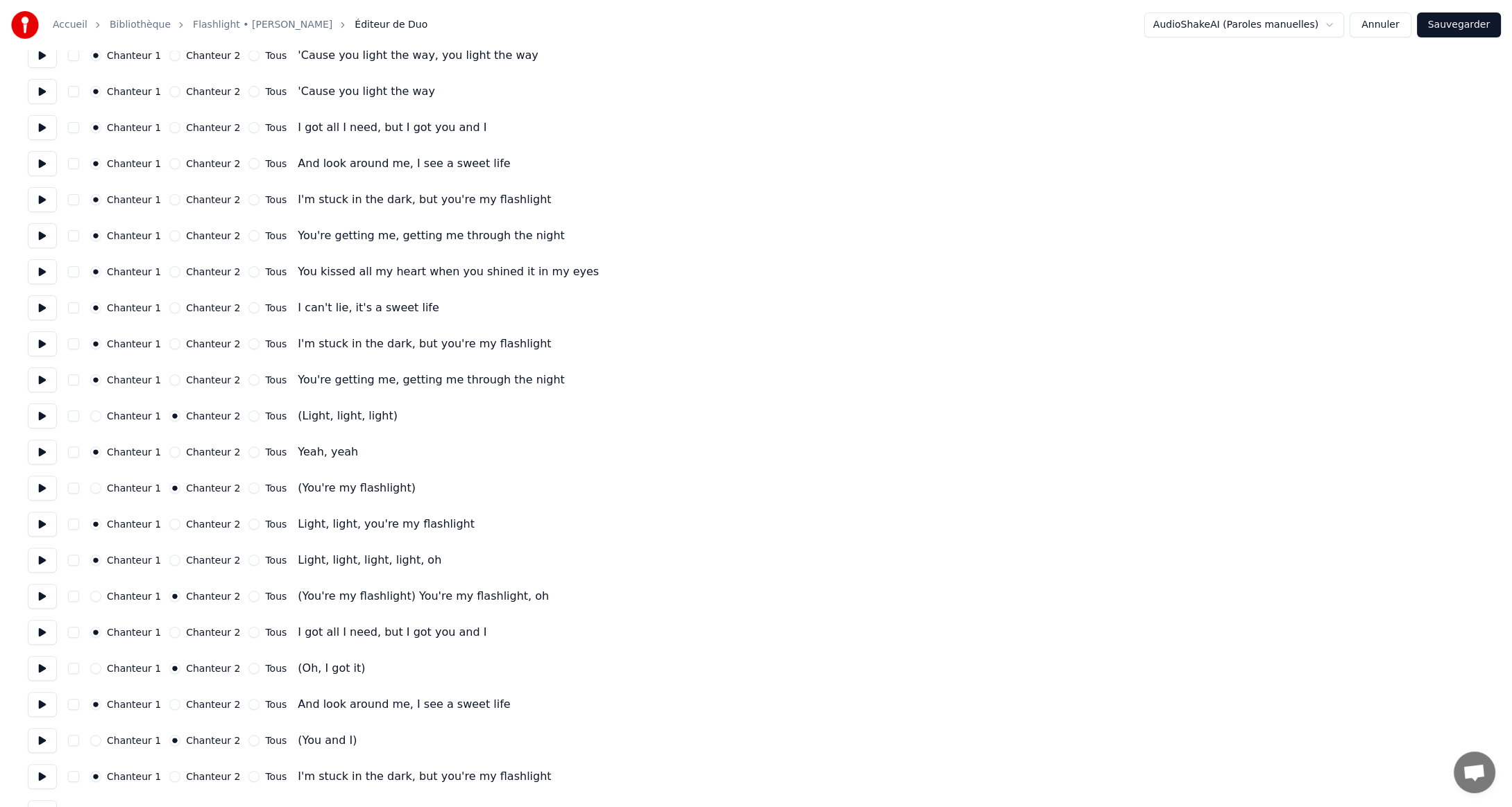
scroll to position [902, 0]
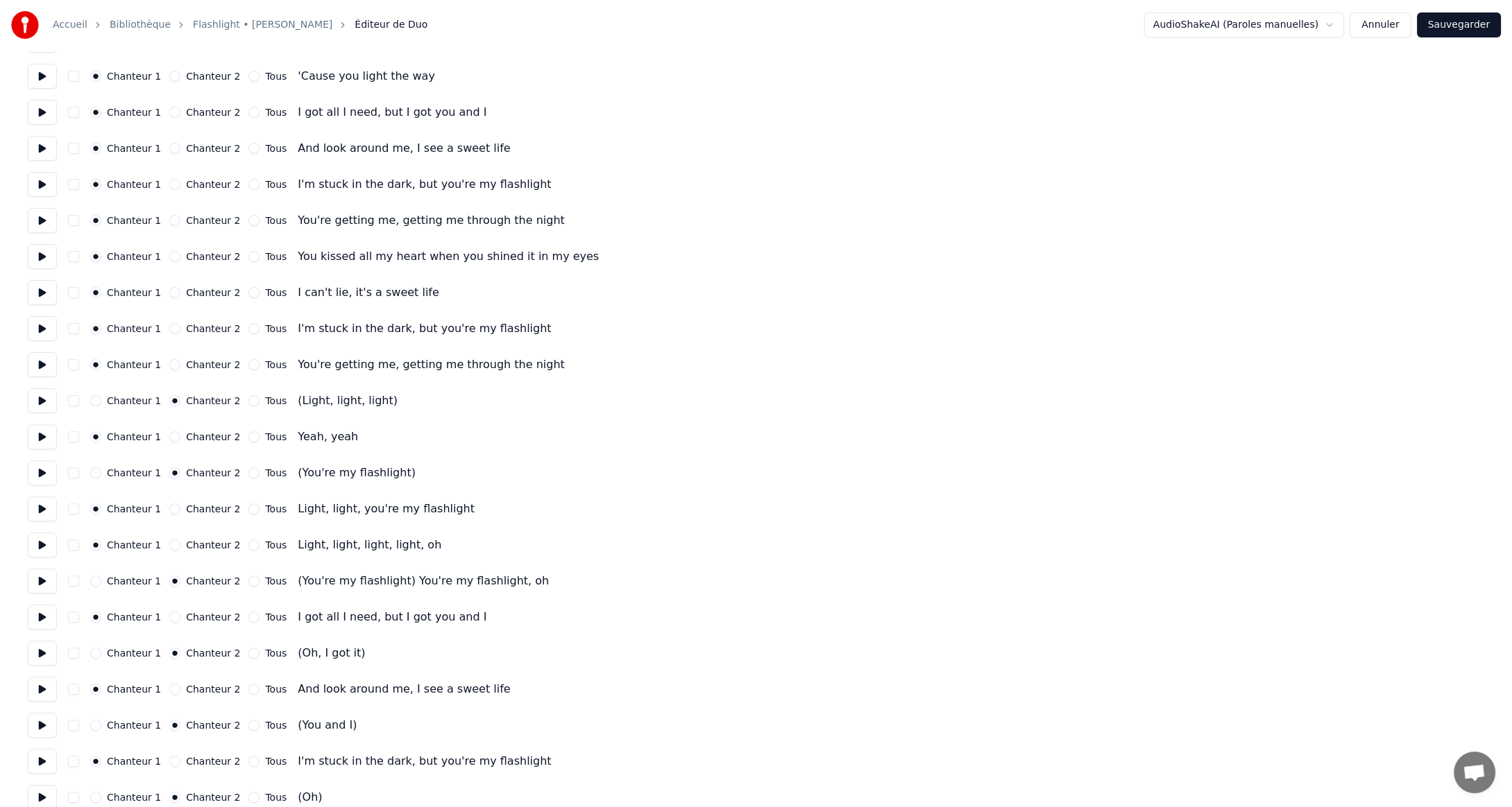
click at [1461, 24] on button "Sauvegarder" at bounding box center [1458, 25] width 84 height 25
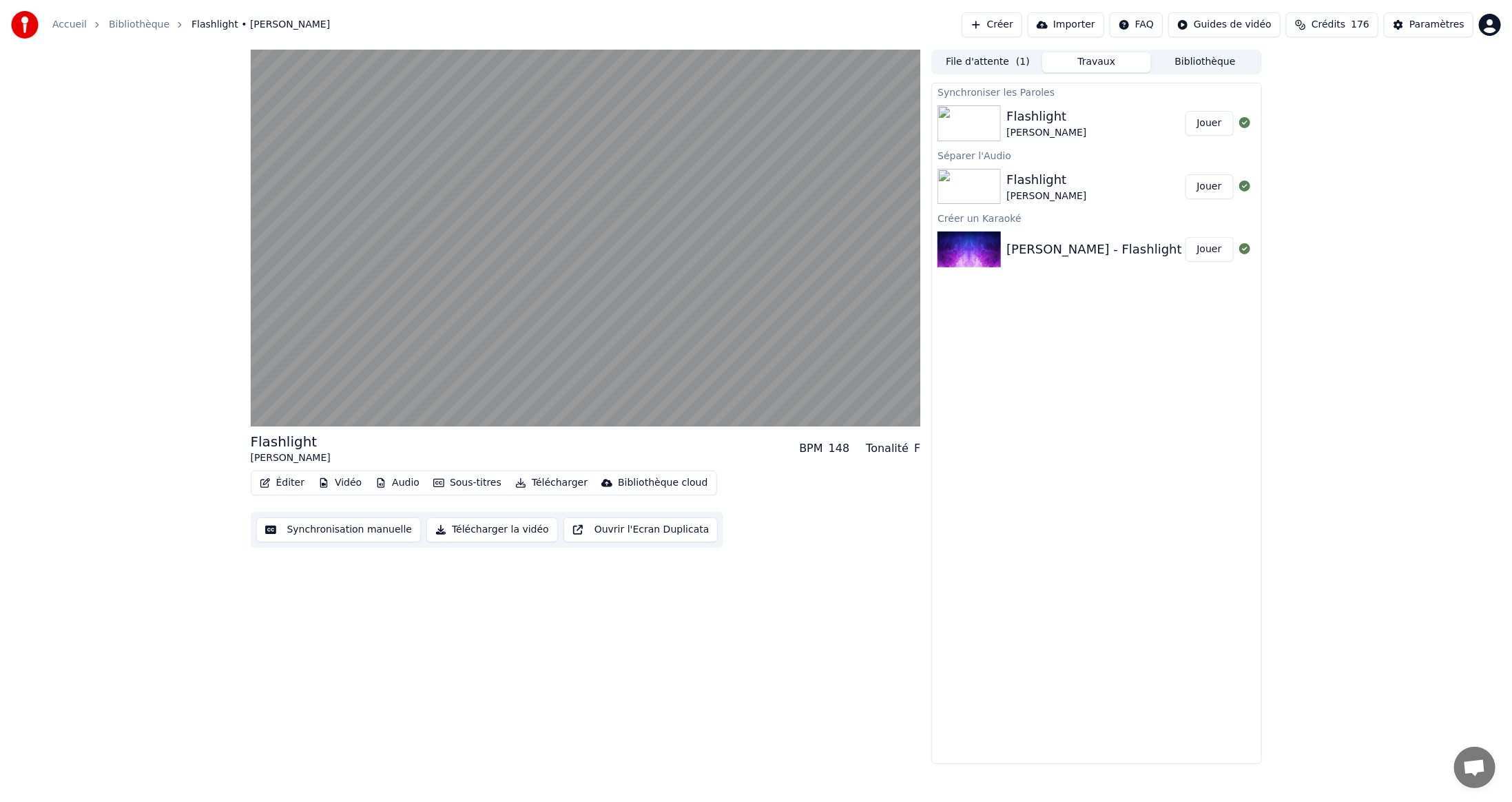
click at [283, 485] on button "Éditer" at bounding box center [282, 483] width 56 height 20
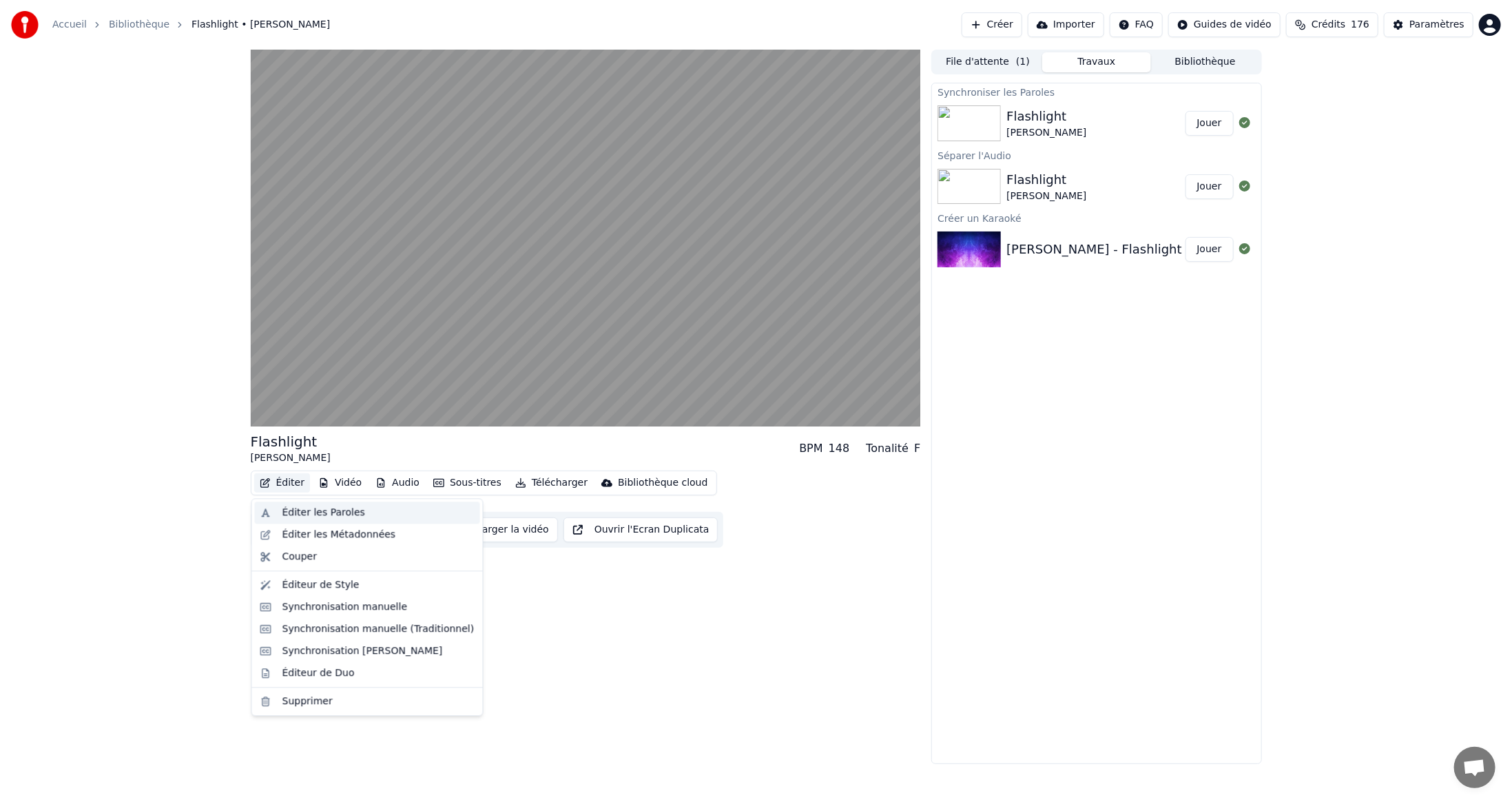
click at [303, 510] on div "Éditer les Paroles" at bounding box center [324, 513] width 83 height 14
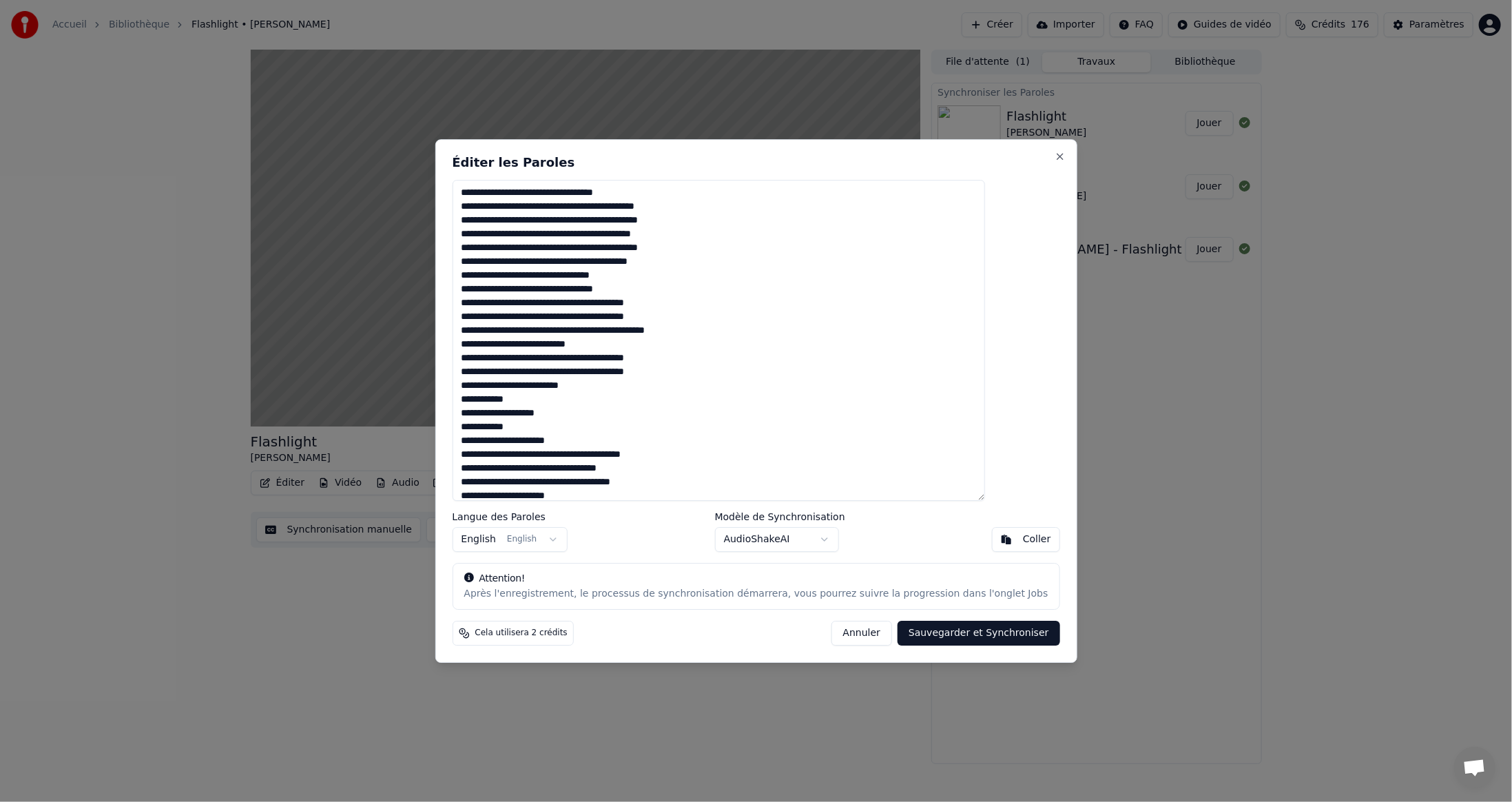
click at [614, 451] on textarea at bounding box center [718, 340] width 534 height 321
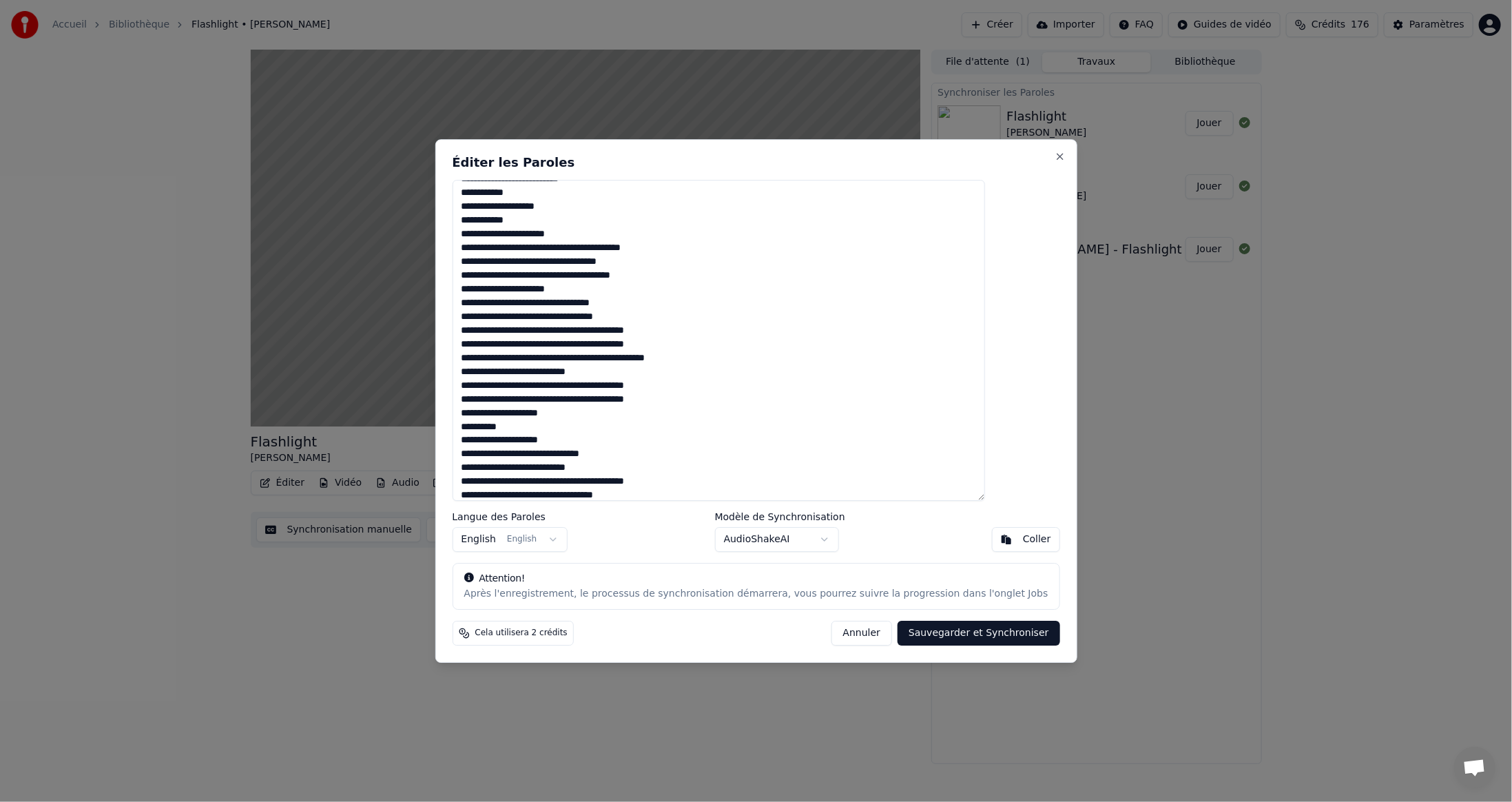
scroll to position [276, 0]
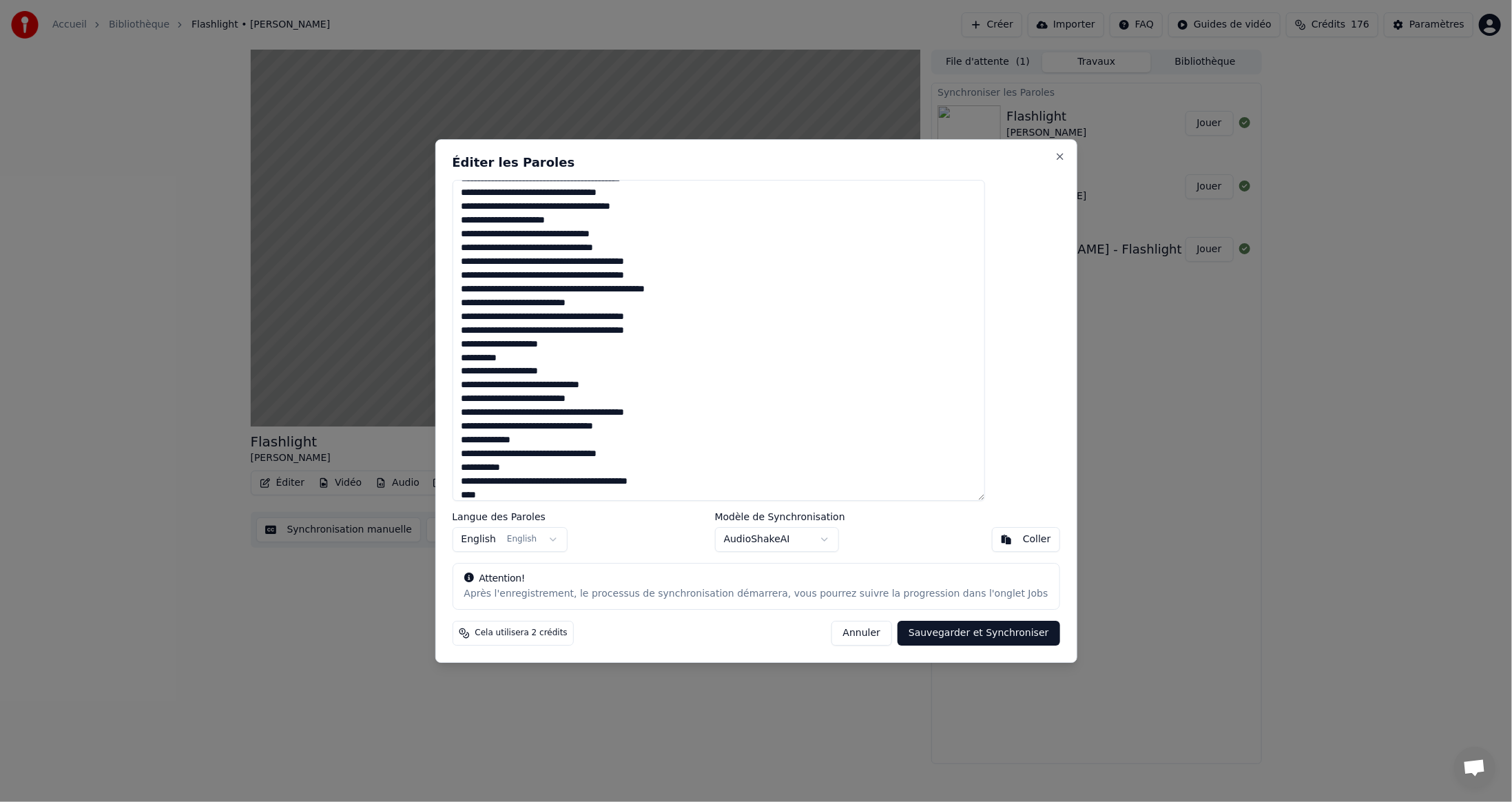
click at [591, 415] on textarea at bounding box center [718, 340] width 534 height 321
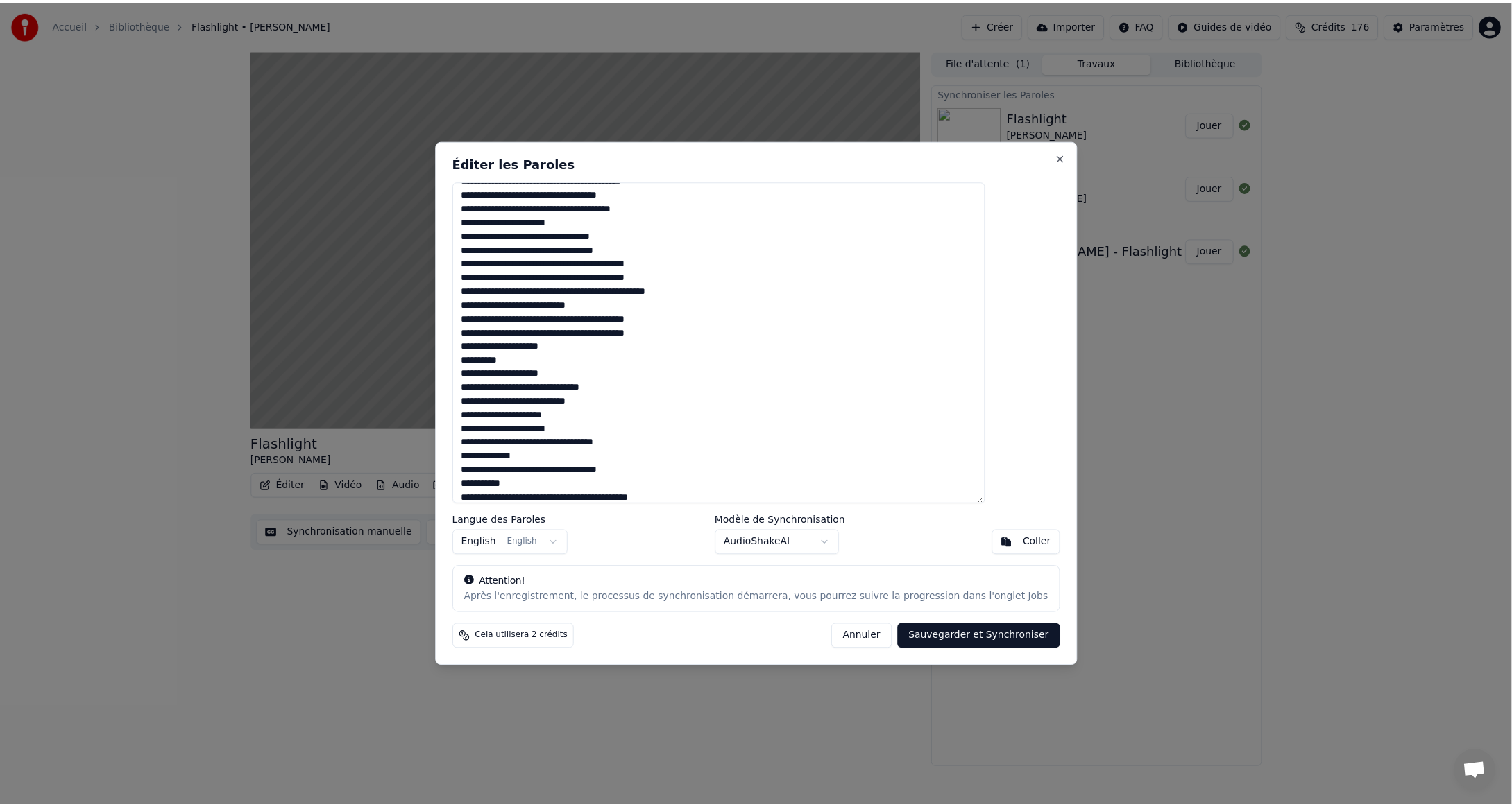
scroll to position [519, 0]
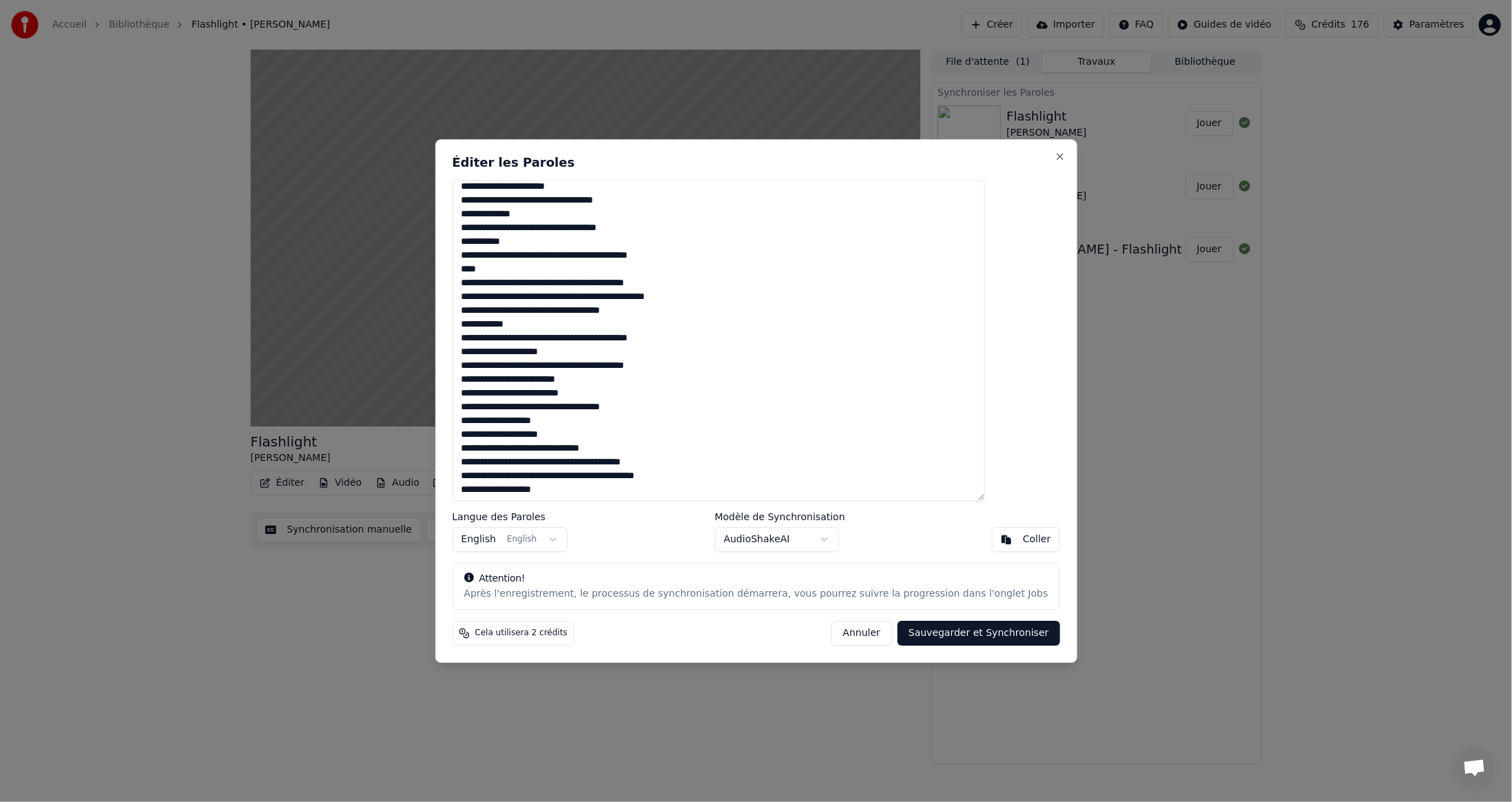
type textarea "**********"
click at [908, 632] on button "Sauvegarder et Synchroniser" at bounding box center [979, 633] width 162 height 25
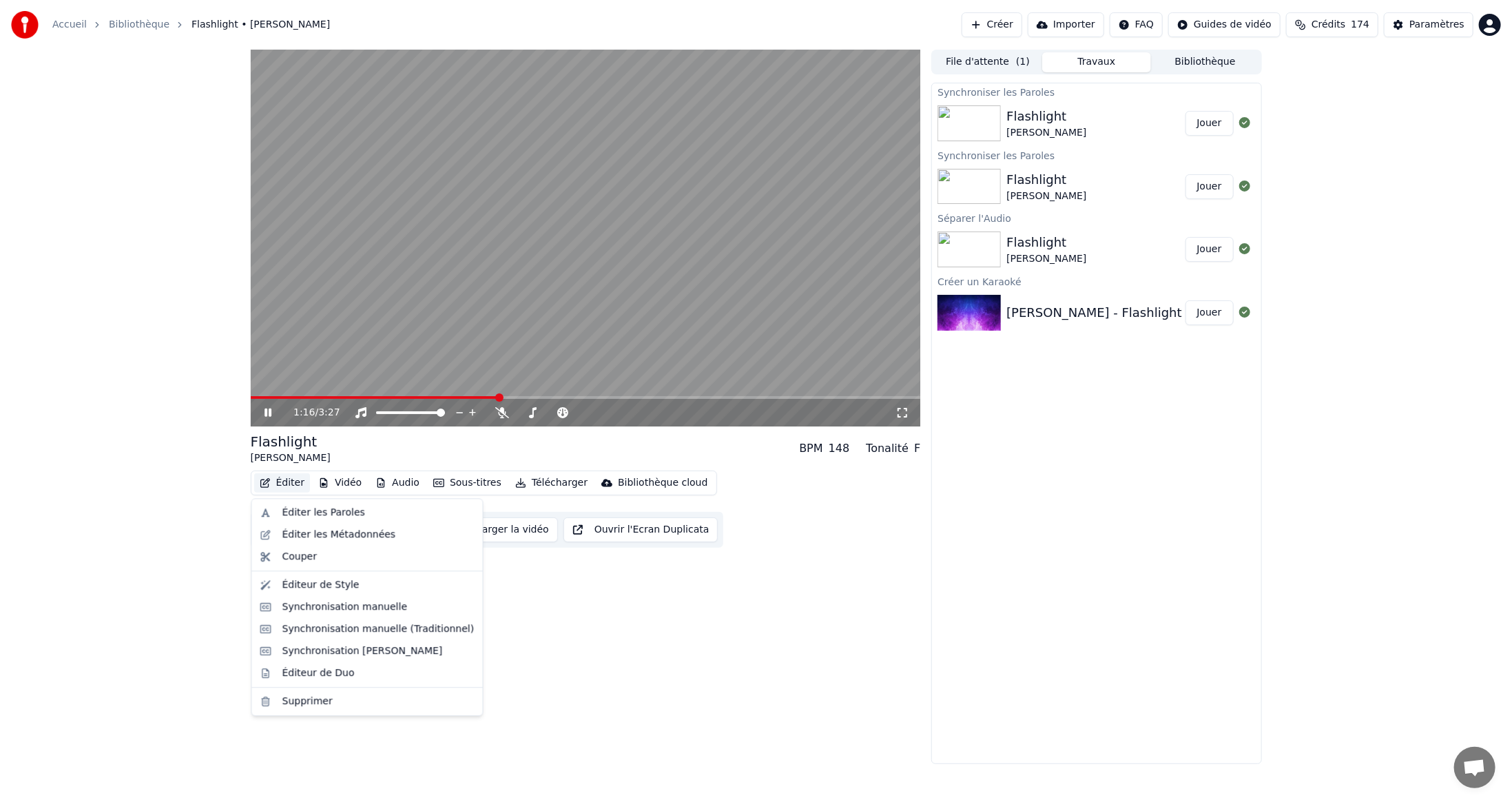
click at [286, 483] on button "Éditer" at bounding box center [282, 483] width 56 height 20
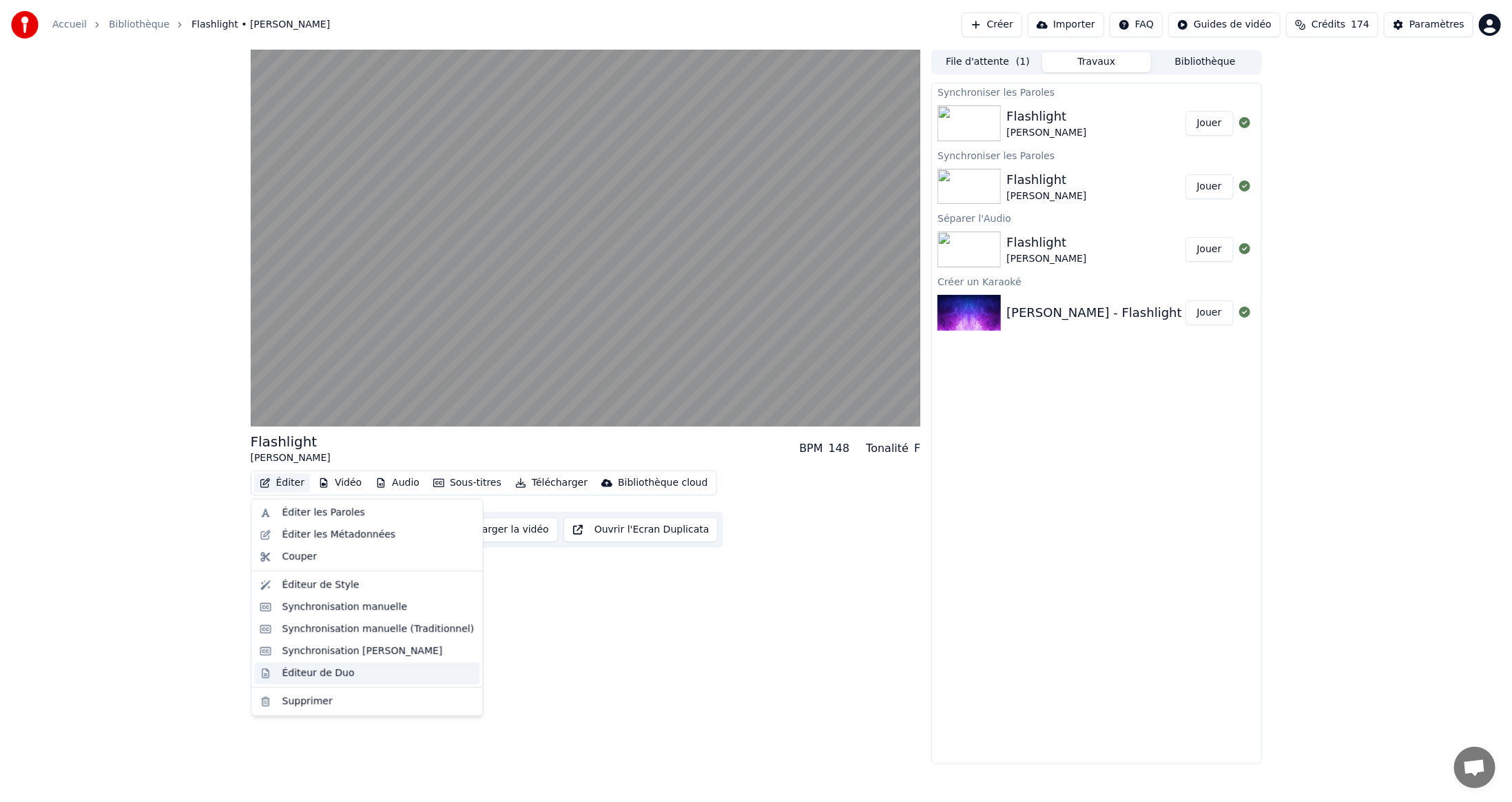
click at [307, 673] on div "Éditeur de Duo" at bounding box center [319, 673] width 72 height 14
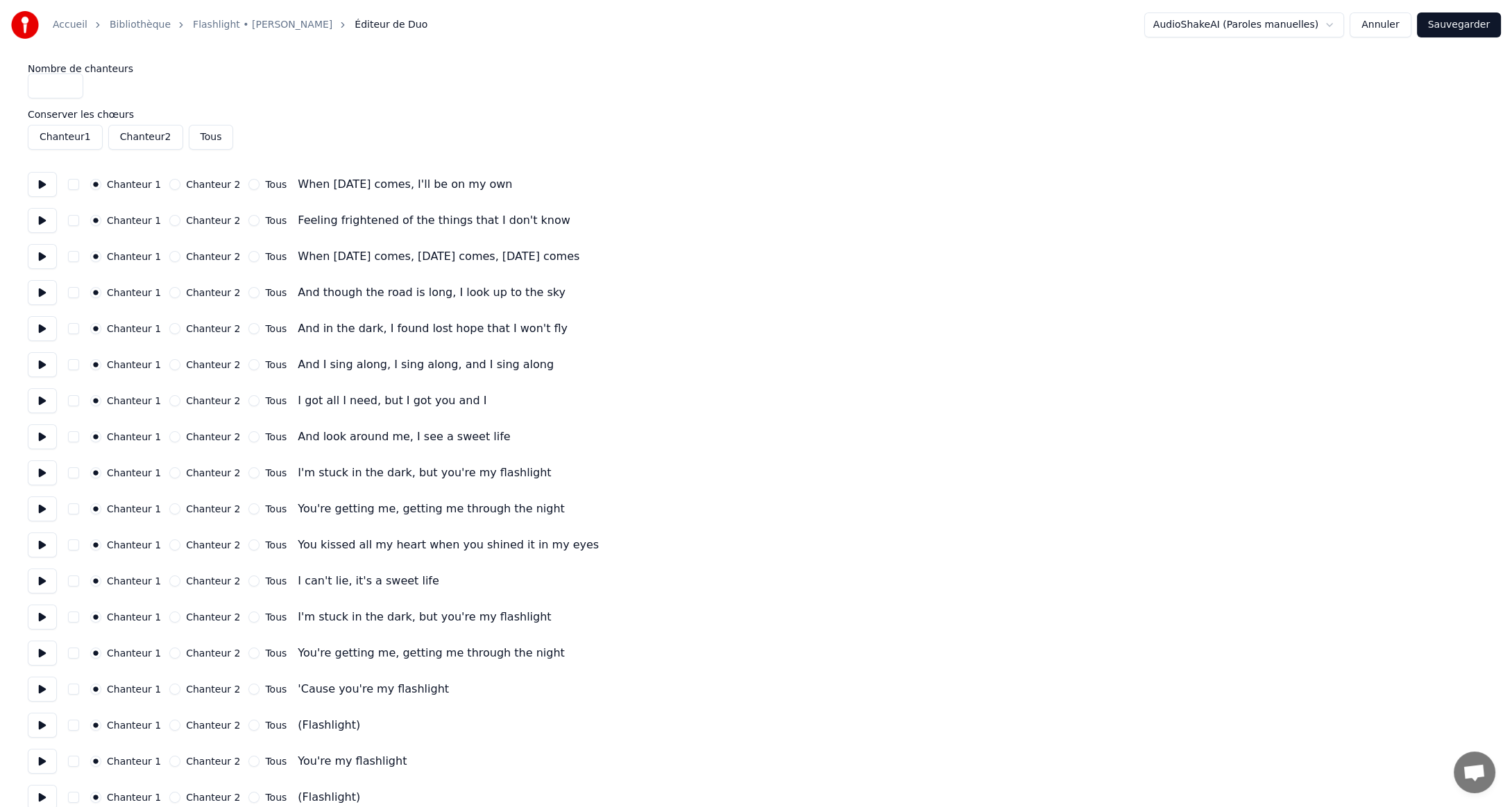
click at [450, 579] on div "Chanteur 1 Chanteur 2 Tous I can't lie, it's a sweet life" at bounding box center [756, 581] width 1456 height 25
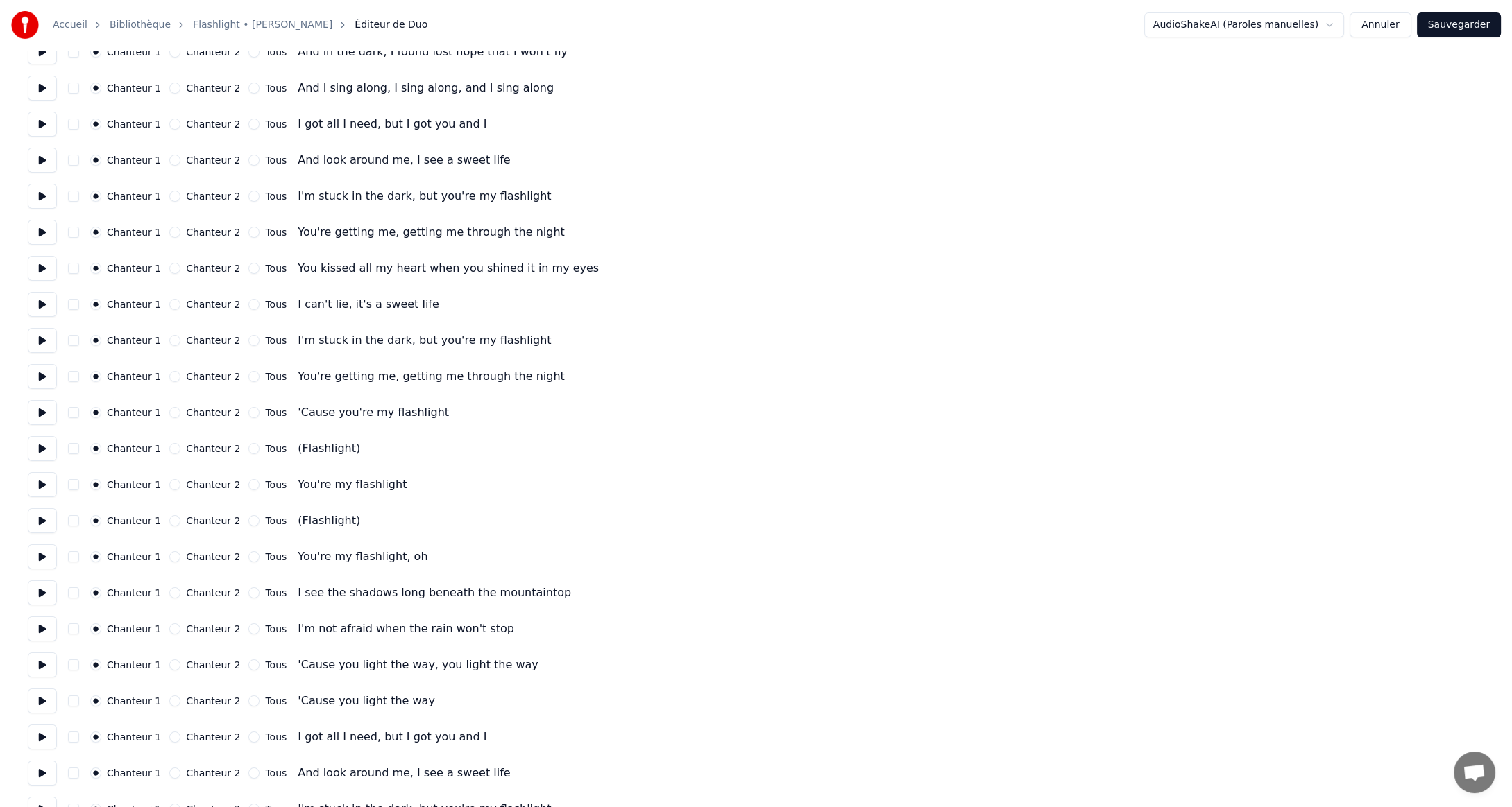
scroll to position [278, 0]
click at [170, 445] on button "Chanteur 2" at bounding box center [175, 448] width 11 height 11
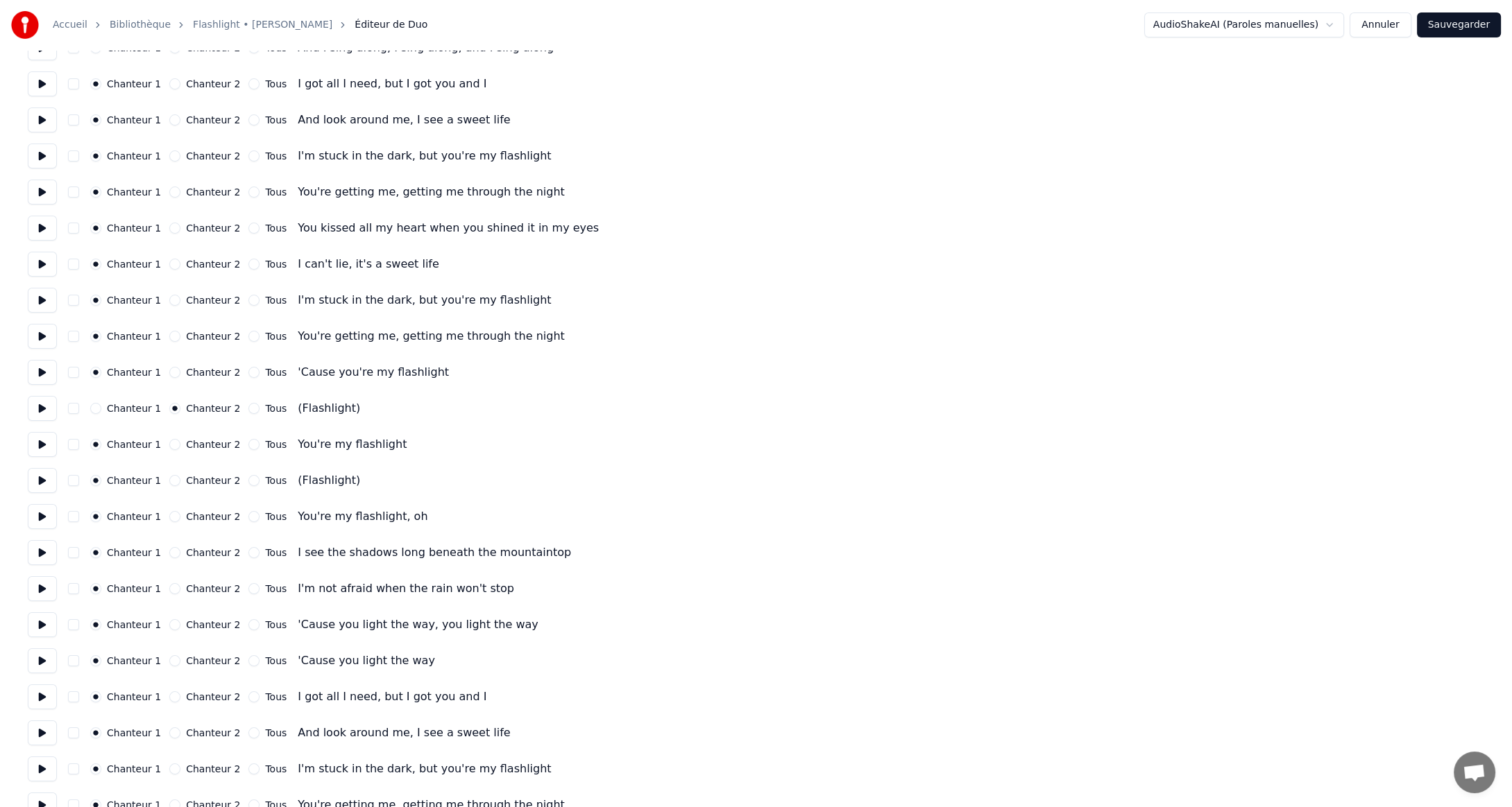
scroll to position [346, 0]
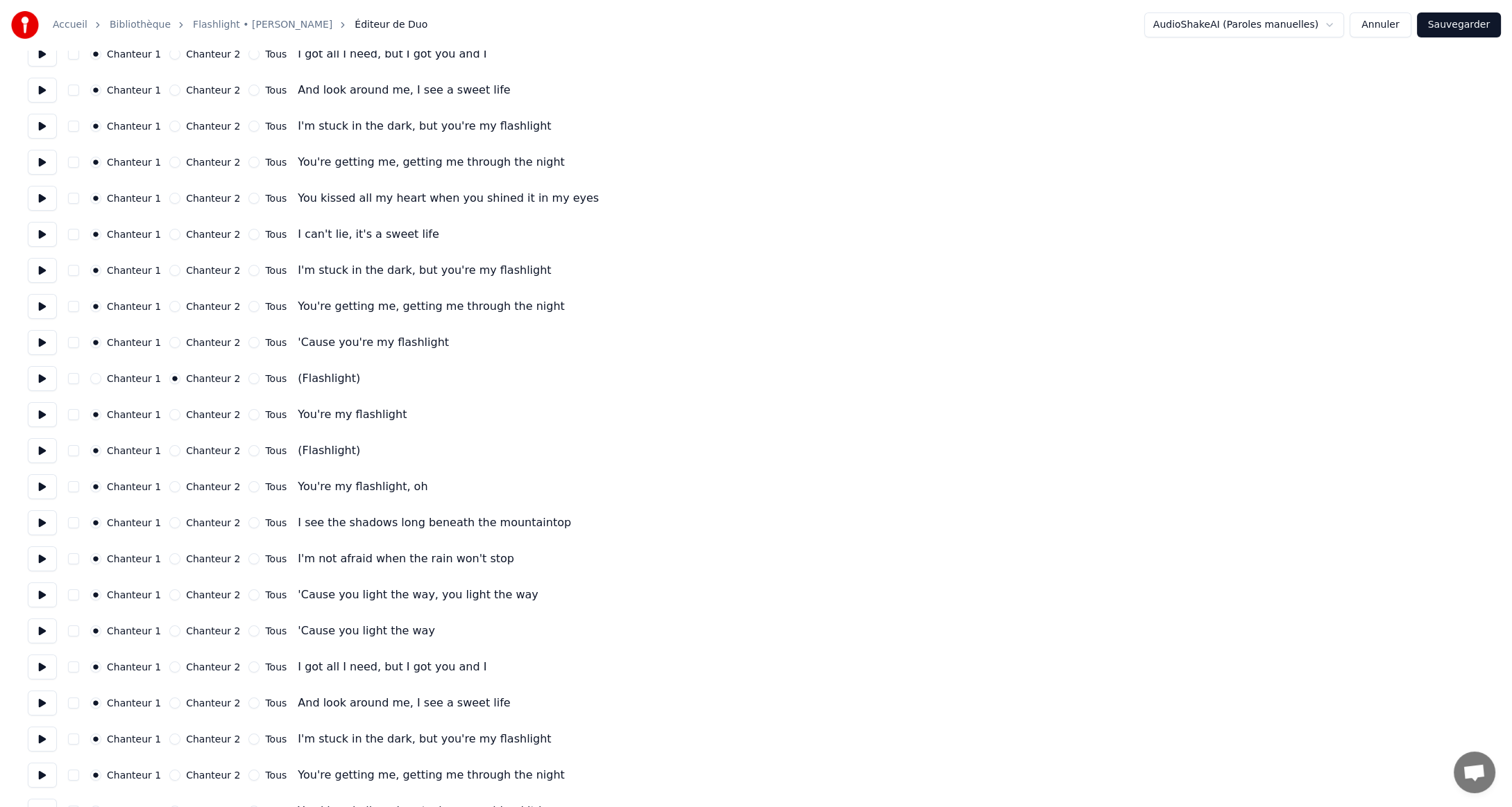
click at [170, 452] on button "Chanteur 2" at bounding box center [175, 451] width 11 height 11
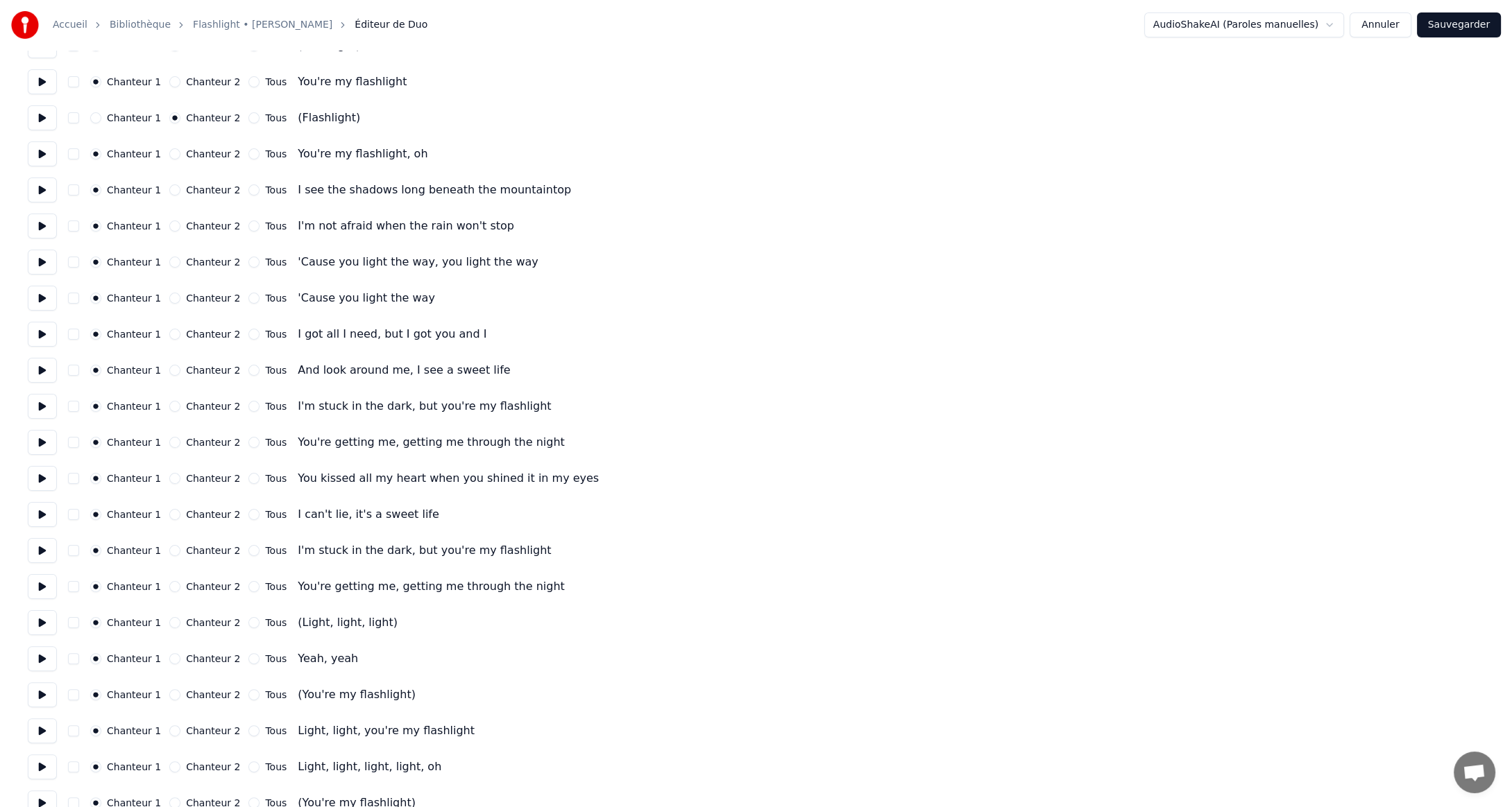
scroll to position [694, 0]
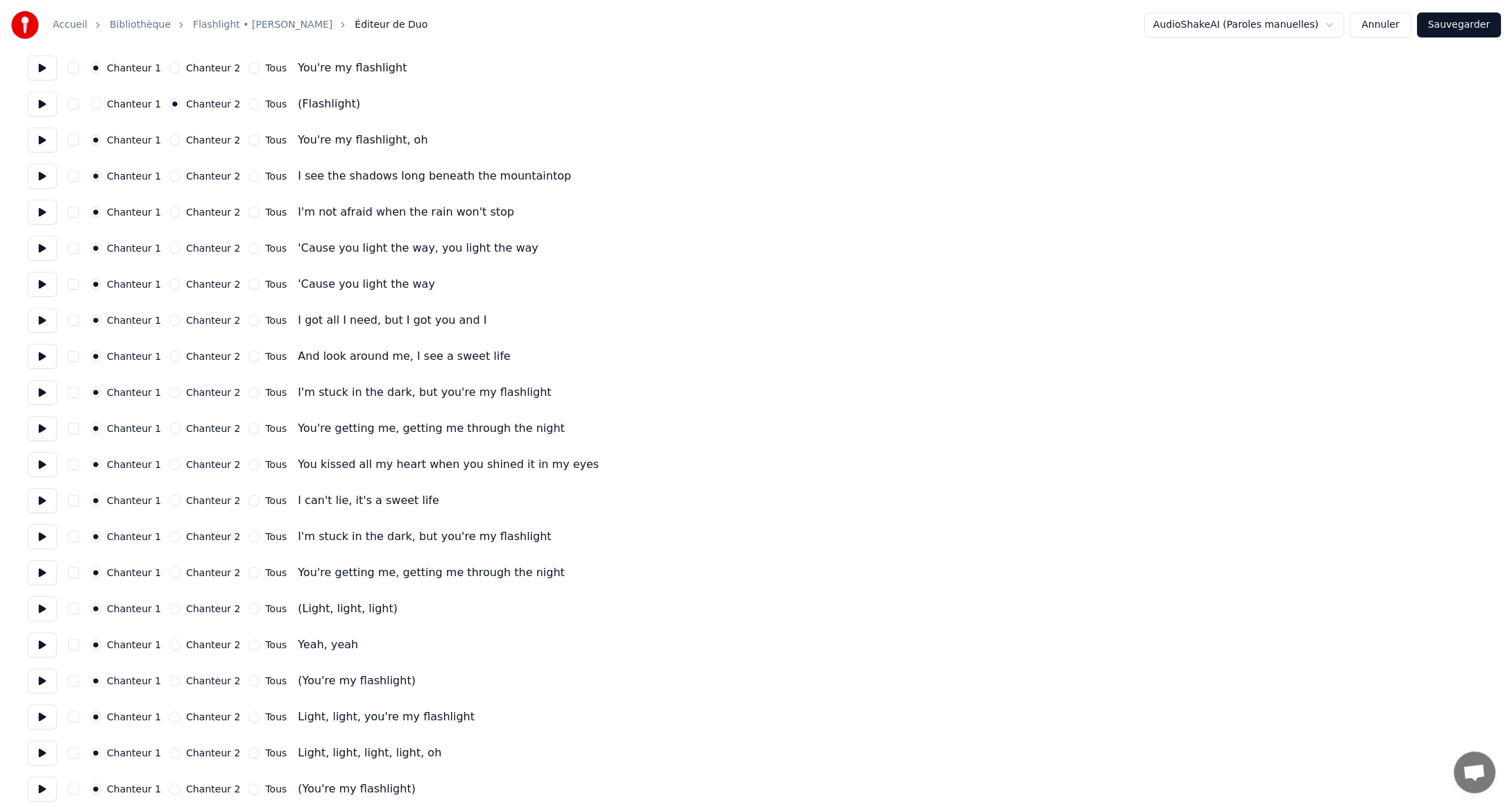
click at [170, 609] on button "Chanteur 2" at bounding box center [175, 609] width 11 height 11
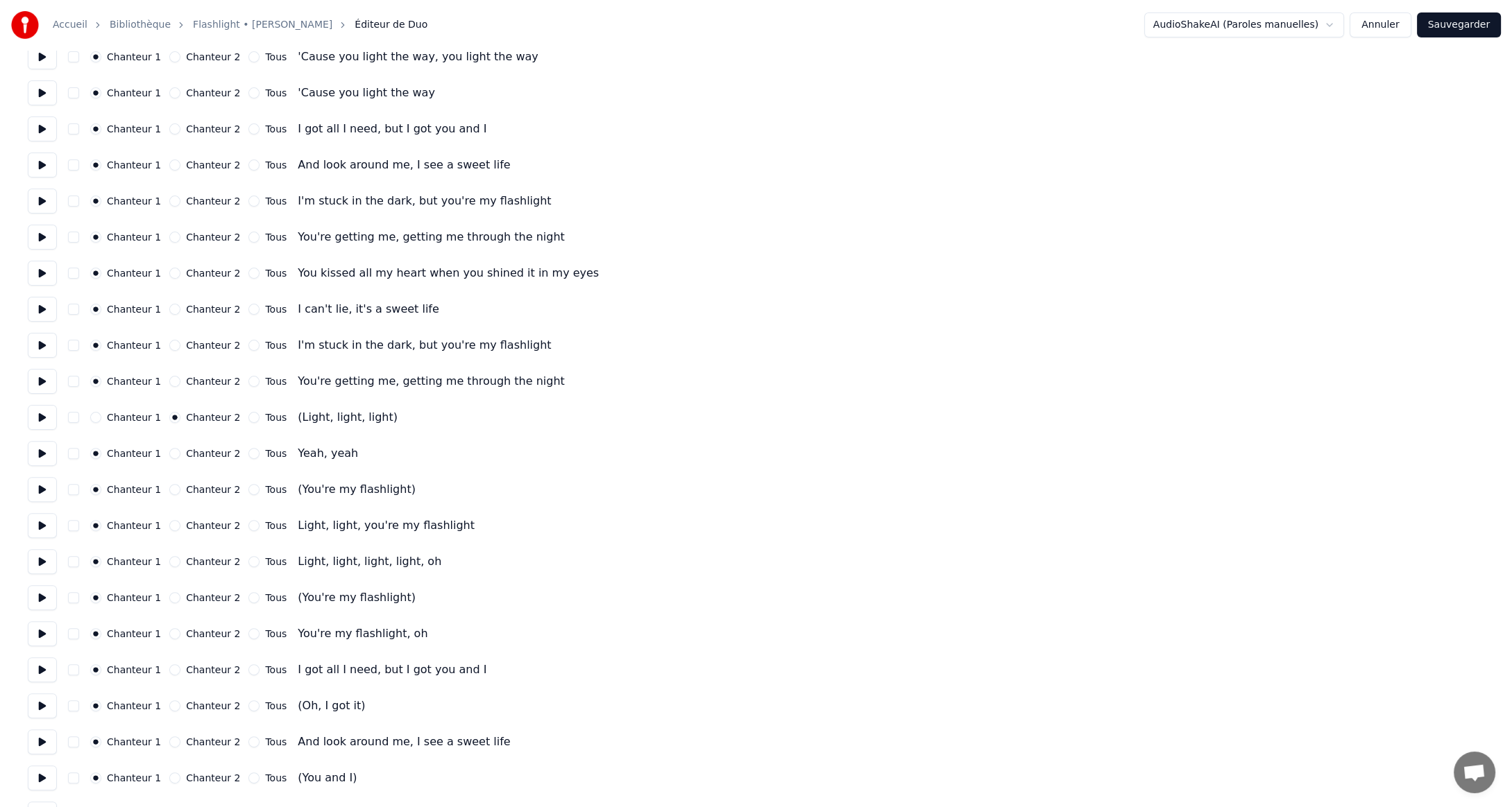
scroll to position [902, 0]
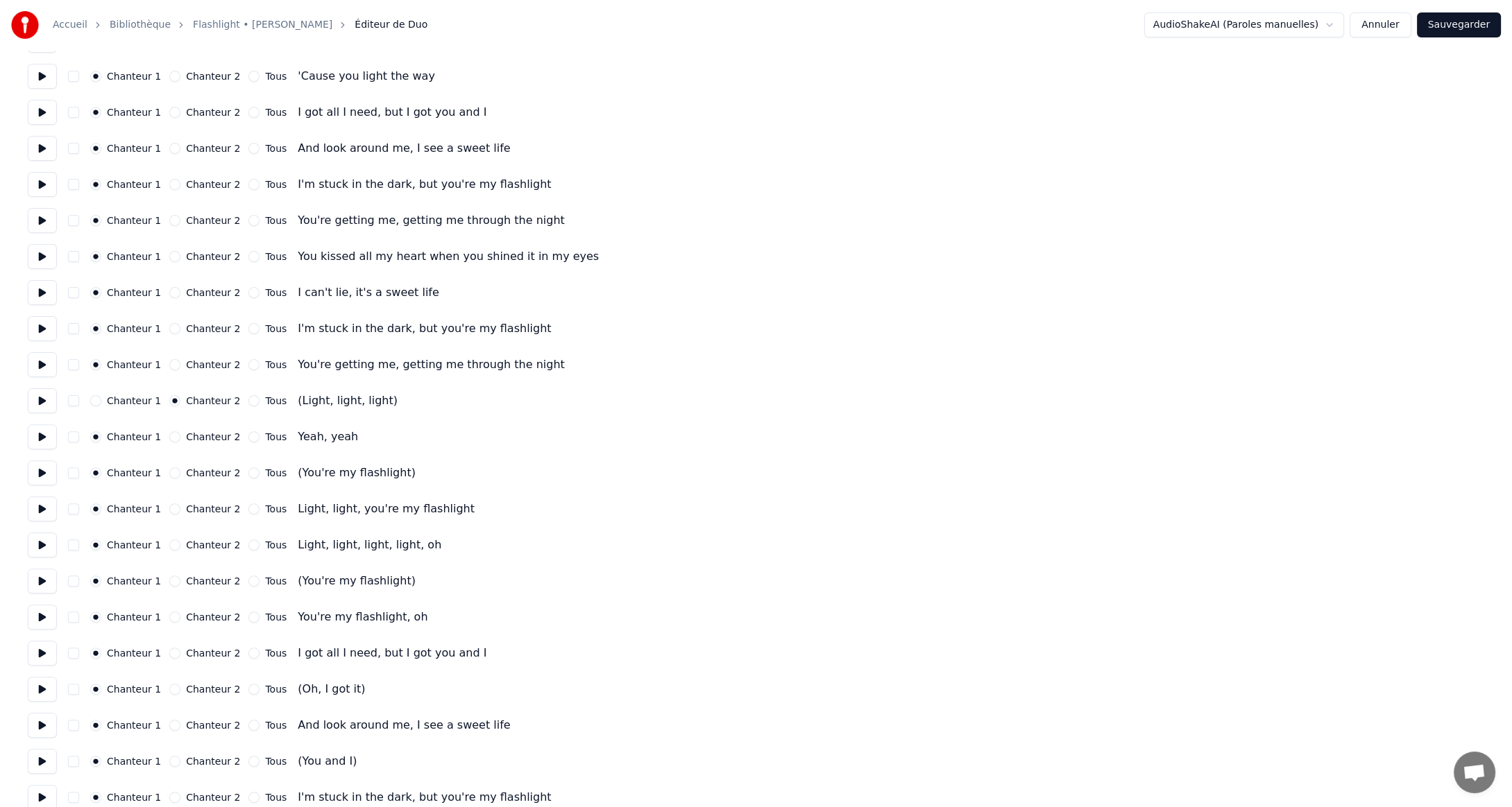
click at [170, 475] on button "Chanteur 2" at bounding box center [175, 473] width 11 height 11
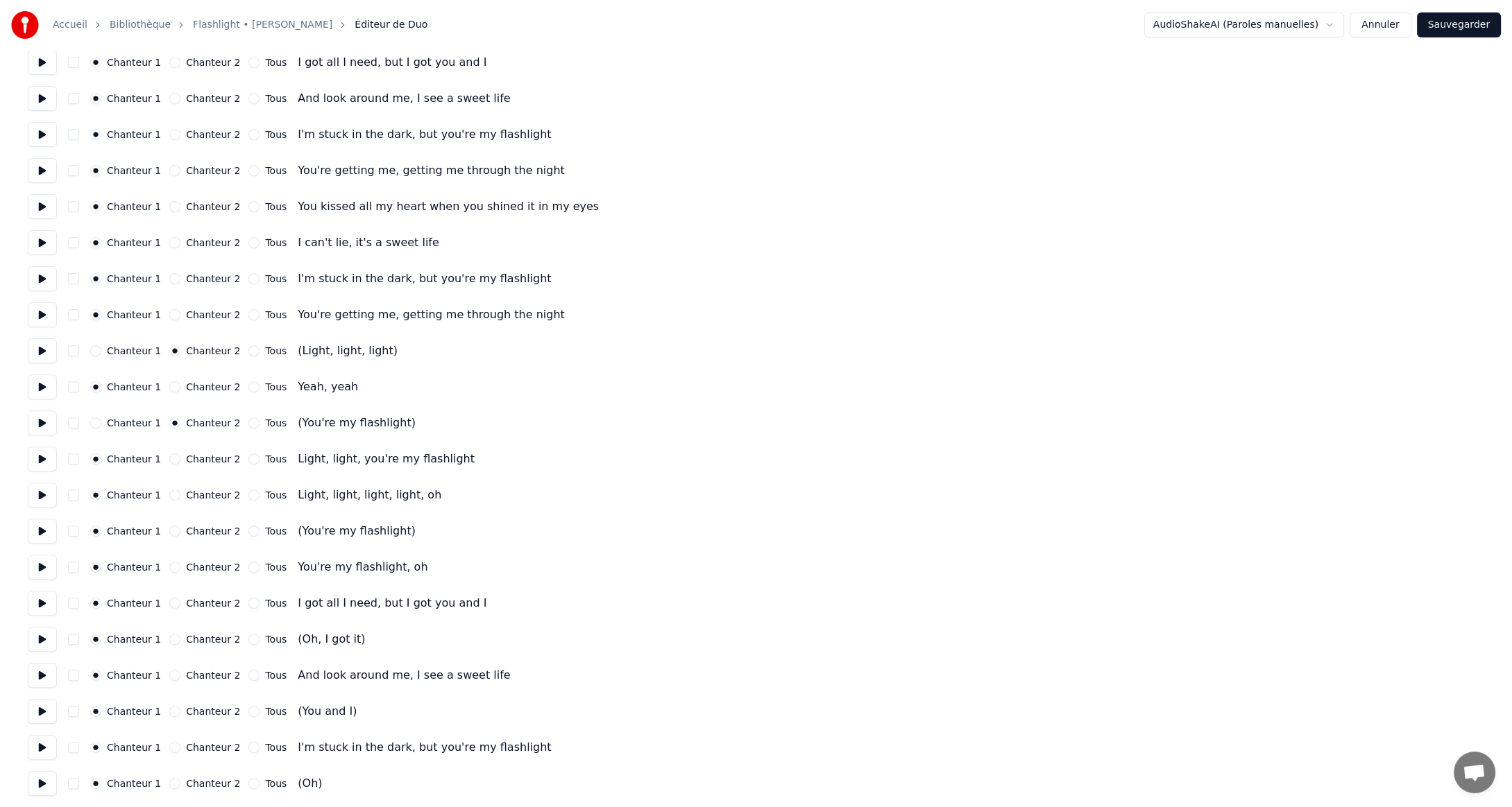
scroll to position [970, 0]
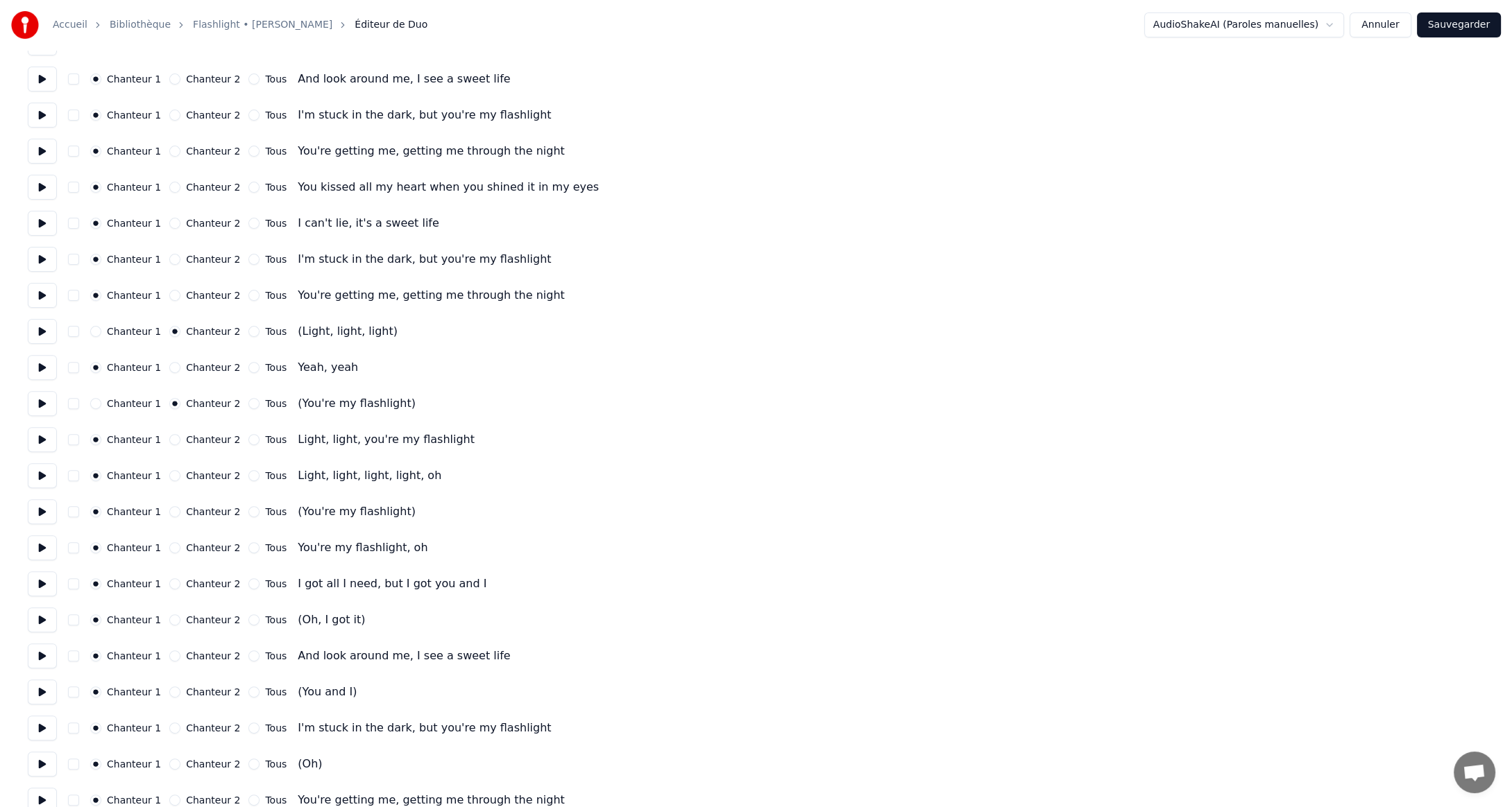
click at [170, 511] on button "Chanteur 2" at bounding box center [175, 511] width 11 height 11
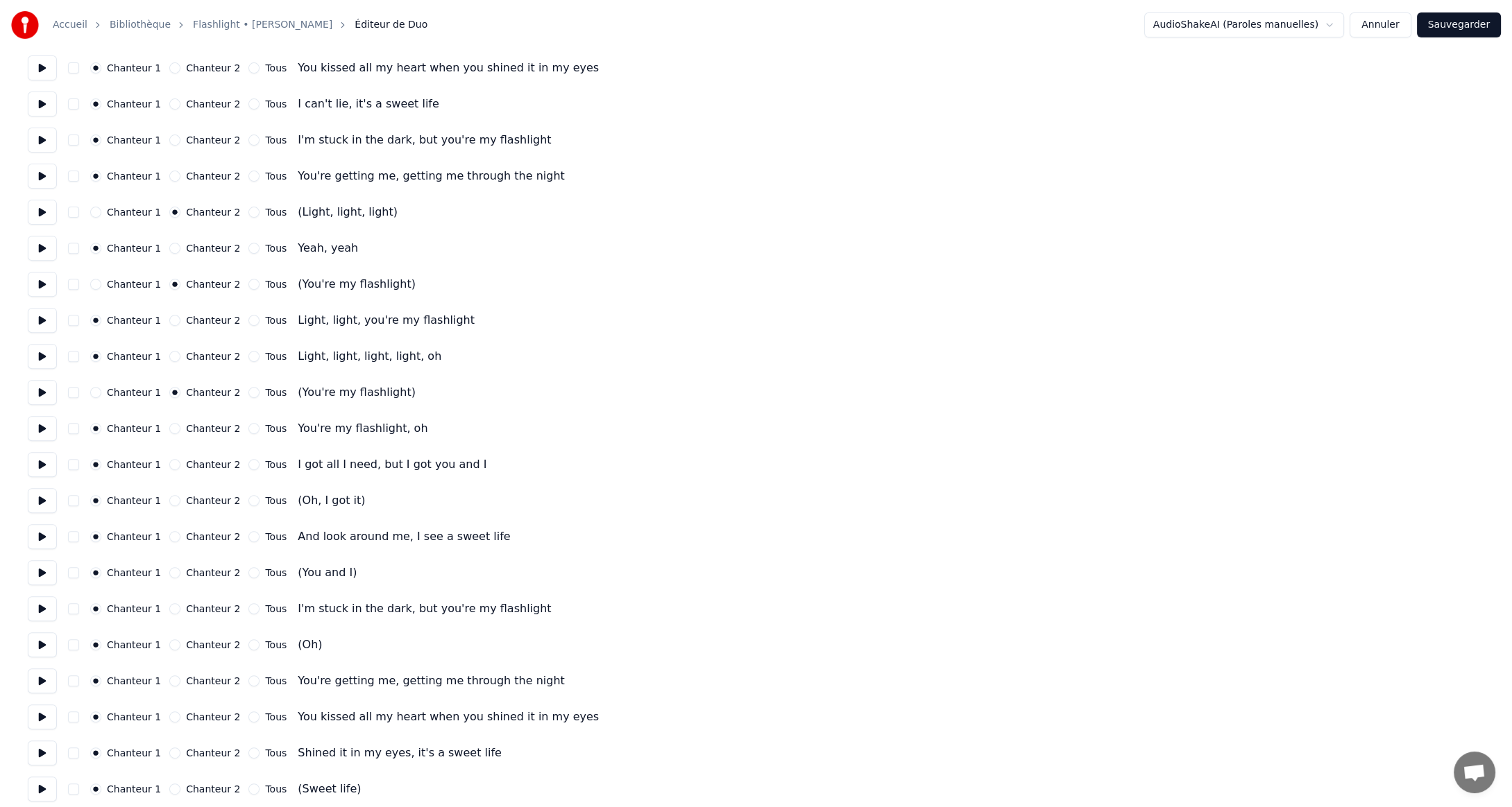
scroll to position [1110, 0]
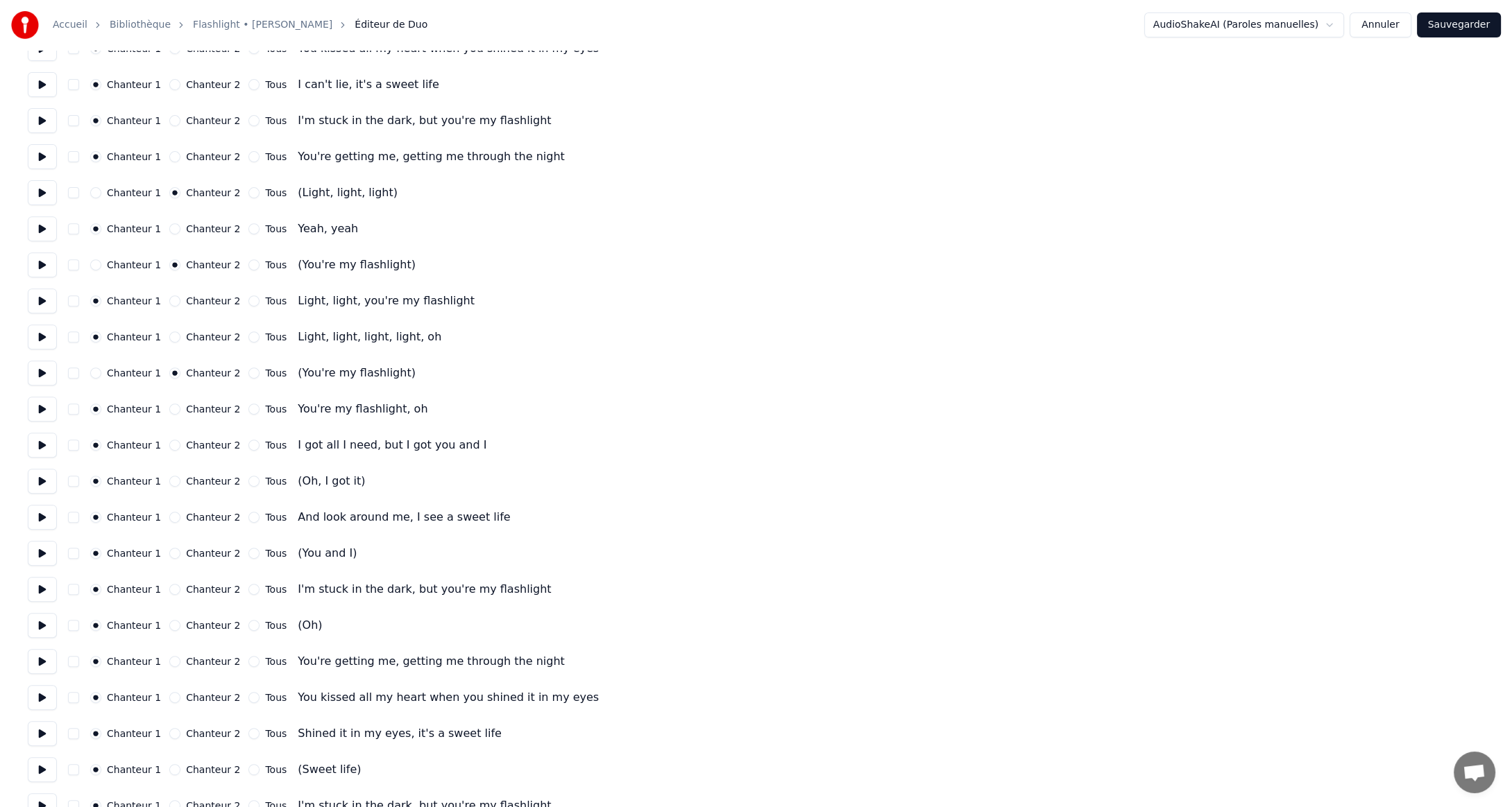
click at [170, 483] on button "Chanteur 2" at bounding box center [175, 481] width 11 height 11
click at [170, 553] on button "Chanteur 2" at bounding box center [175, 553] width 11 height 11
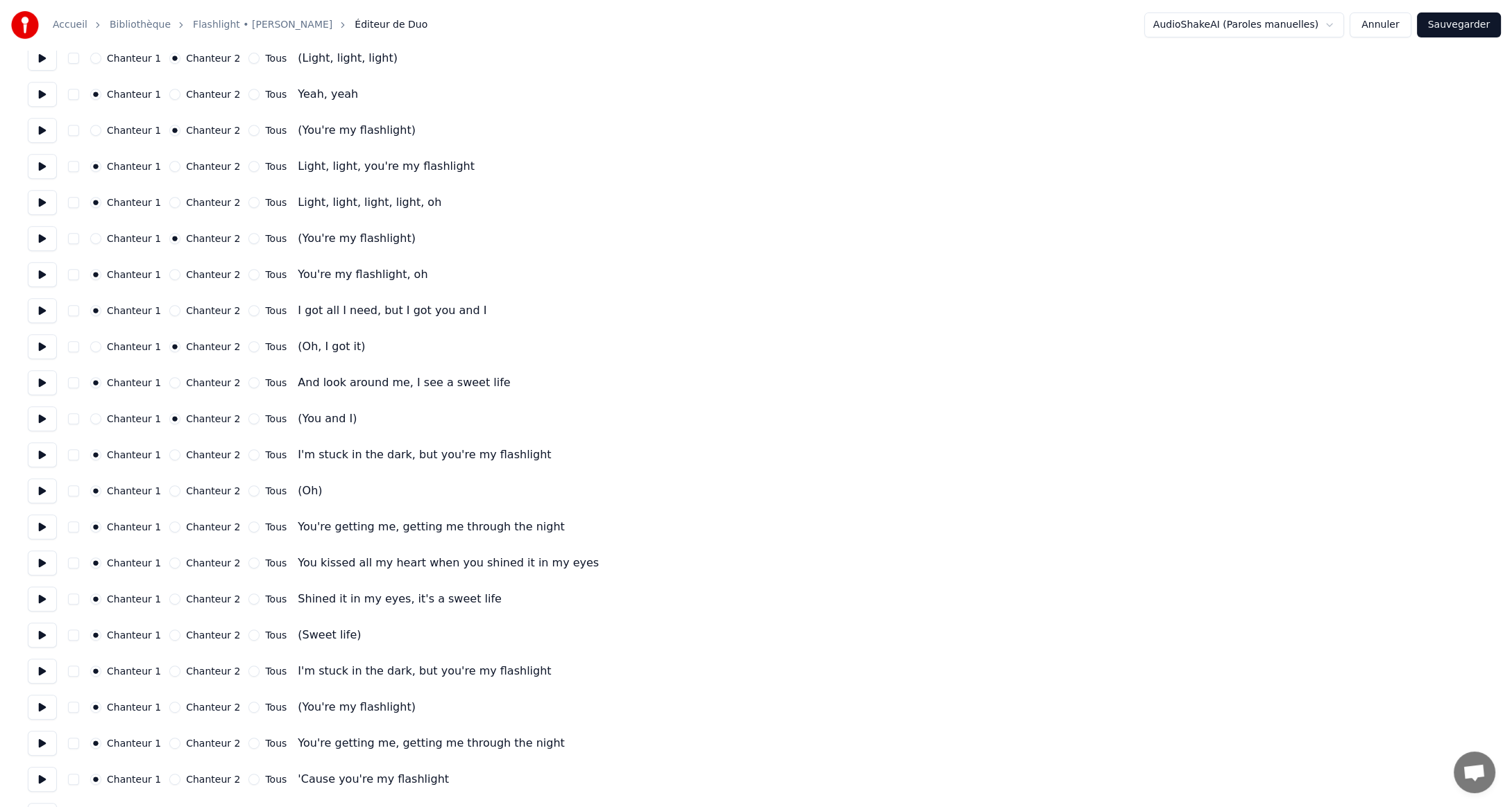
scroll to position [1248, 0]
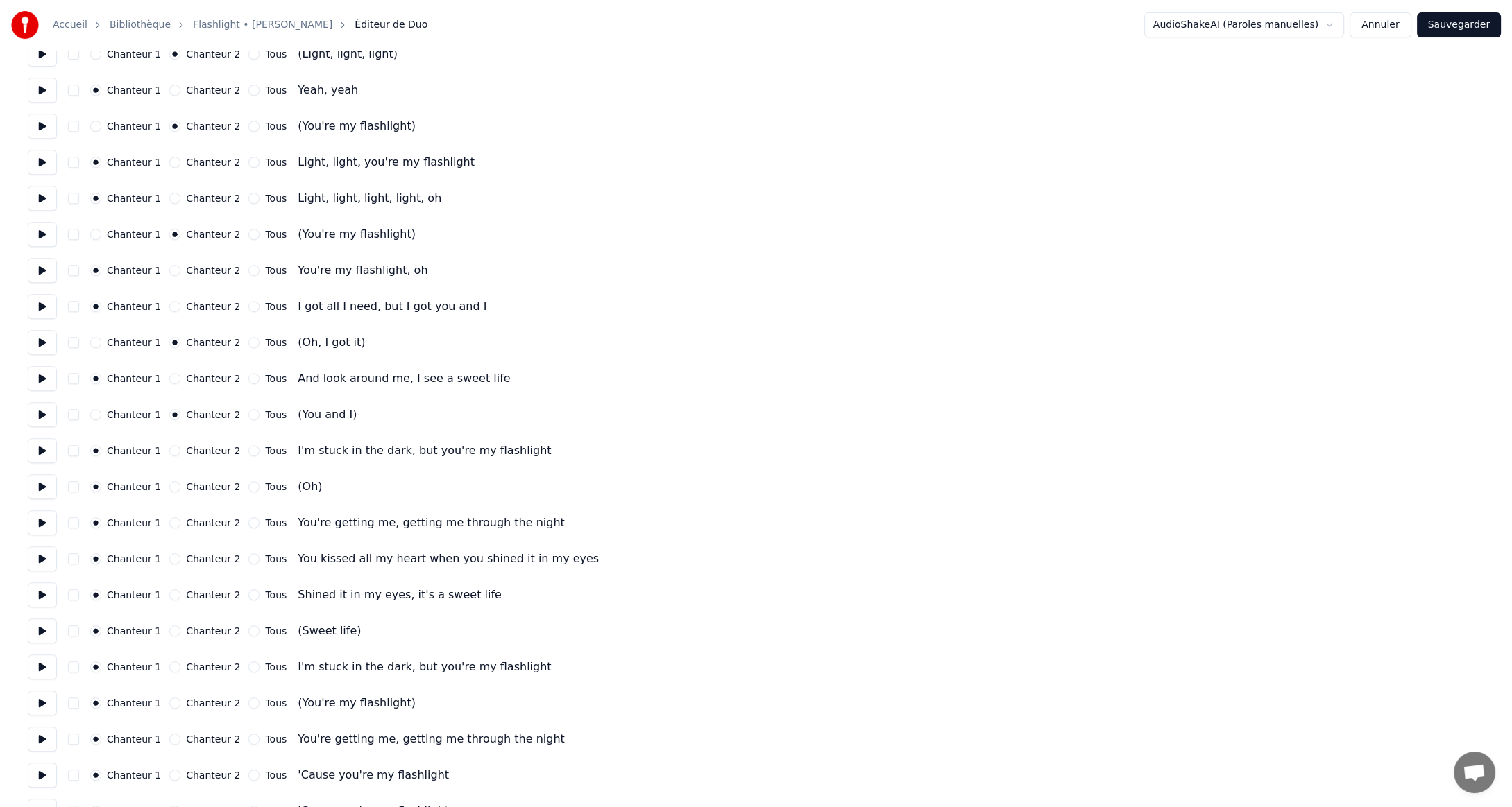
click at [170, 488] on button "Chanteur 2" at bounding box center [175, 486] width 11 height 11
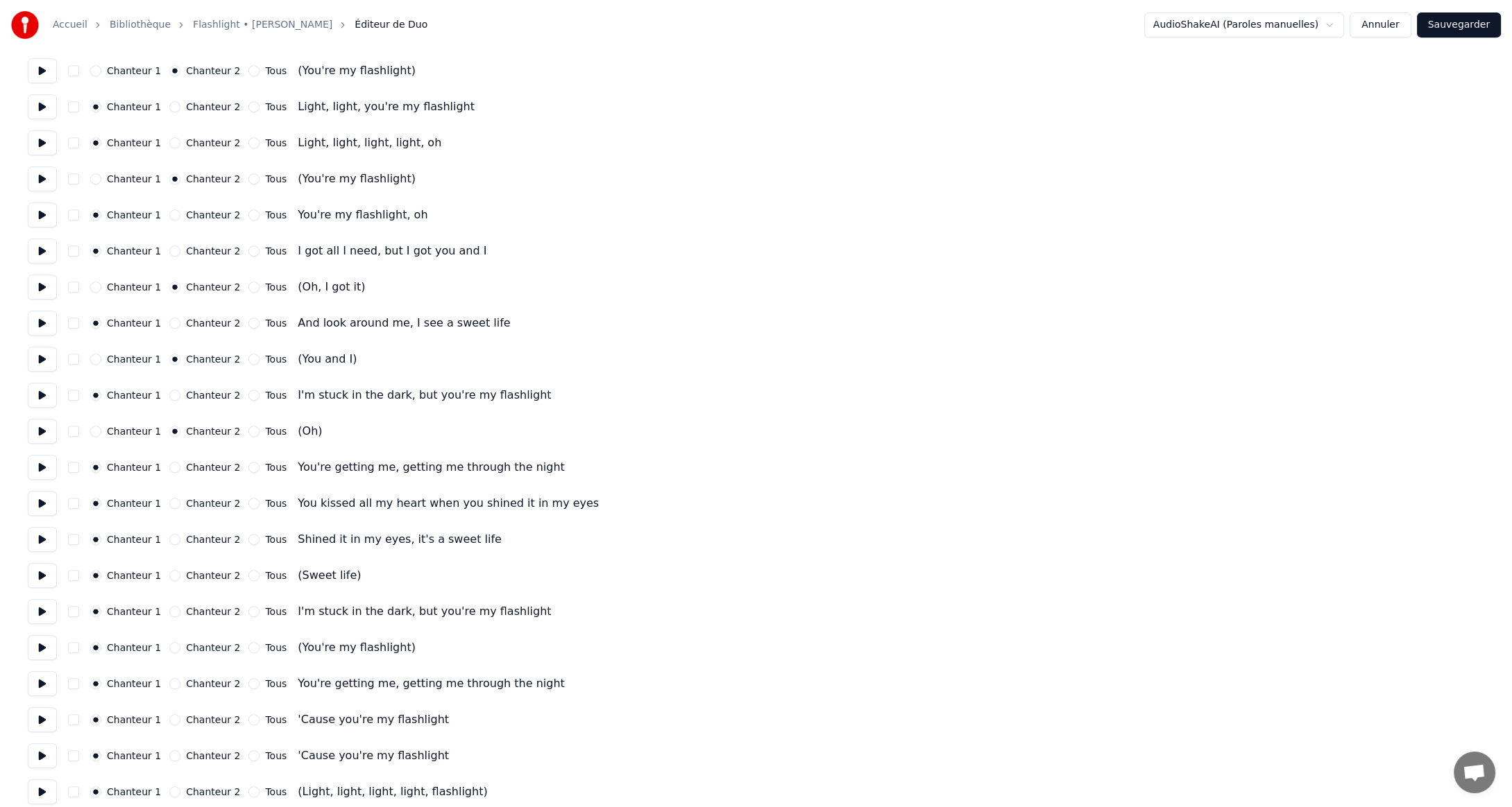
scroll to position [1387, 0]
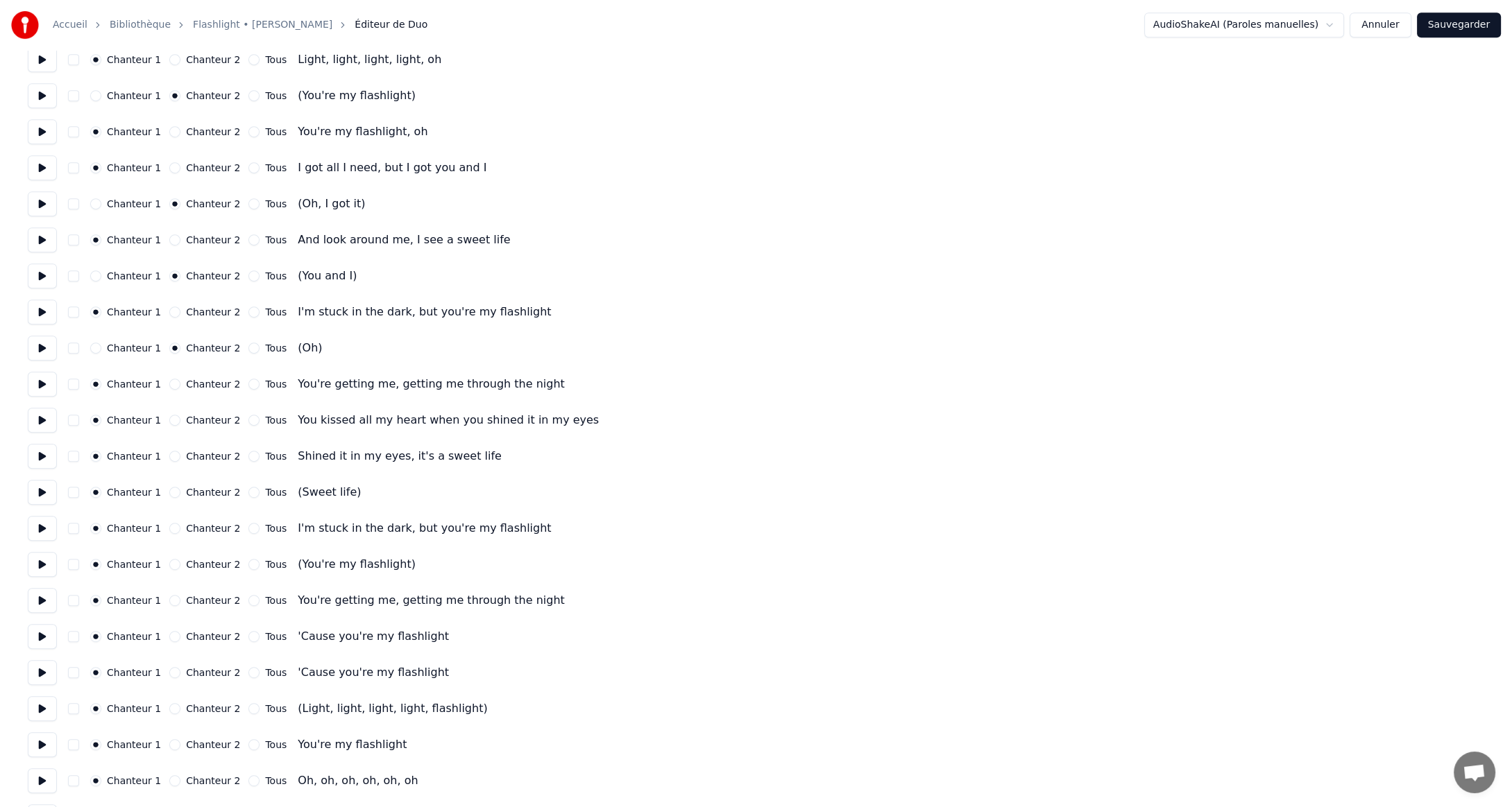
click at [170, 493] on button "Chanteur 2" at bounding box center [175, 492] width 11 height 11
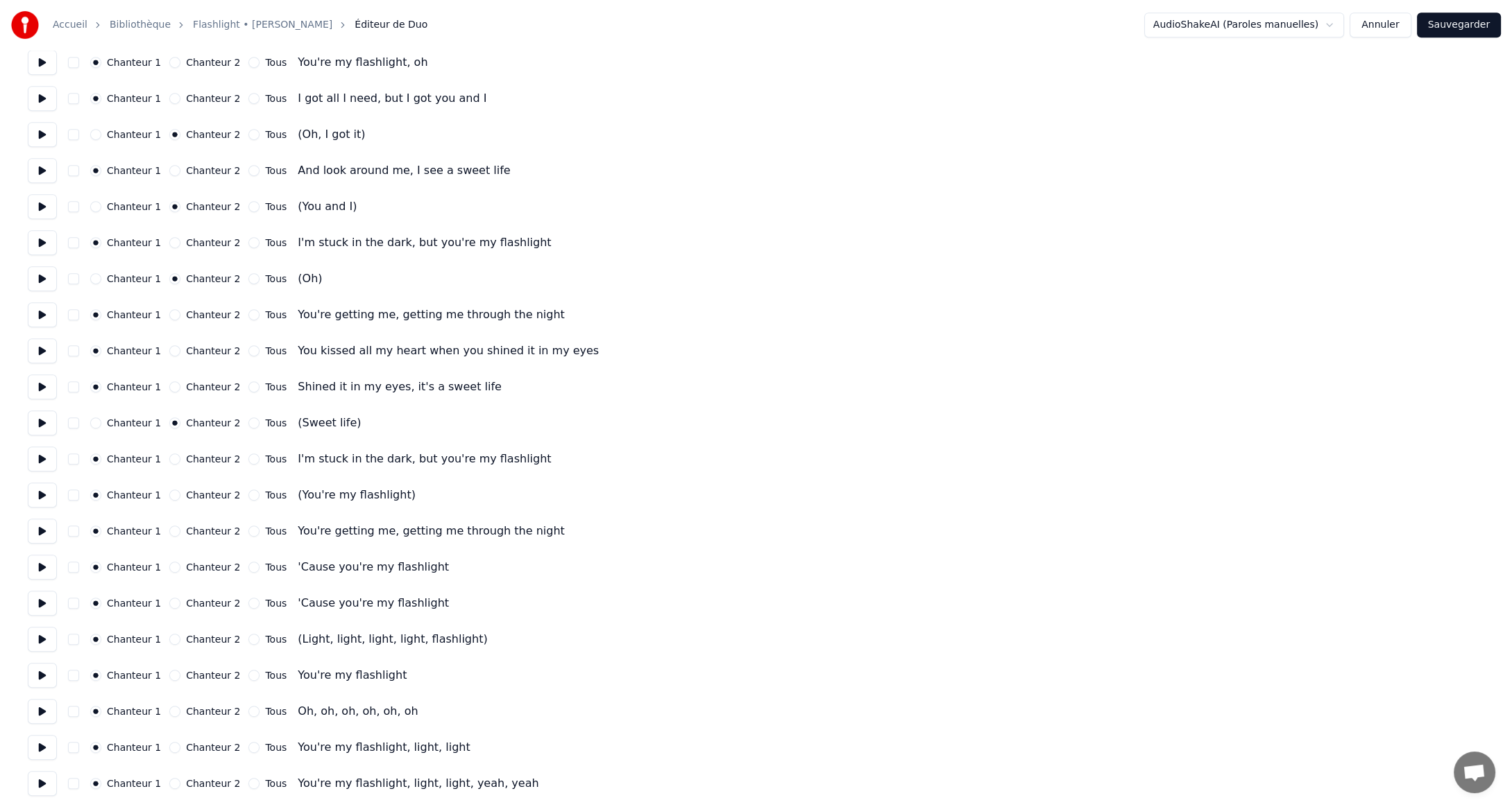
click at [170, 495] on button "Chanteur 2" at bounding box center [175, 495] width 11 height 11
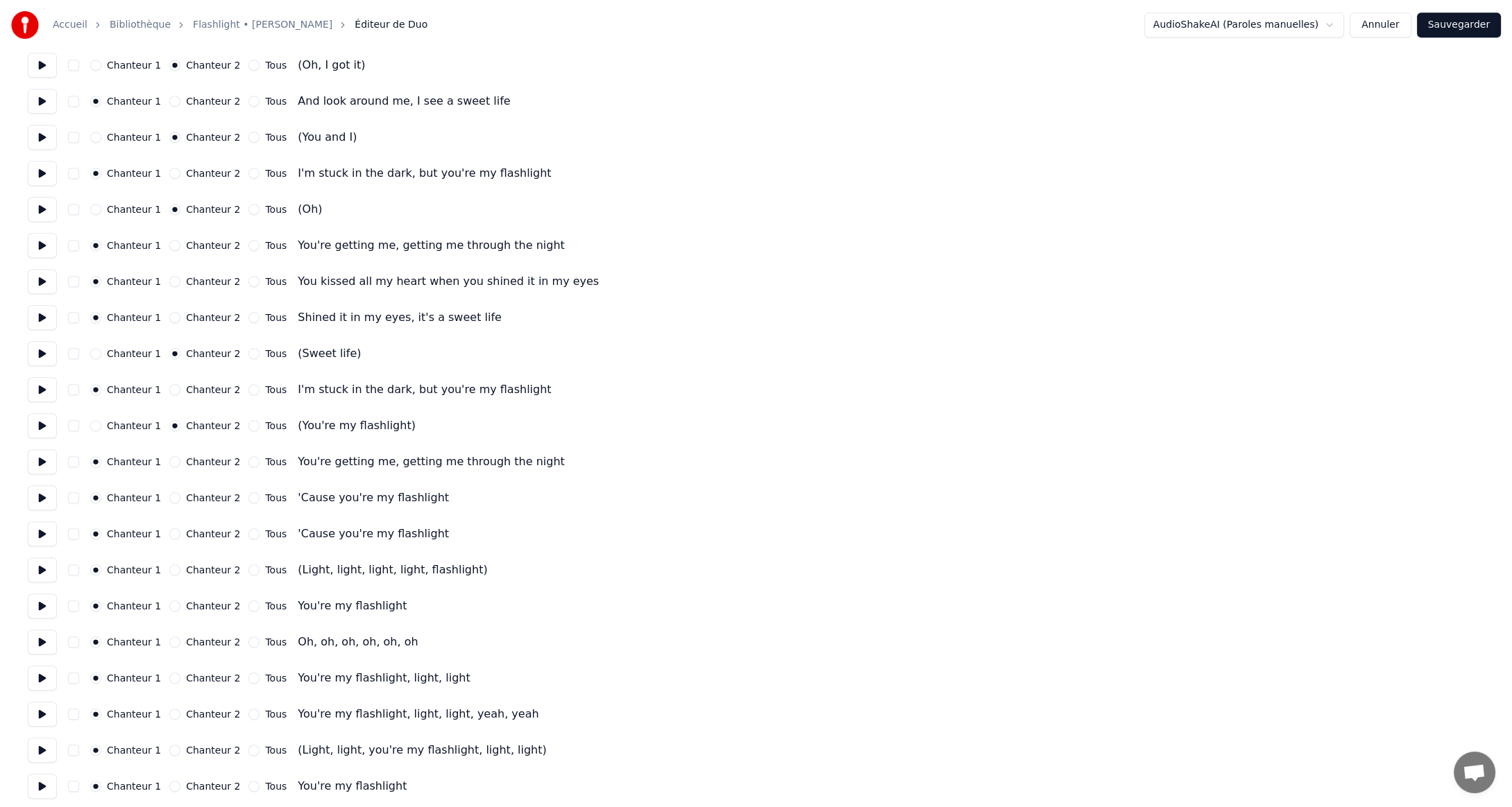
click at [170, 569] on button "Chanteur 2" at bounding box center [175, 570] width 11 height 11
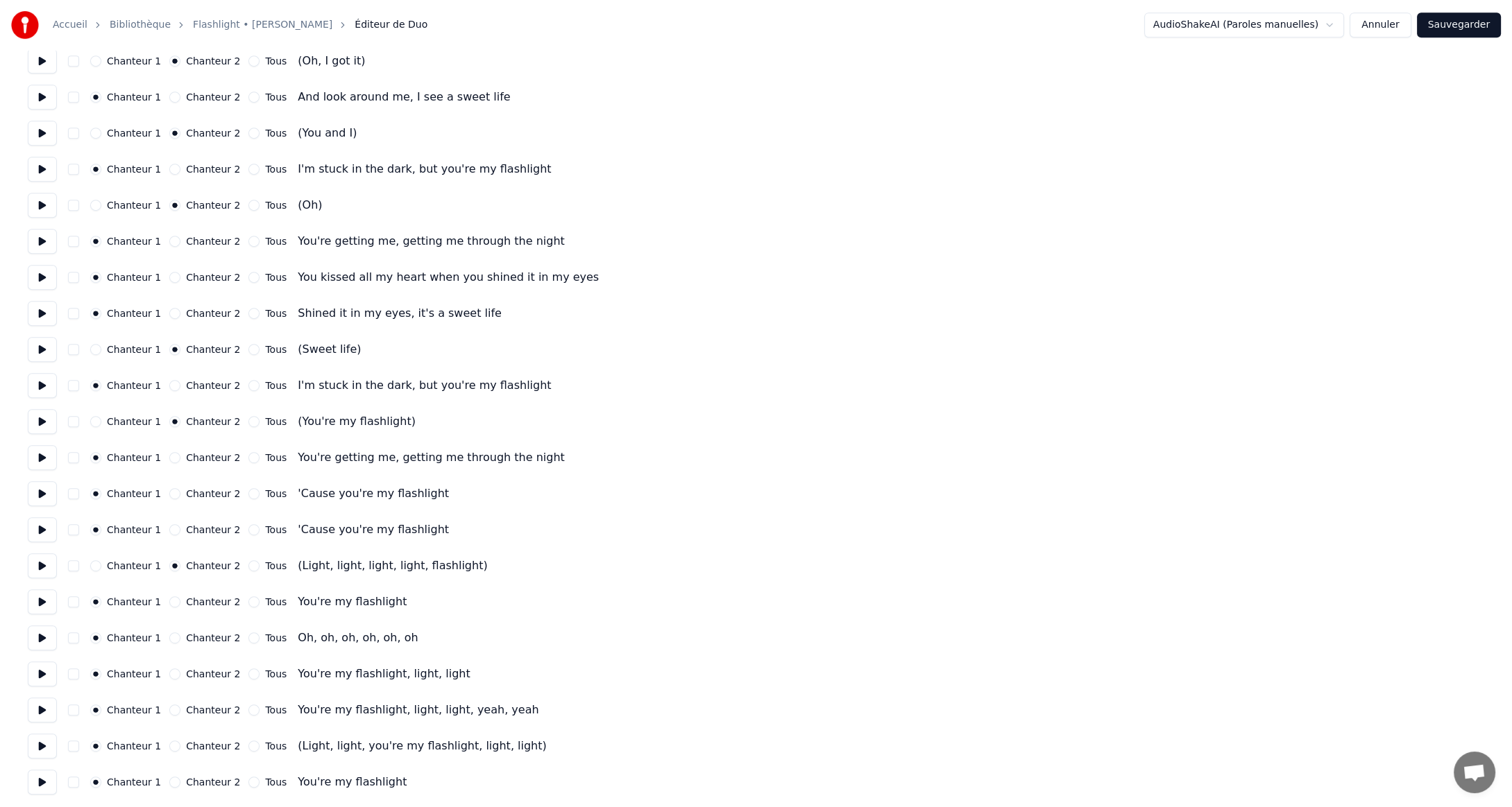
scroll to position [1531, 0]
click at [170, 743] on button "Chanteur 2" at bounding box center [175, 744] width 11 height 11
click at [1449, 28] on button "Sauvegarder" at bounding box center [1458, 25] width 84 height 25
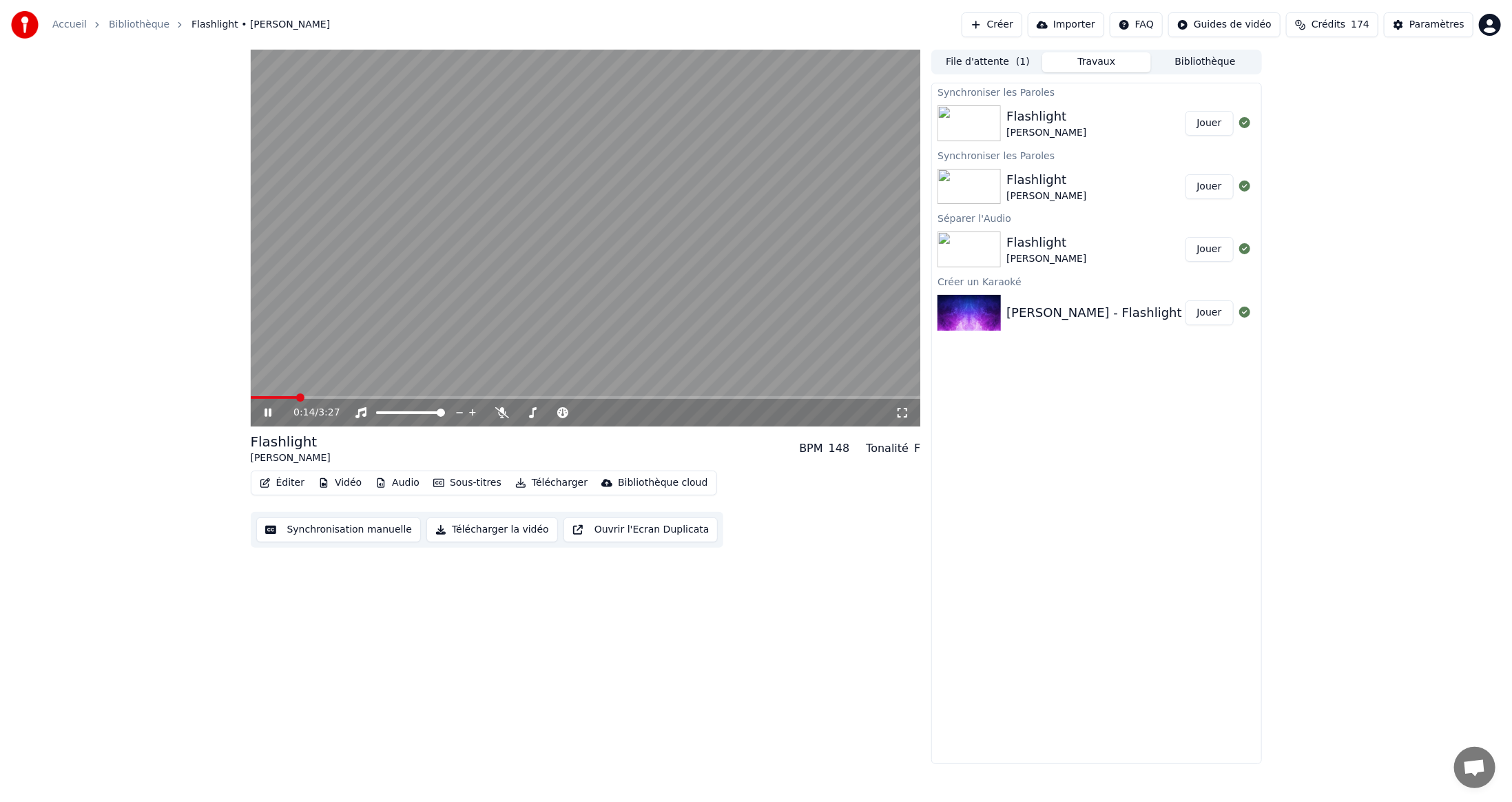
click at [335, 398] on span at bounding box center [586, 398] width 670 height 3
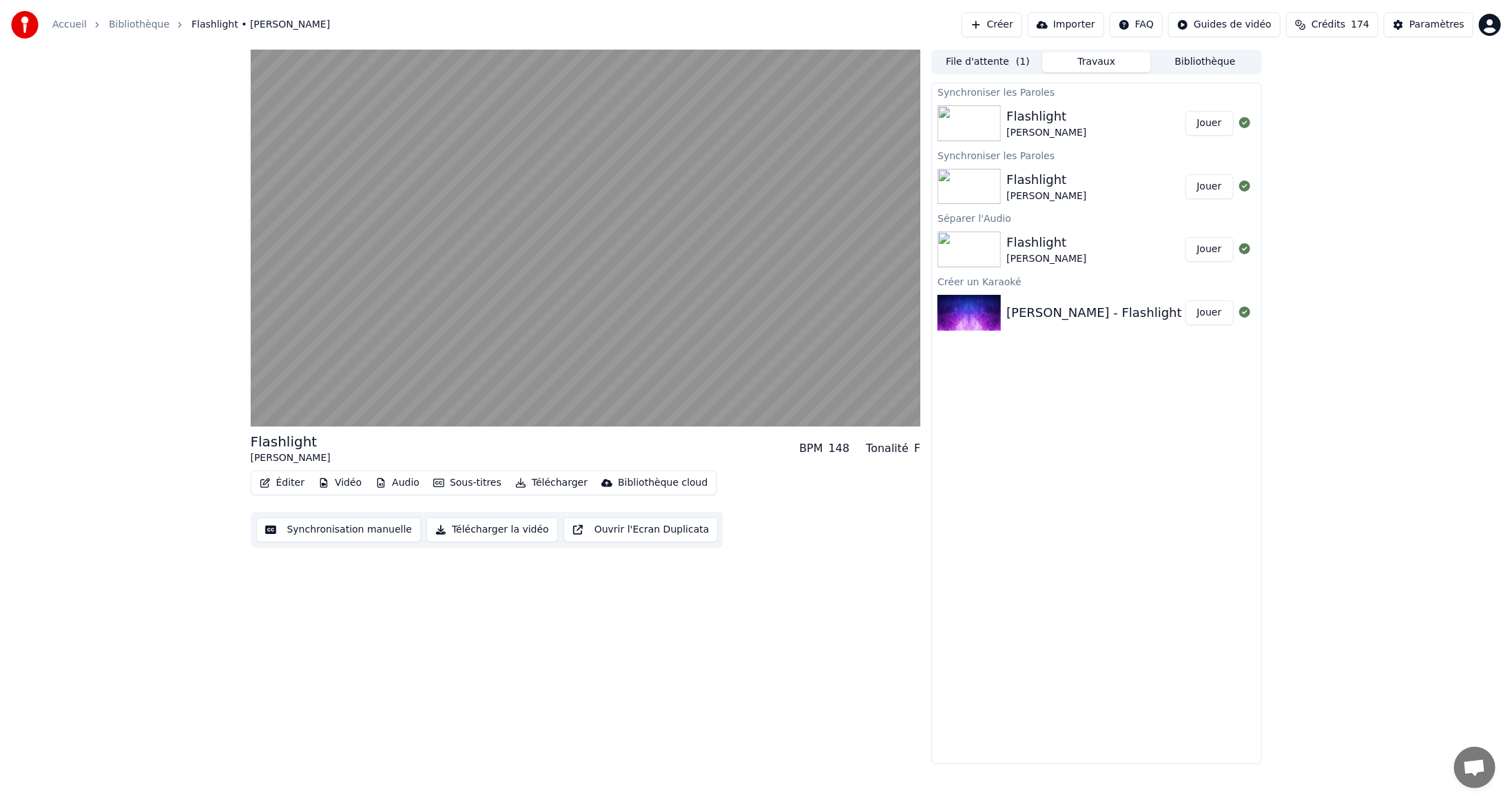
click at [278, 477] on button "Éditer" at bounding box center [282, 483] width 56 height 20
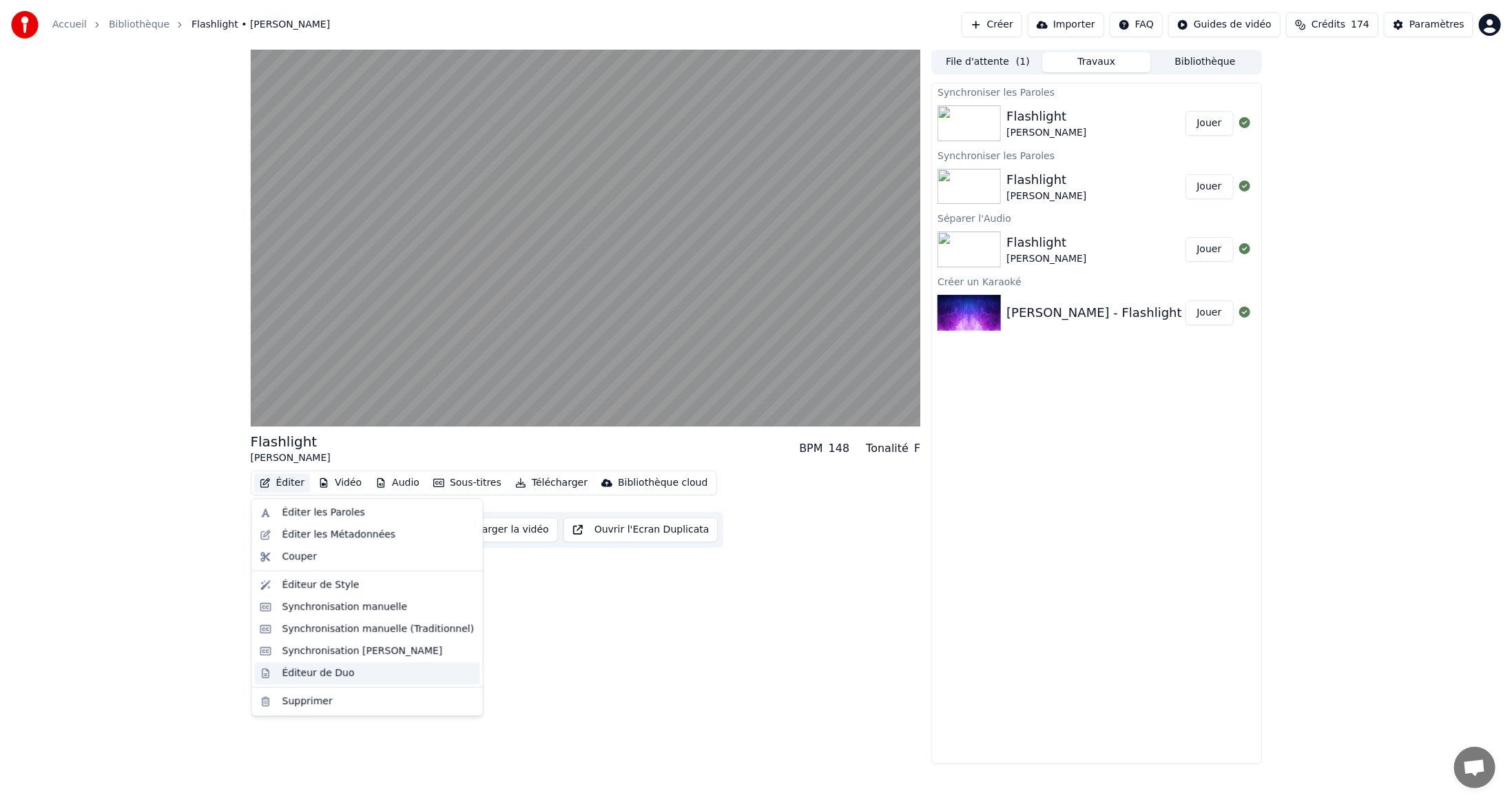
click at [301, 676] on div "Éditeur de Duo" at bounding box center [319, 673] width 72 height 14
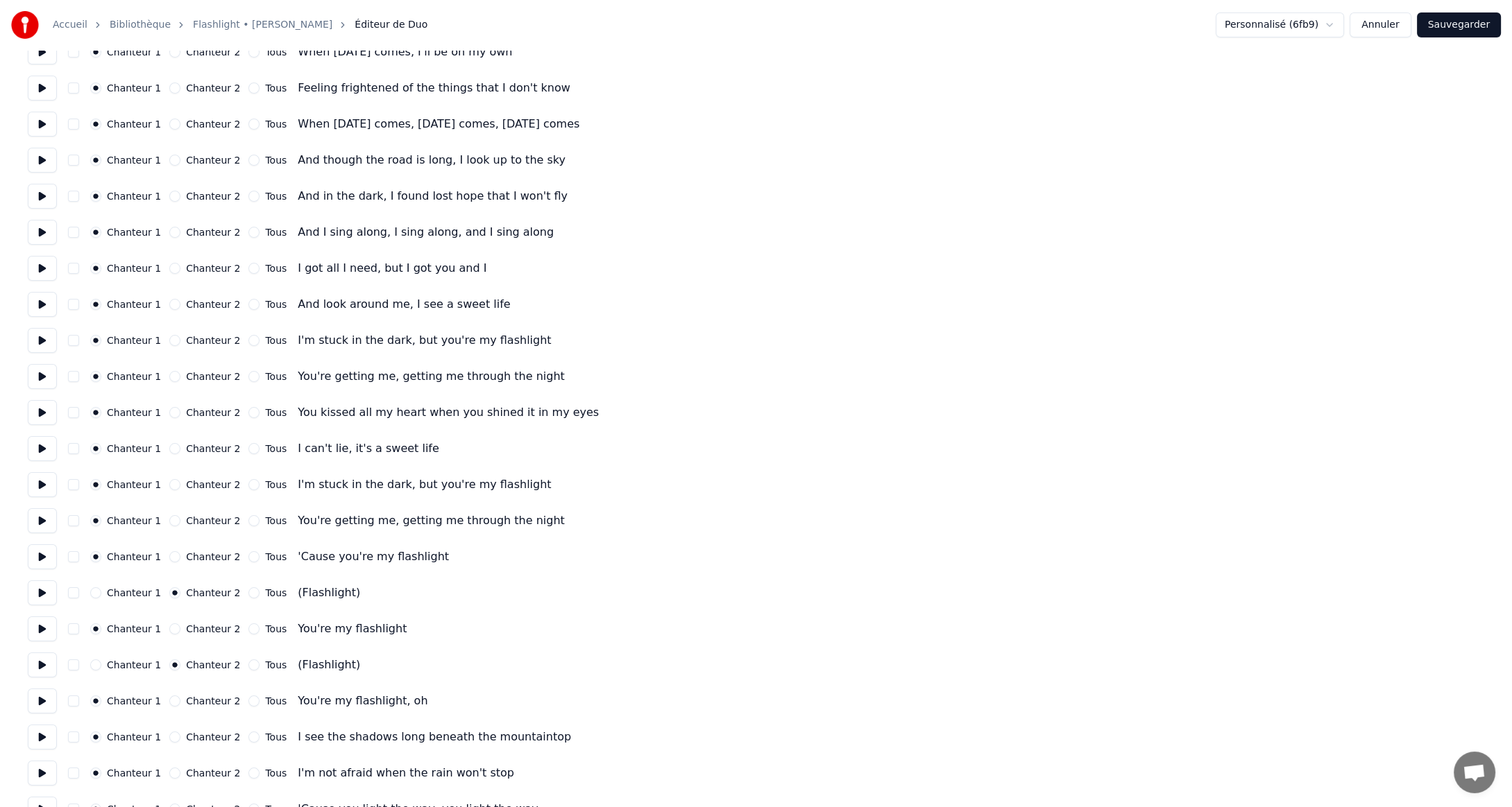
scroll to position [278, 0]
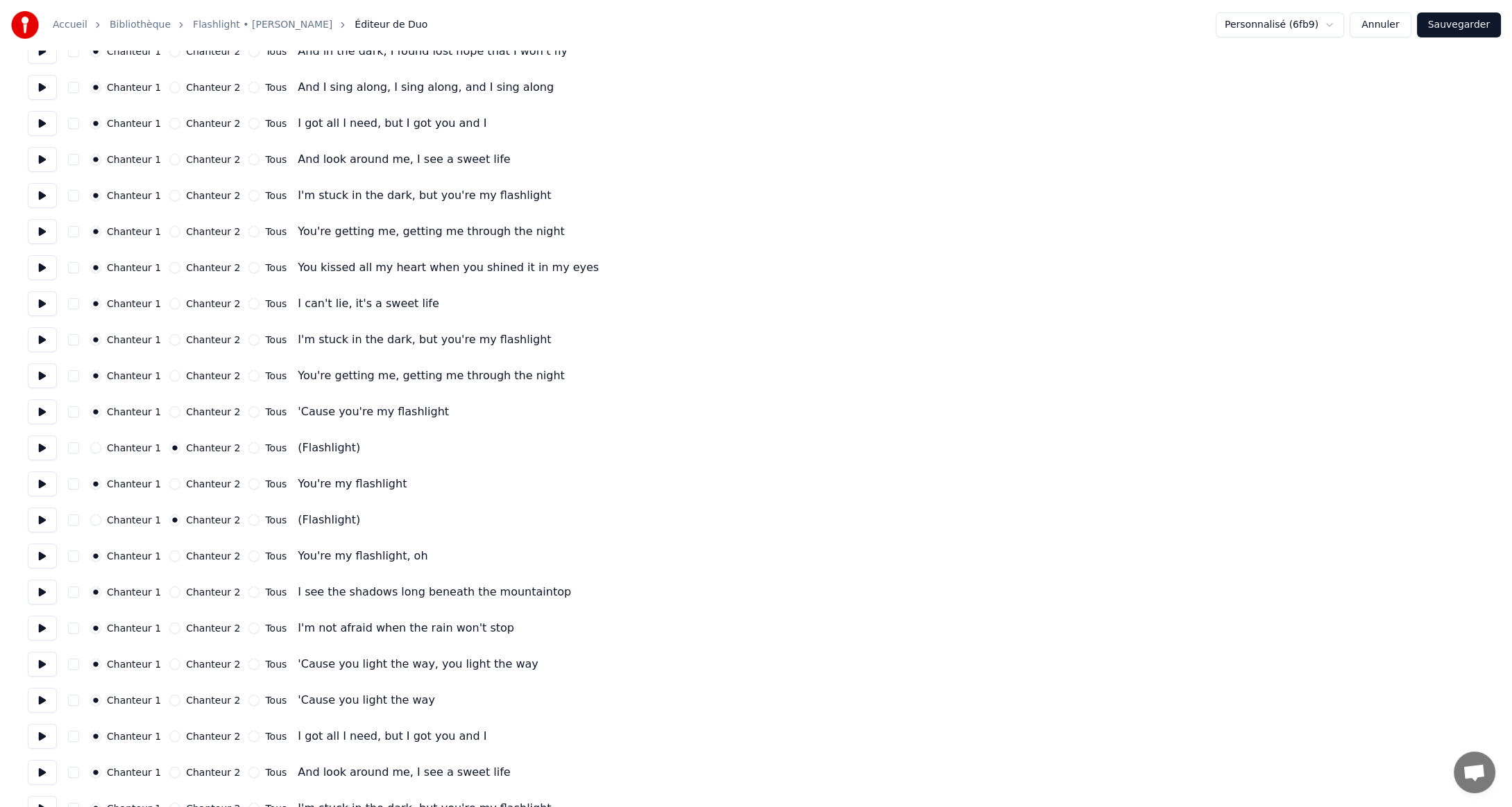
click at [1384, 26] on button "Annuler" at bounding box center [1380, 25] width 61 height 25
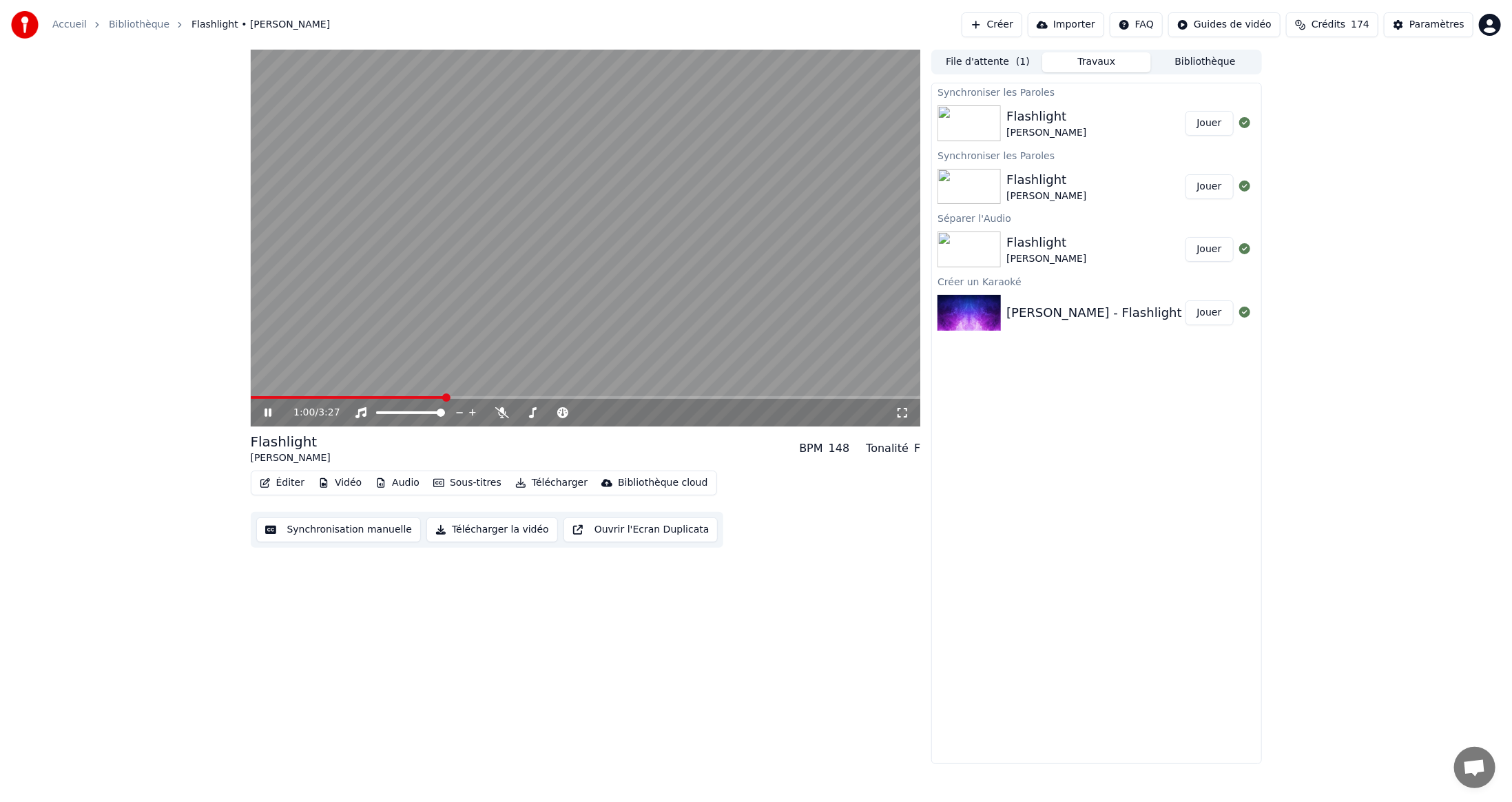
click at [444, 397] on span at bounding box center [586, 398] width 670 height 3
click at [491, 395] on video at bounding box center [586, 238] width 670 height 377
click at [497, 395] on video at bounding box center [586, 238] width 670 height 377
click at [499, 398] on span at bounding box center [586, 398] width 670 height 3
click at [546, 397] on span at bounding box center [586, 398] width 670 height 3
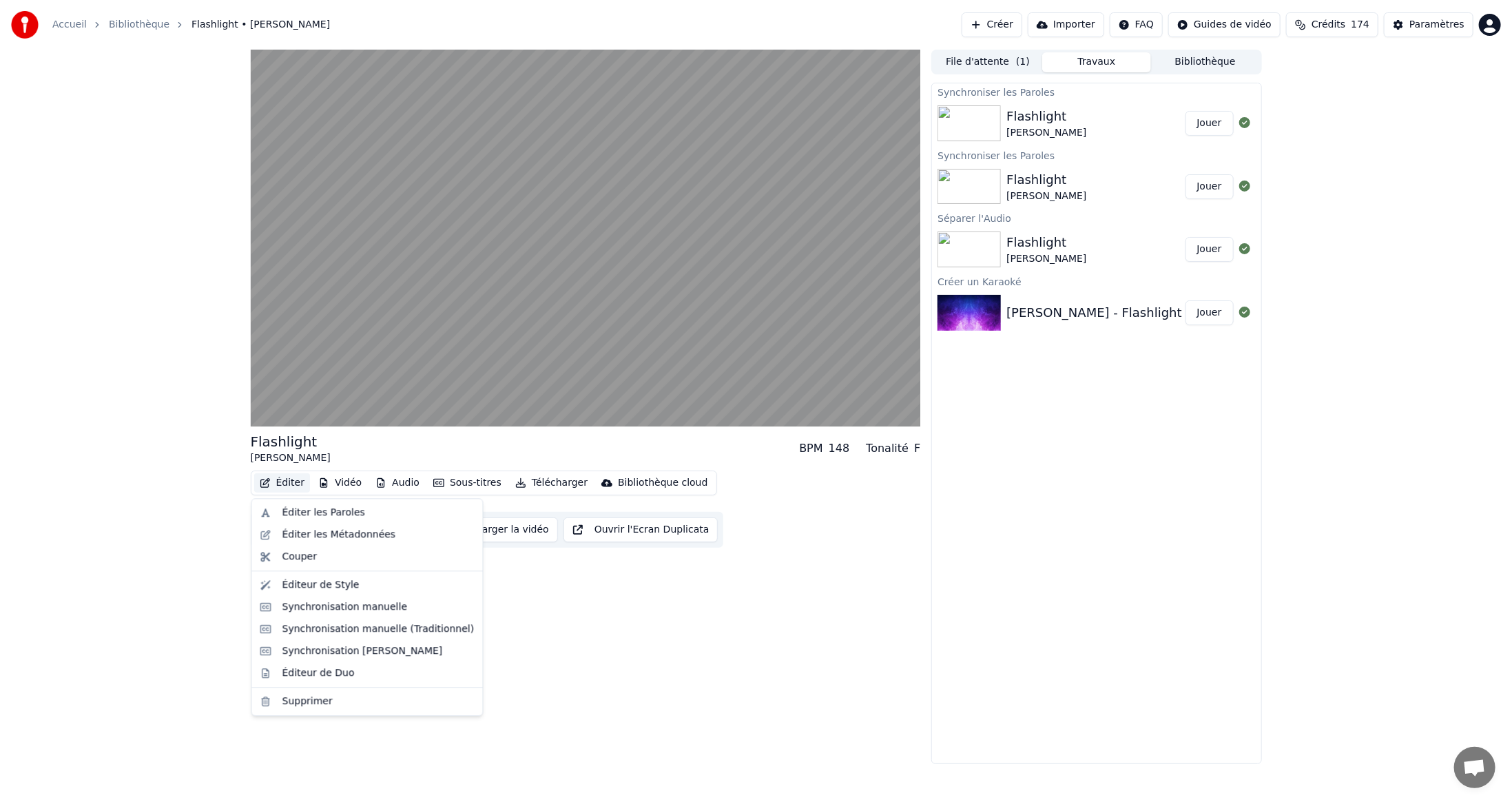
click at [285, 482] on button "Éditer" at bounding box center [282, 483] width 56 height 20
click at [311, 670] on div "Éditeur de Duo" at bounding box center [319, 673] width 72 height 14
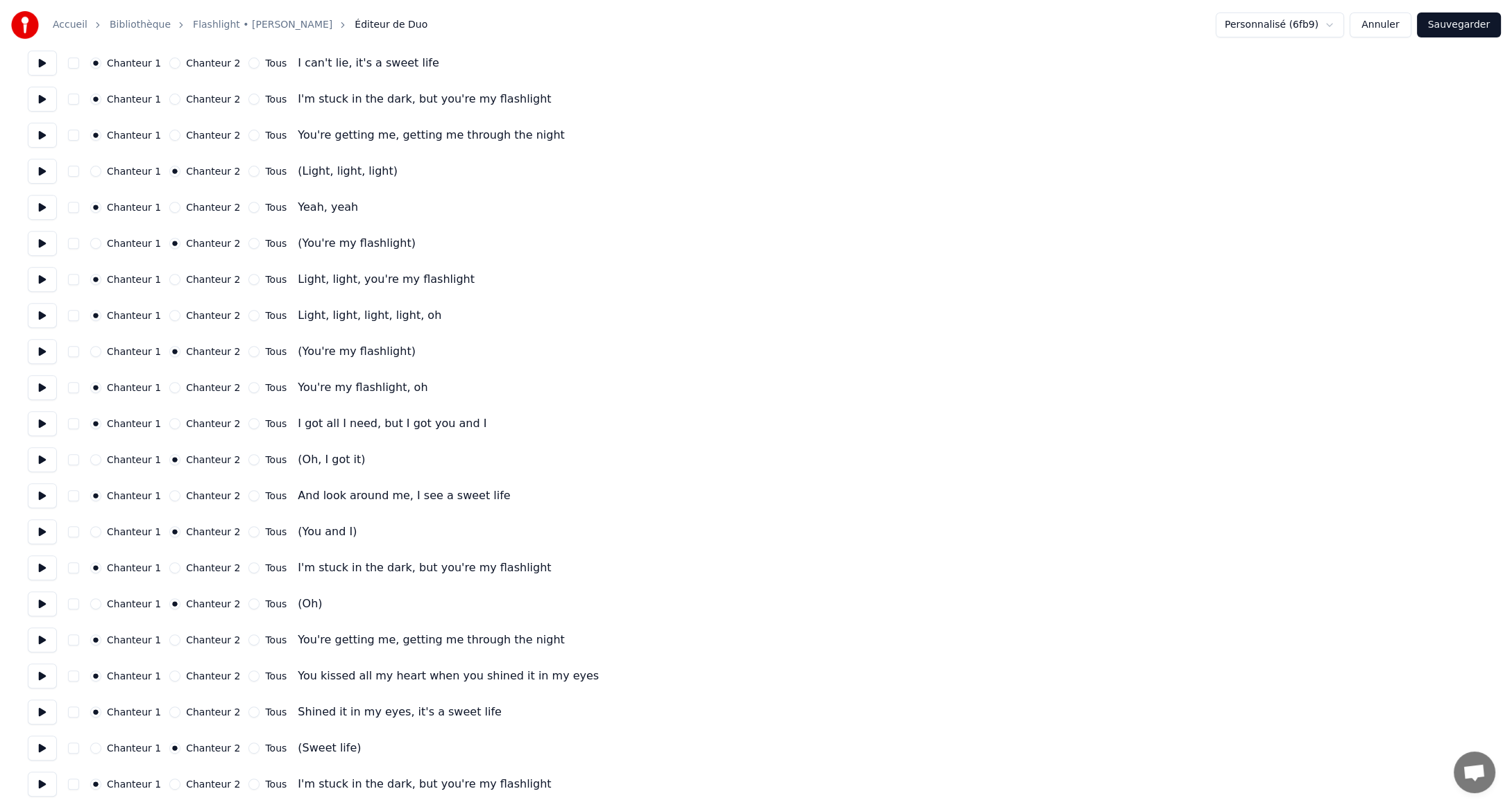
scroll to position [1178, 0]
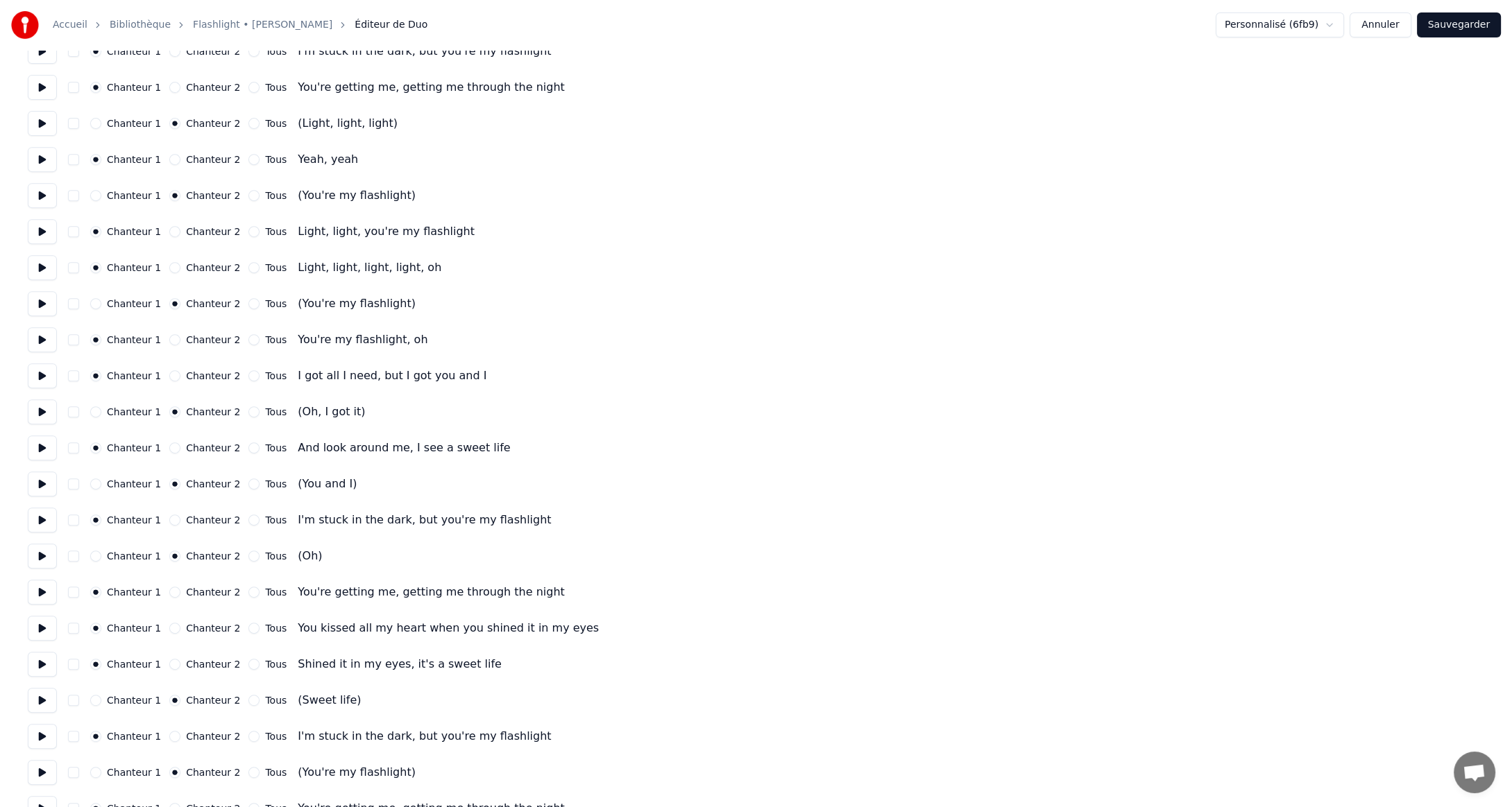
click at [248, 555] on button "Tous" at bounding box center [254, 556] width 11 height 11
click at [248, 412] on button "Tous" at bounding box center [254, 411] width 11 height 11
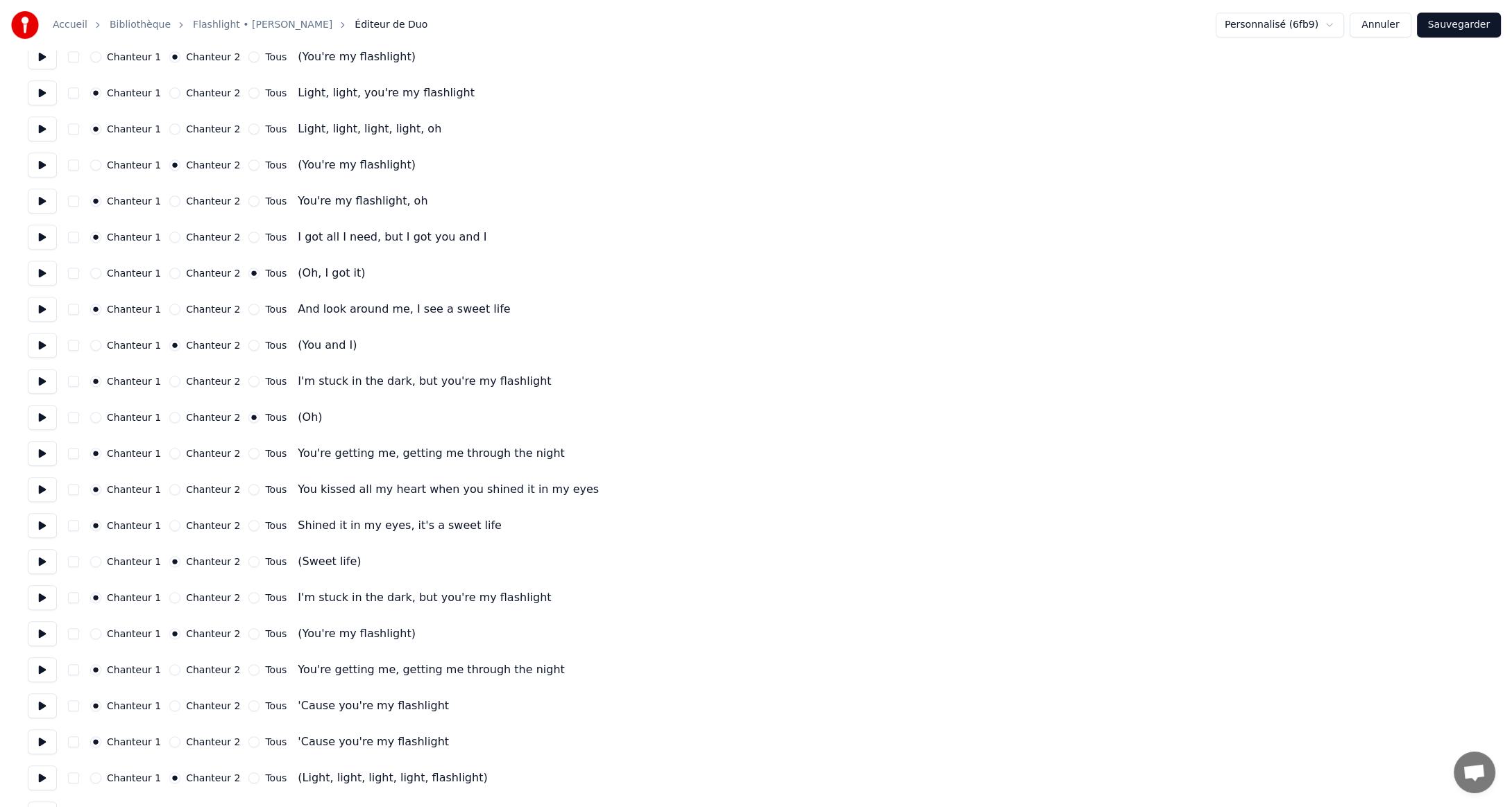
scroll to position [1456, 0]
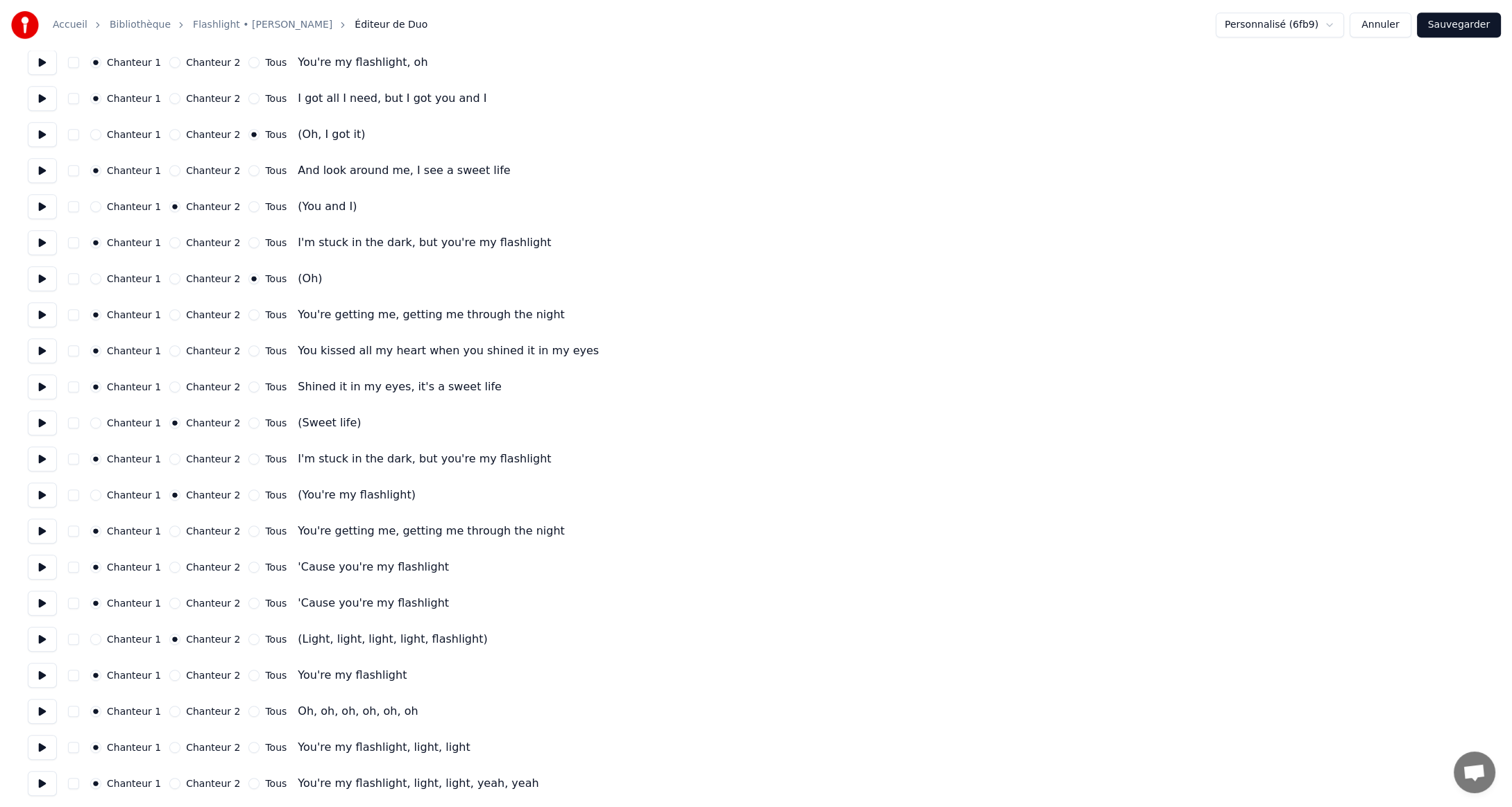
click at [1449, 16] on button "Sauvegarder" at bounding box center [1458, 25] width 84 height 25
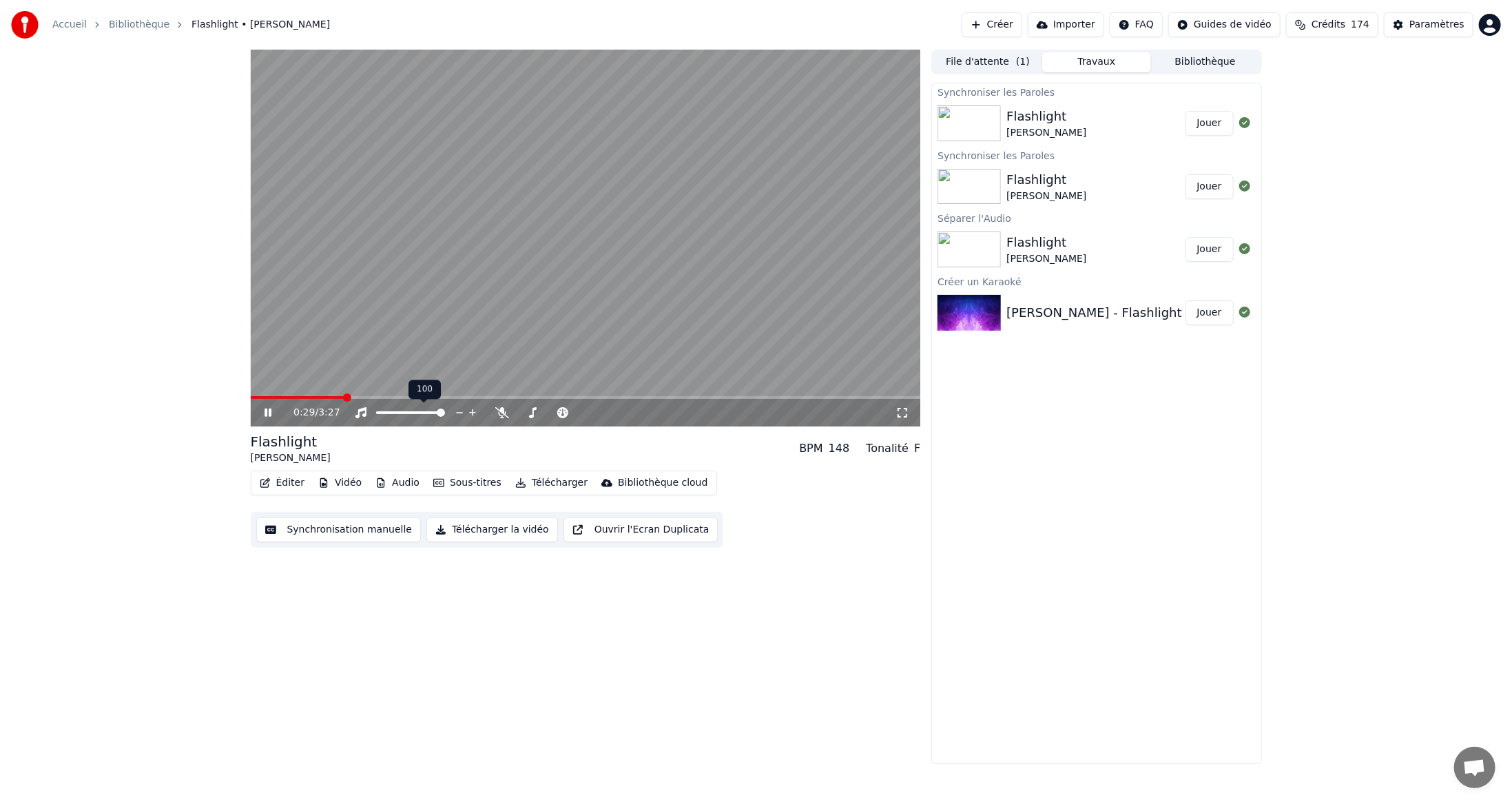
click at [343, 398] on span at bounding box center [586, 398] width 670 height 3
click at [404, 396] on span at bounding box center [586, 398] width 670 height 3
click at [488, 396] on span at bounding box center [586, 398] width 670 height 3
click at [603, 397] on span at bounding box center [586, 398] width 670 height 3
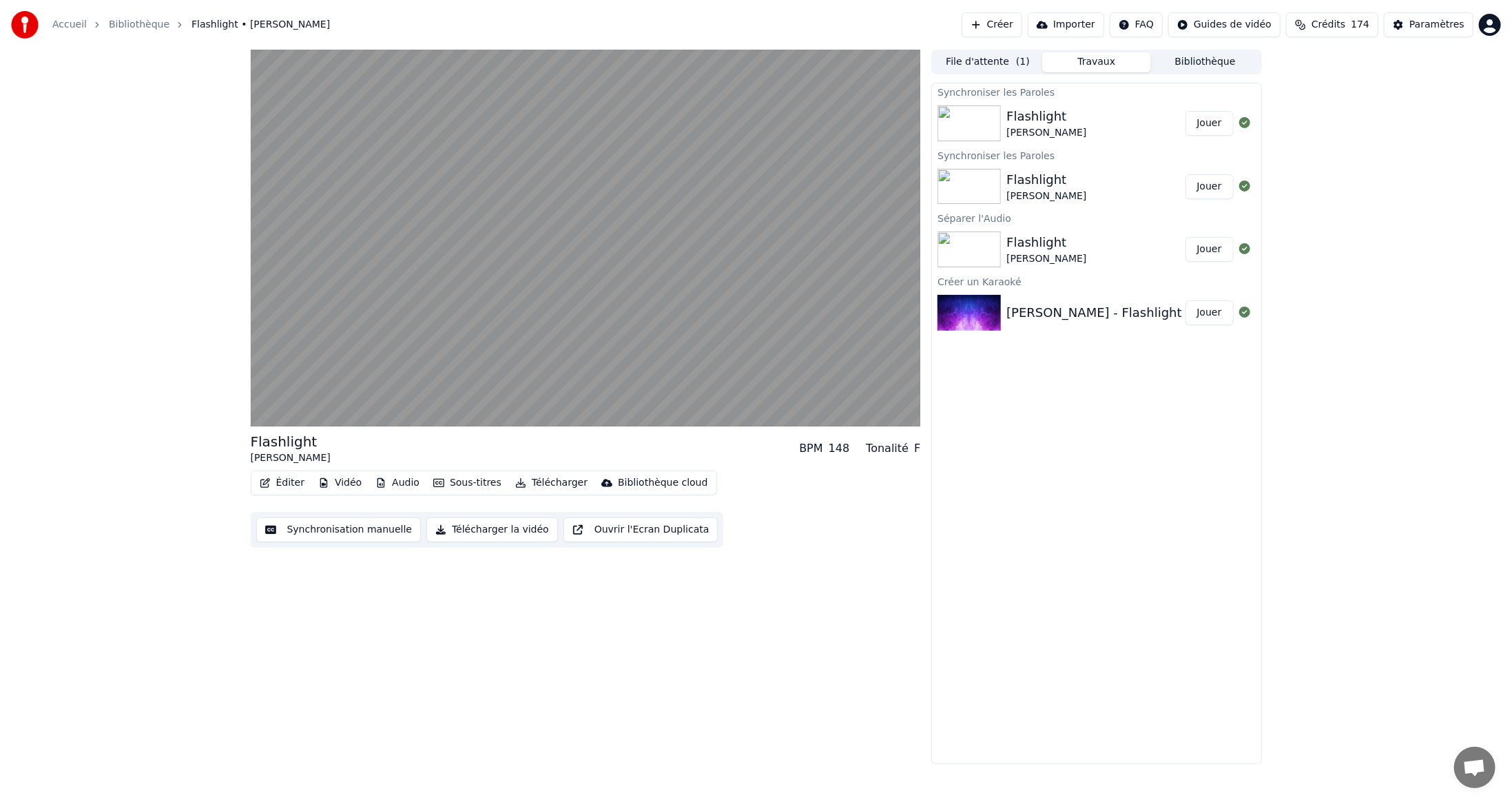
click at [541, 483] on button "Télécharger" at bounding box center [551, 483] width 83 height 20
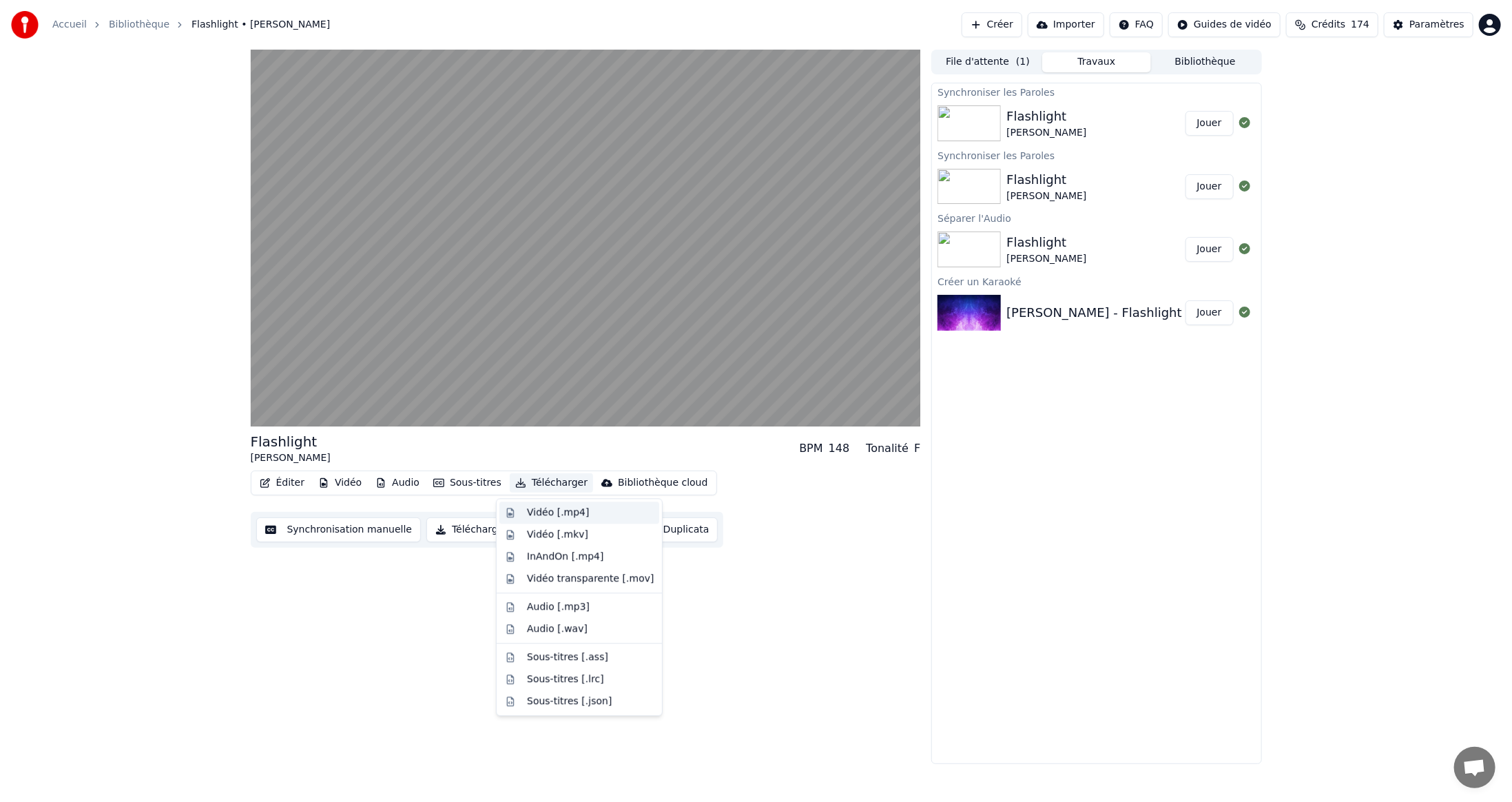
click at [544, 511] on div "Vidéo [.mp4]" at bounding box center [558, 513] width 62 height 14
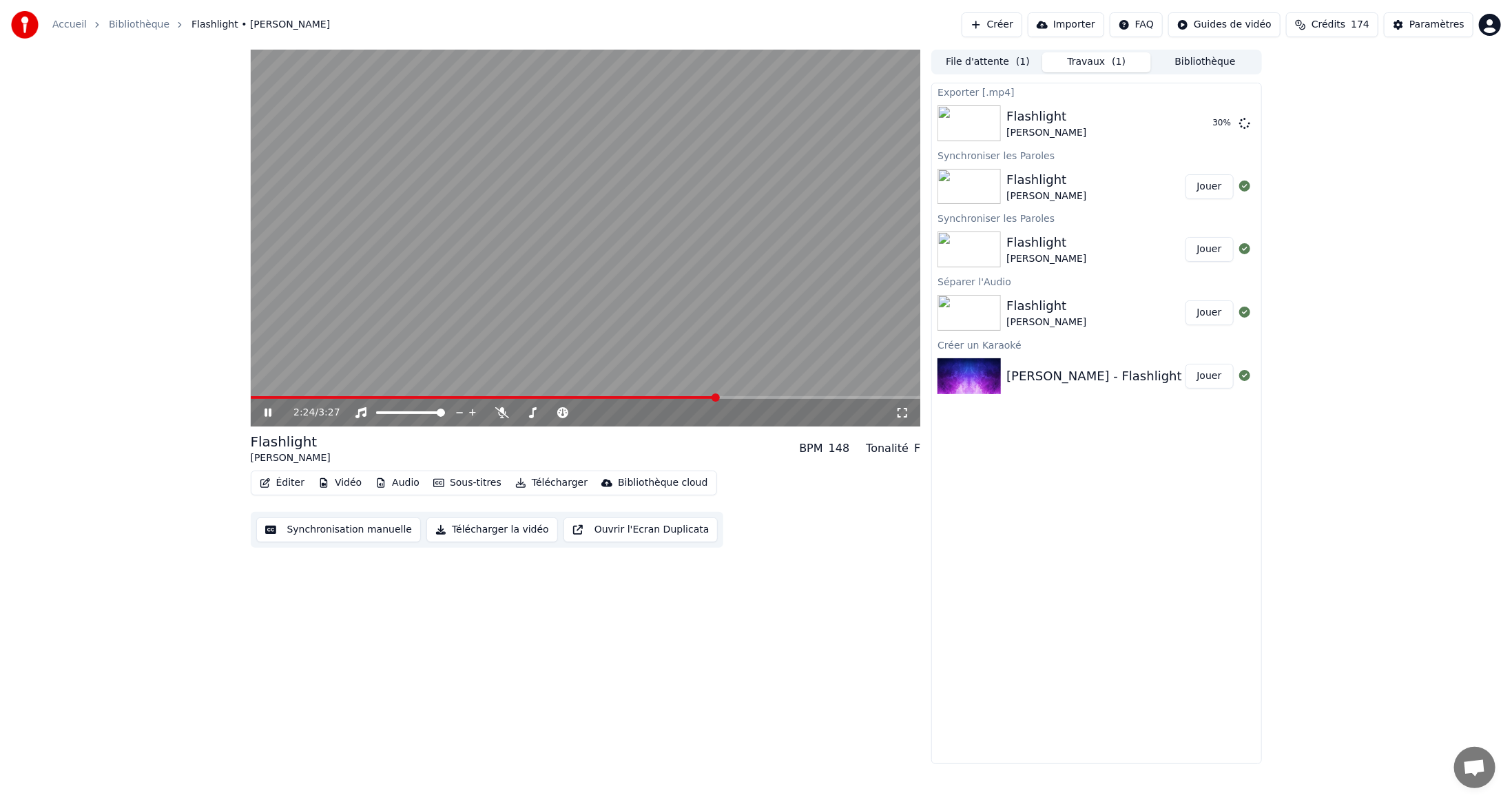
click at [621, 269] on video at bounding box center [586, 238] width 670 height 377
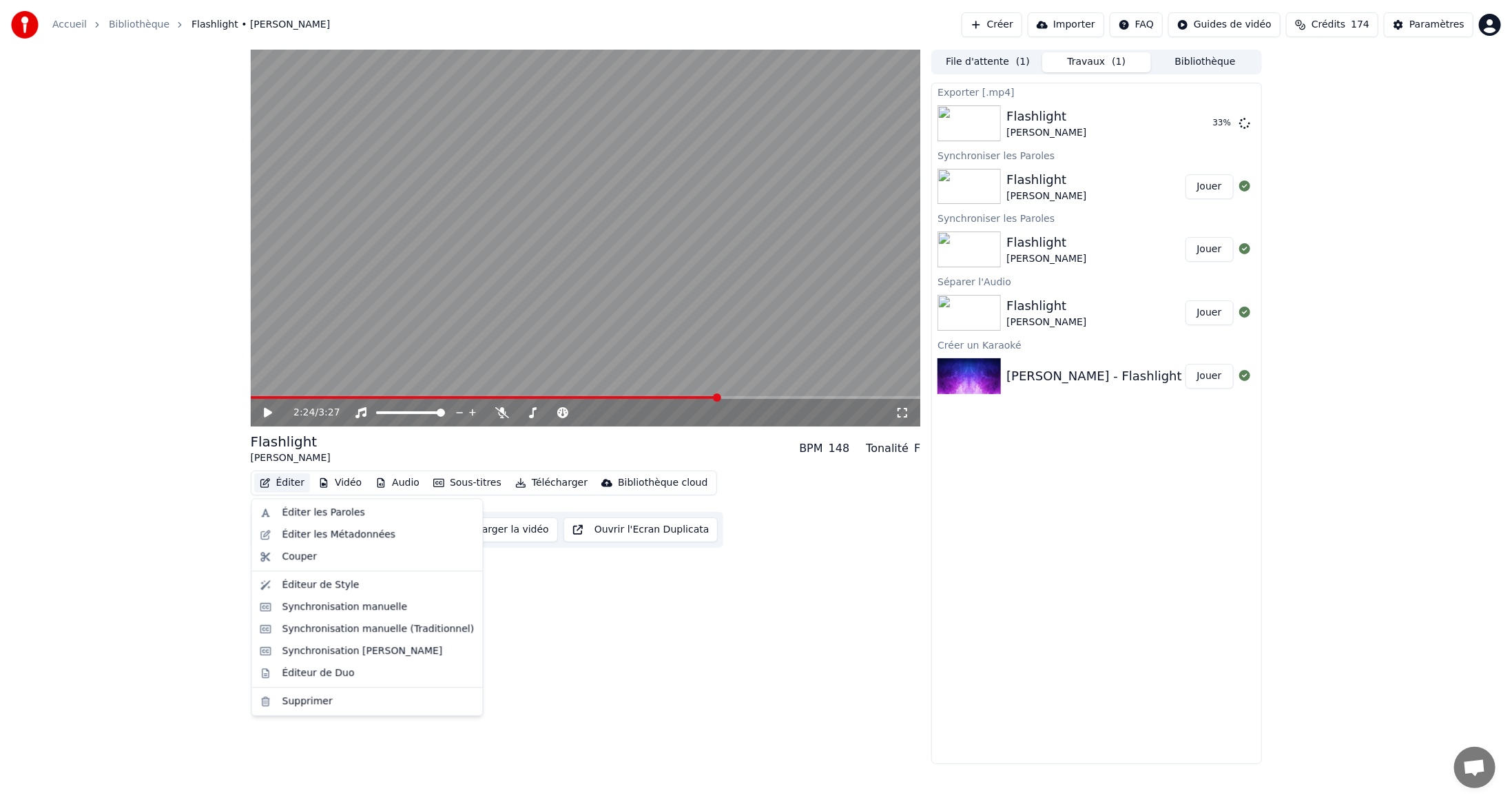
click at [280, 481] on button "Éditer" at bounding box center [282, 483] width 56 height 20
click at [324, 672] on div "Éditeur de Duo" at bounding box center [319, 673] width 72 height 14
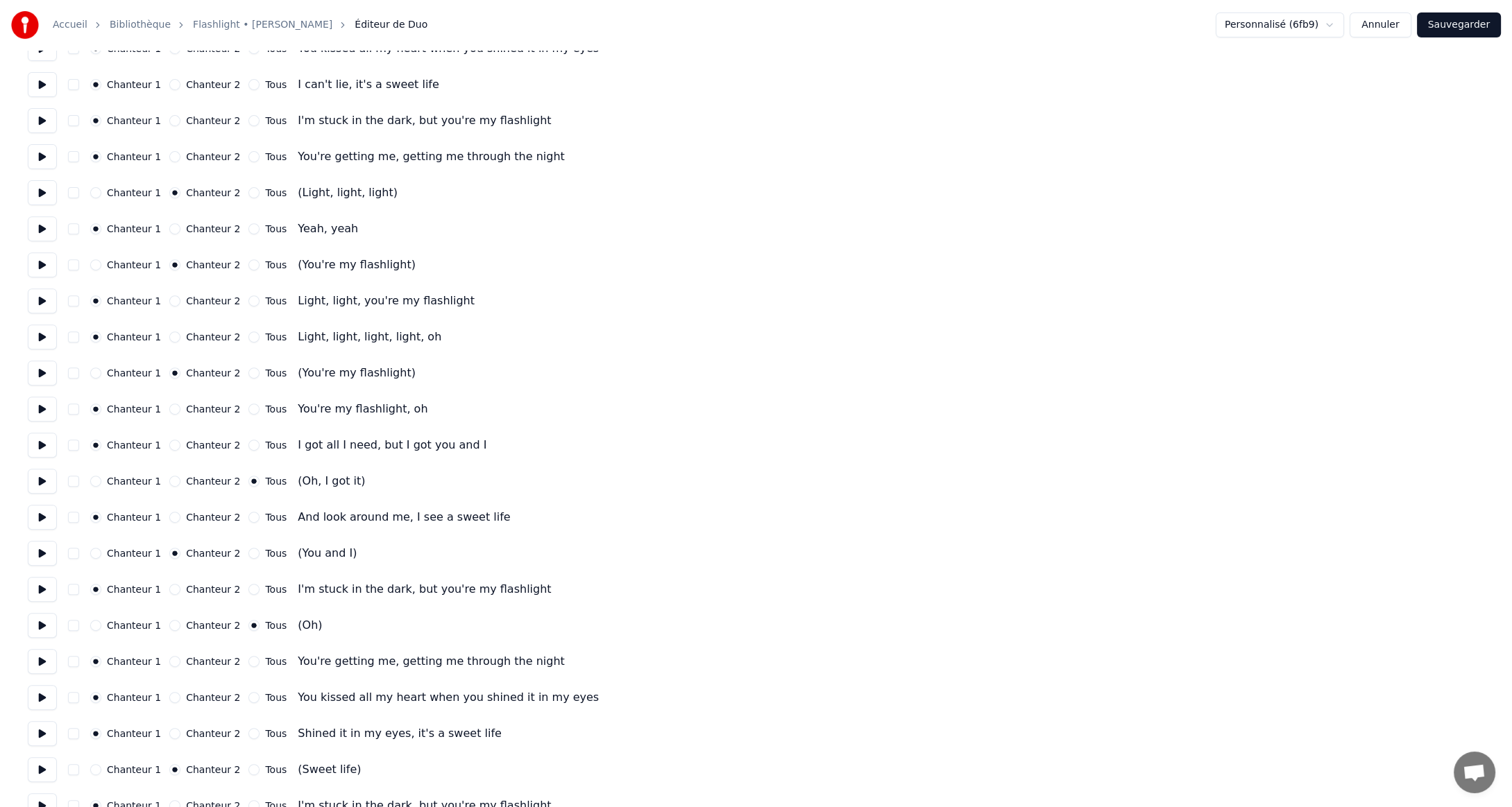
scroll to position [1178, 0]
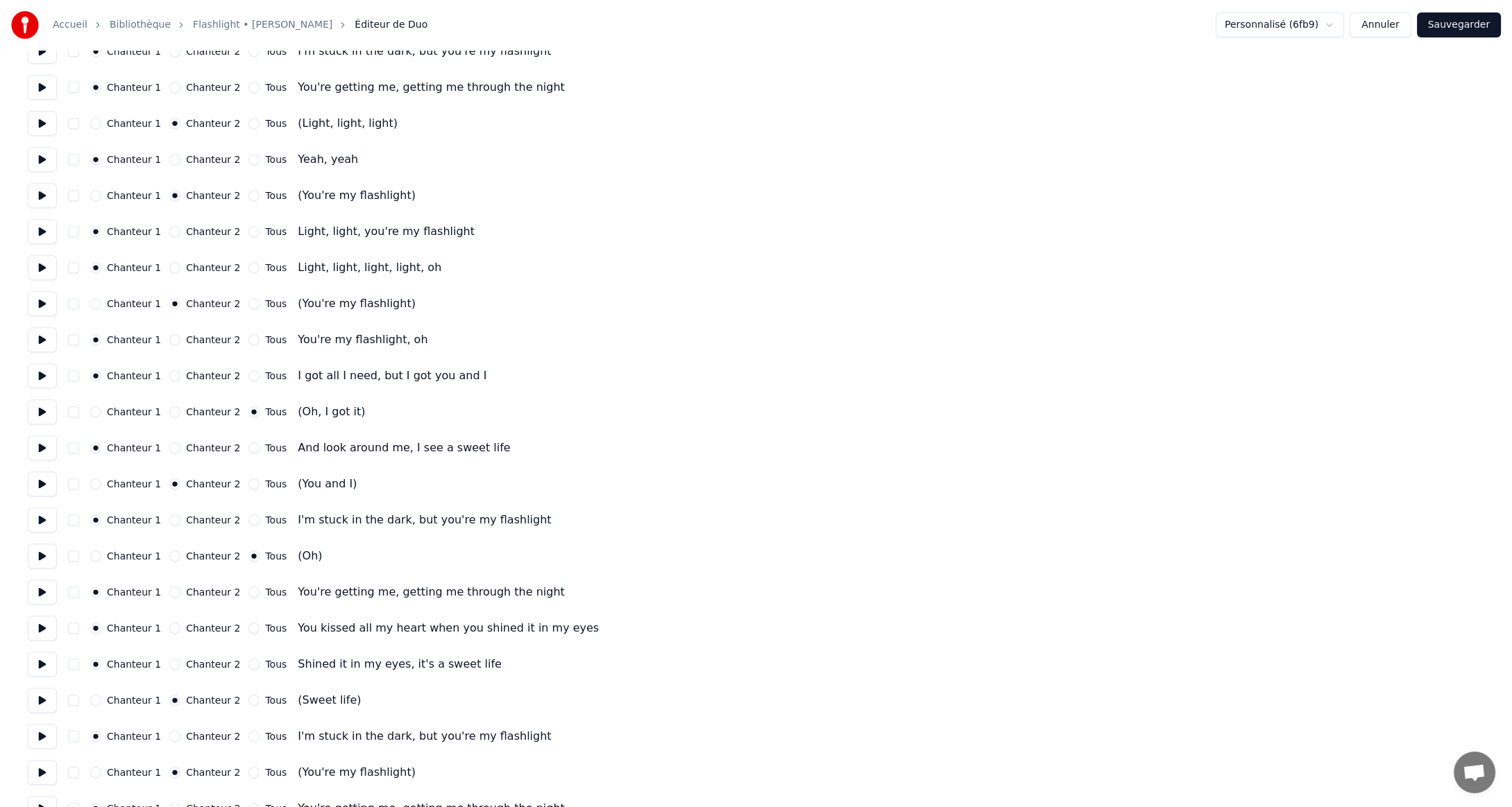
click at [170, 411] on button "Chanteur 2" at bounding box center [175, 411] width 11 height 11
click at [170, 554] on button "Chanteur 2" at bounding box center [175, 556] width 11 height 11
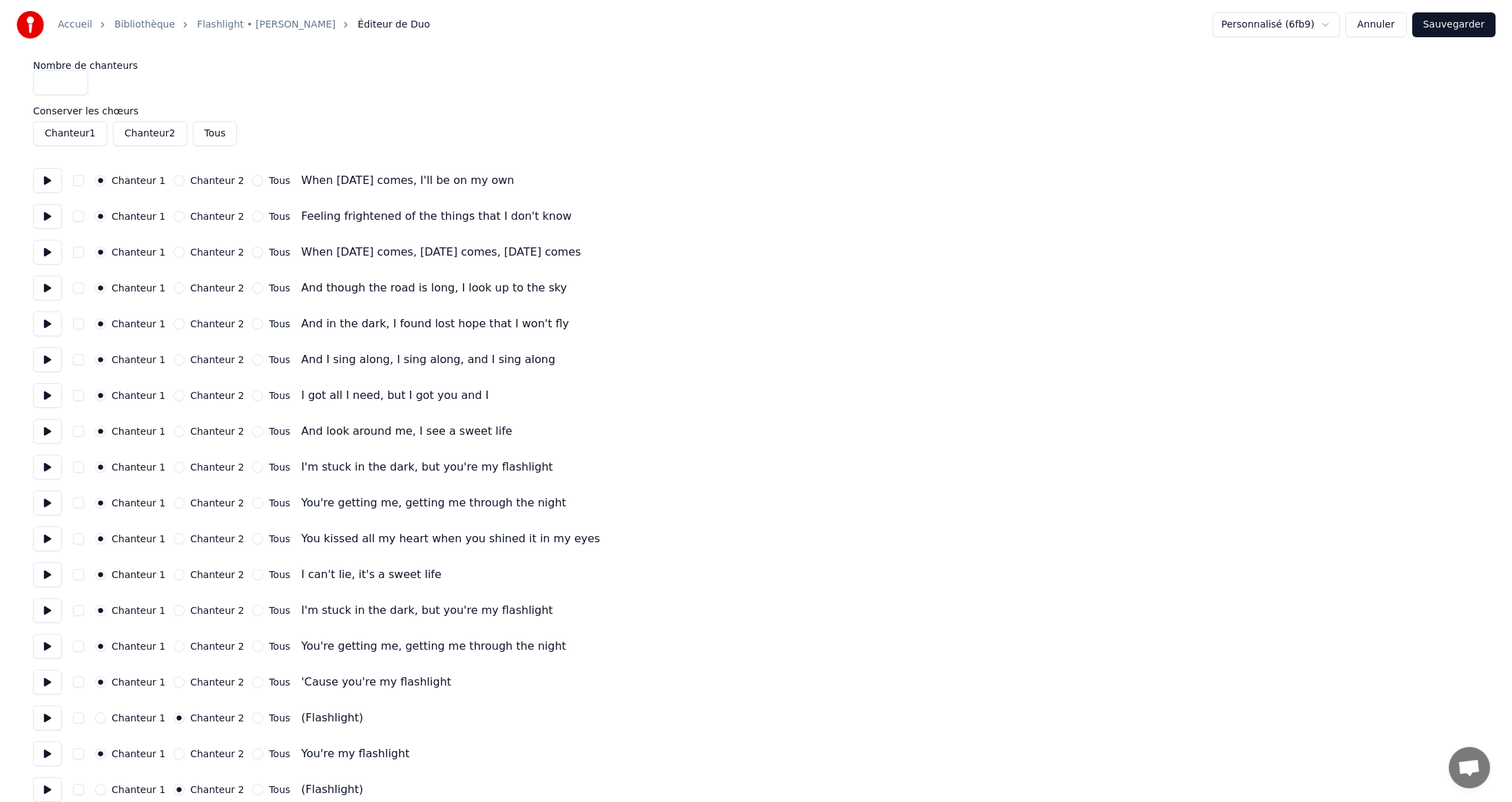
scroll to position [0, 0]
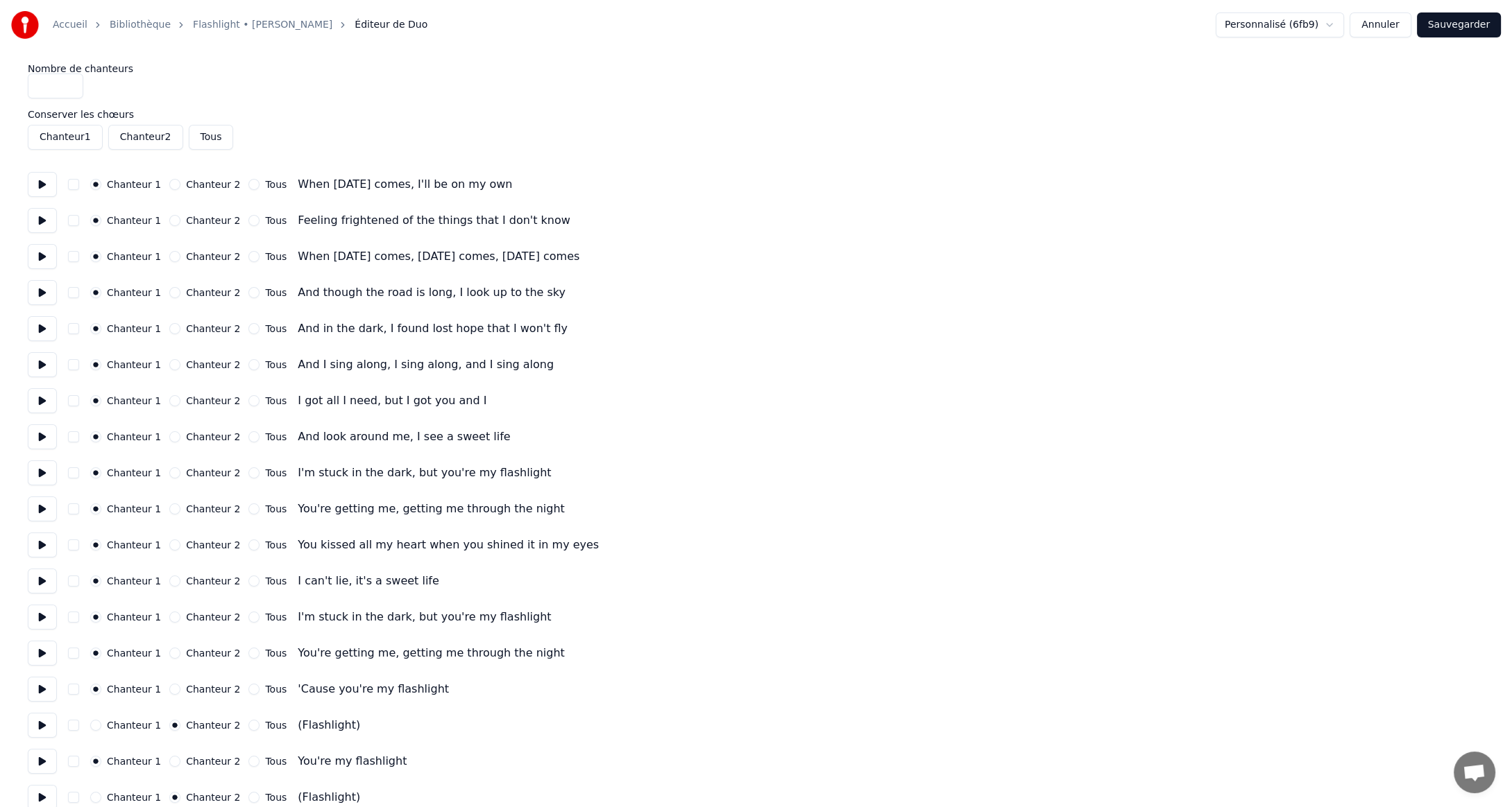
click at [1446, 23] on button "Sauvegarder" at bounding box center [1458, 25] width 84 height 25
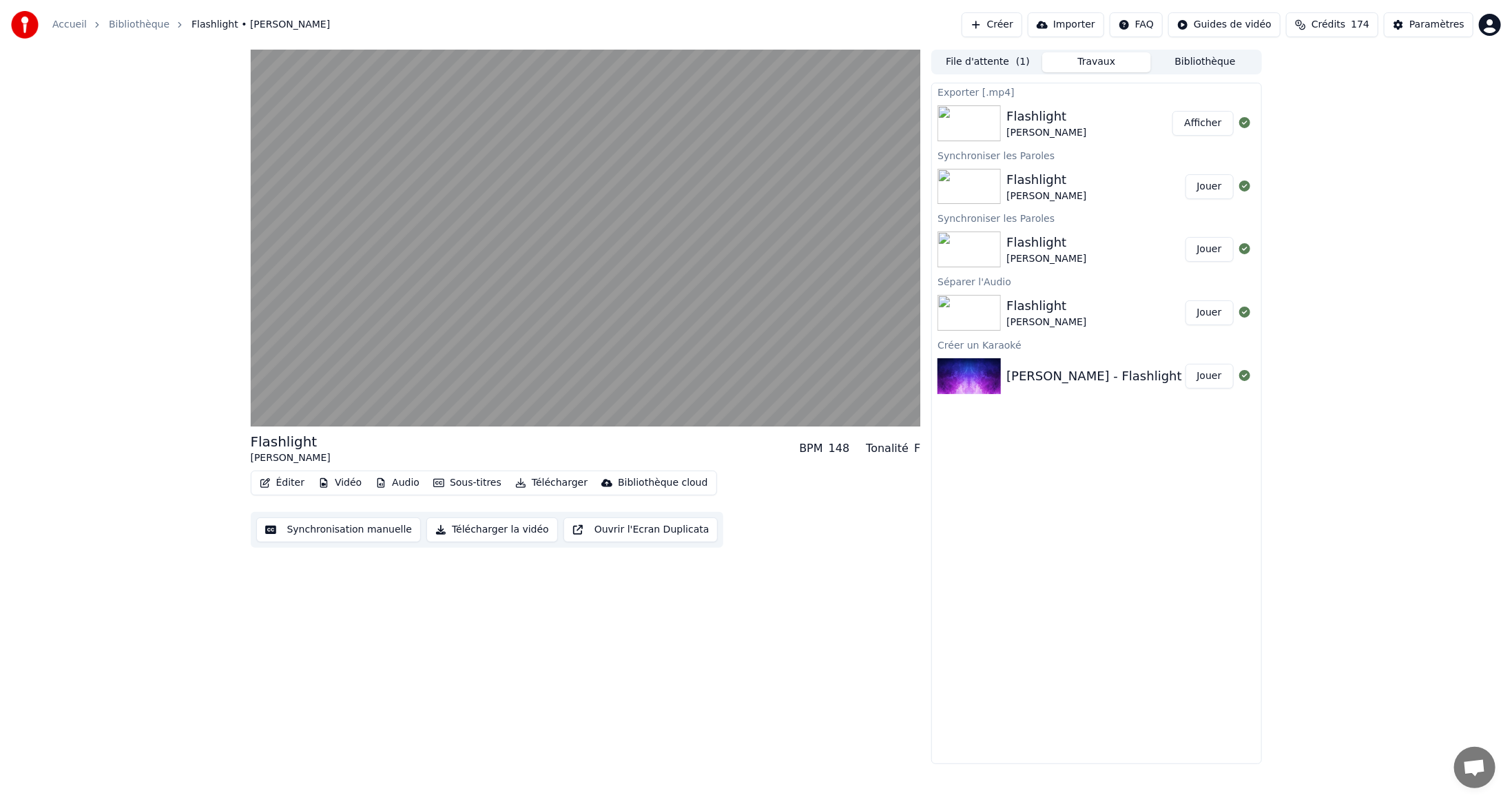
click at [1201, 123] on button "Afficher" at bounding box center [1202, 123] width 61 height 25
